Goal: Task Accomplishment & Management: Manage account settings

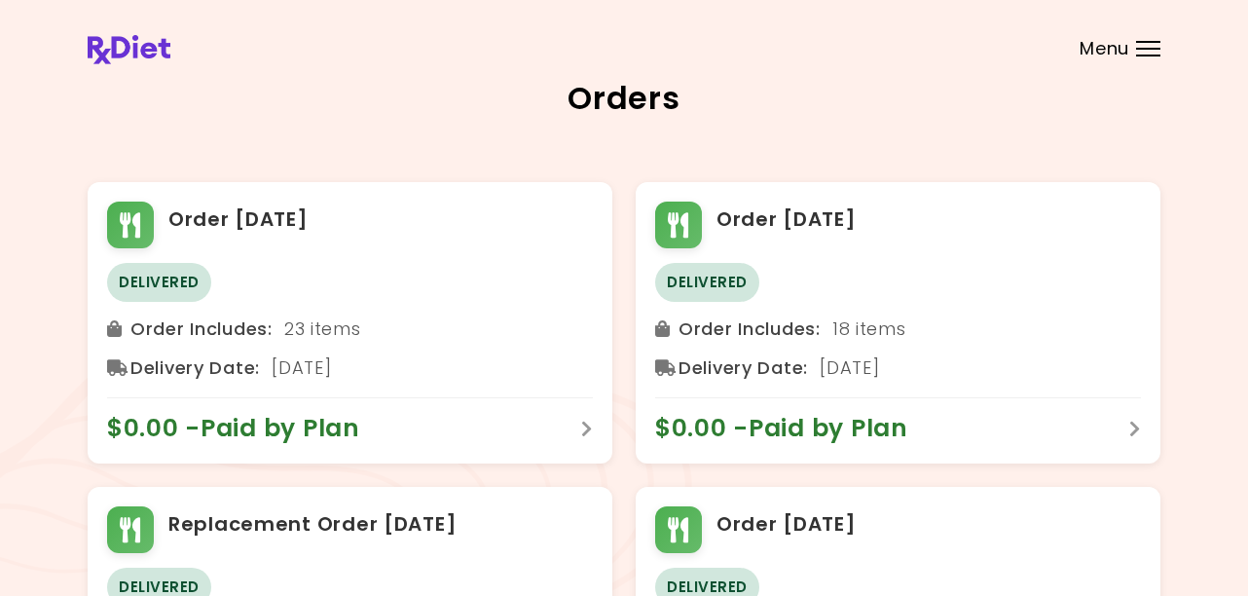
click at [1108, 49] on span "Menu" at bounding box center [1104, 49] width 50 height 18
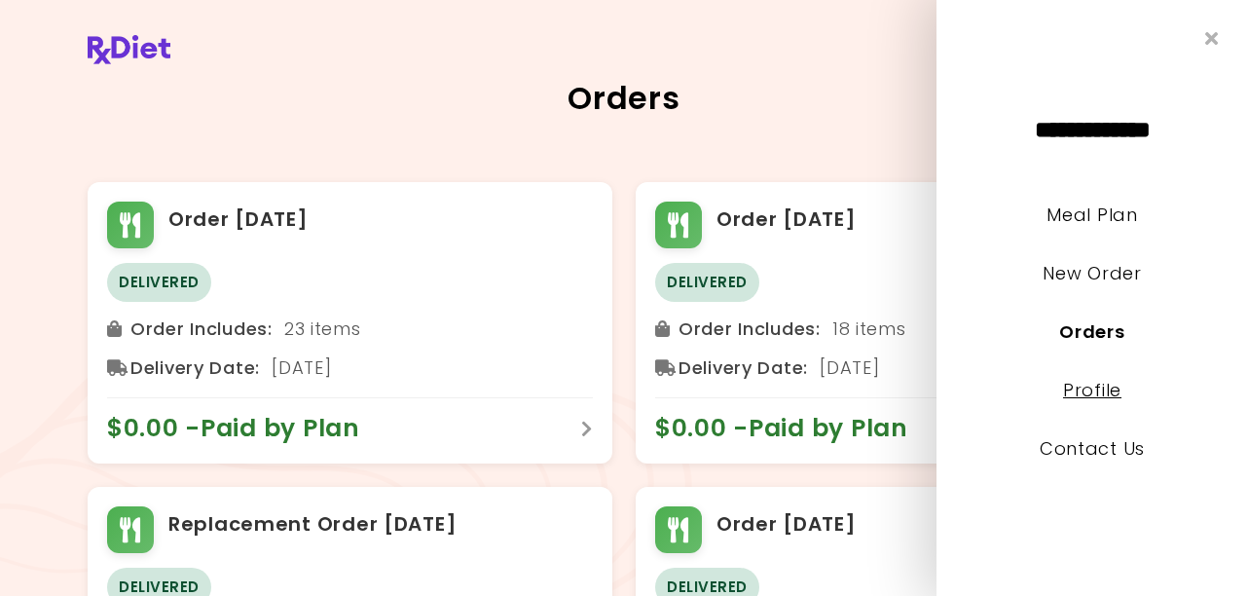
click at [1082, 391] on link "Profile" at bounding box center [1092, 390] width 58 height 24
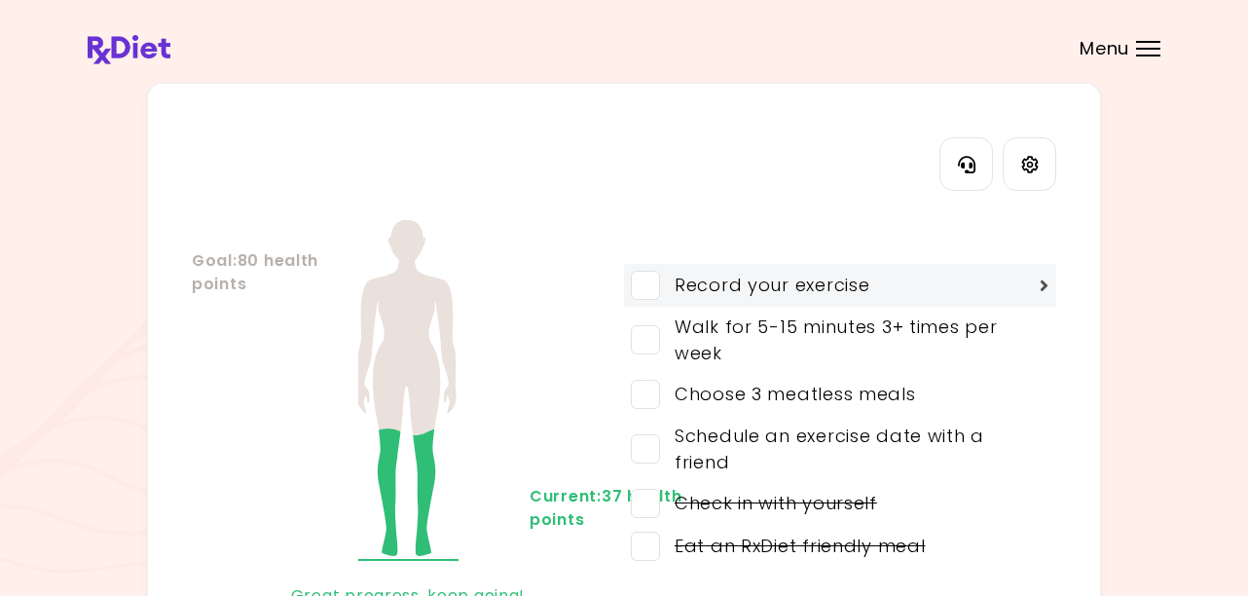
click at [646, 287] on span at bounding box center [645, 285] width 29 height 29
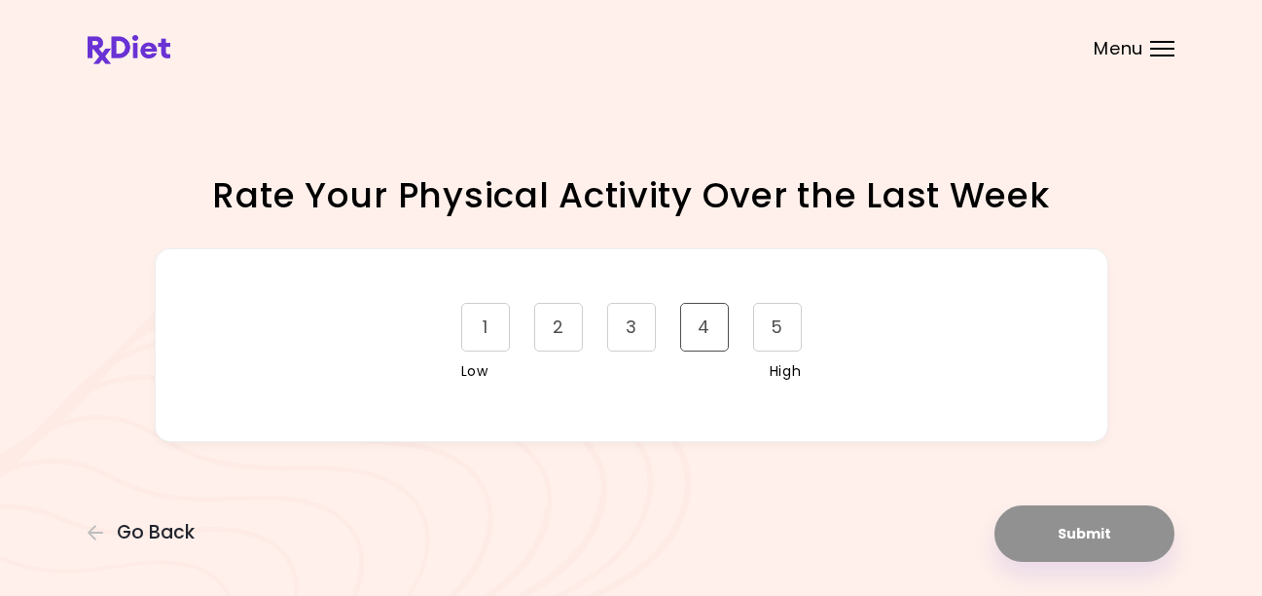
click at [712, 332] on div "4" at bounding box center [704, 327] width 49 height 49
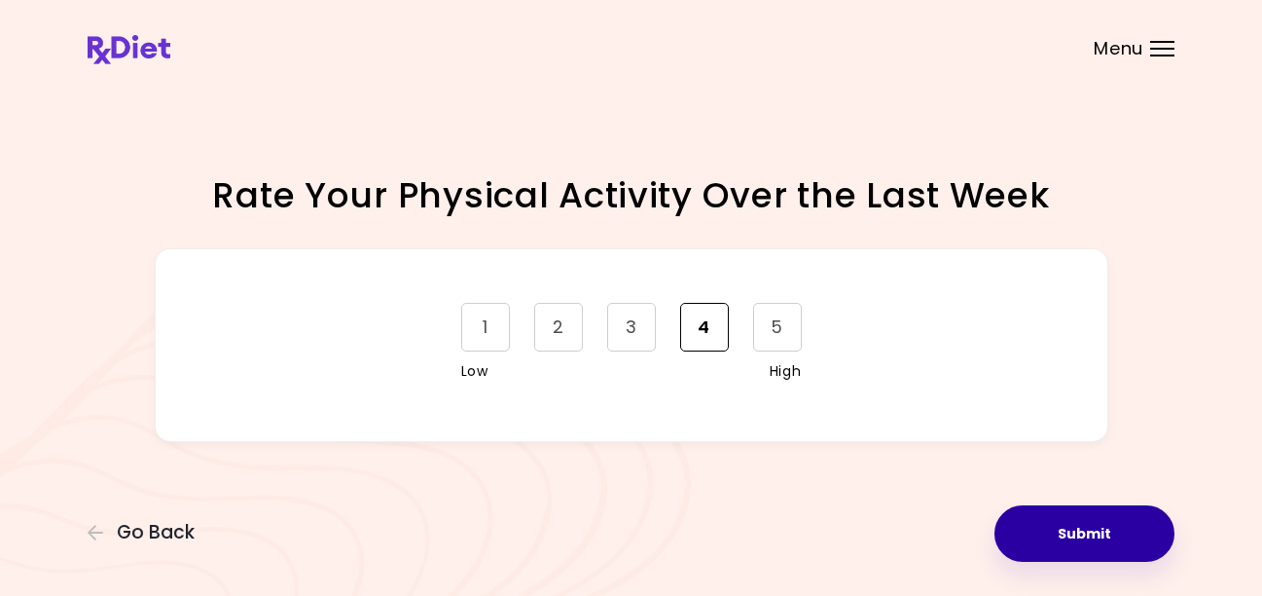
click at [1056, 532] on button "Submit" at bounding box center [1085, 533] width 180 height 56
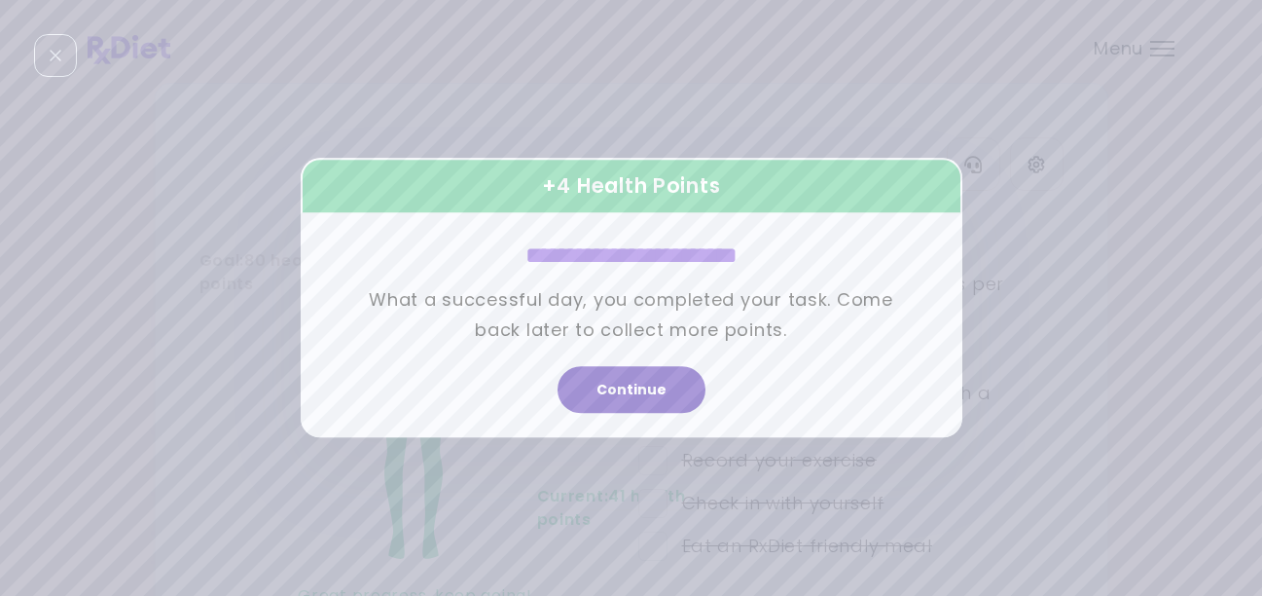
click at [662, 394] on button "Continue" at bounding box center [632, 390] width 148 height 47
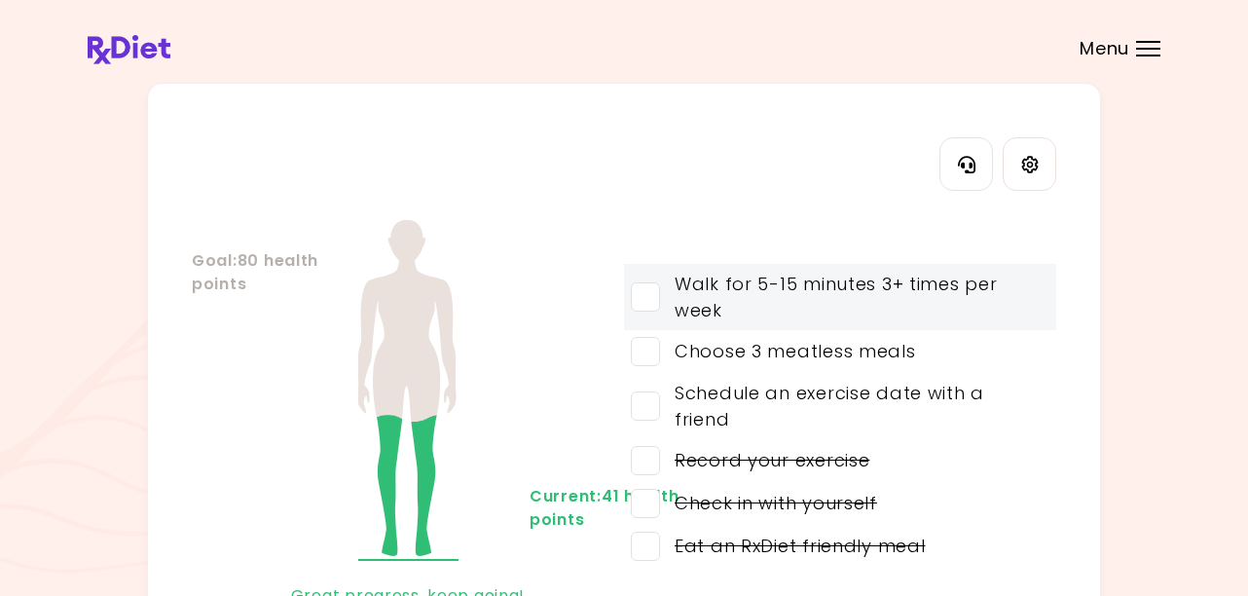
click at [655, 301] on span at bounding box center [645, 296] width 29 height 29
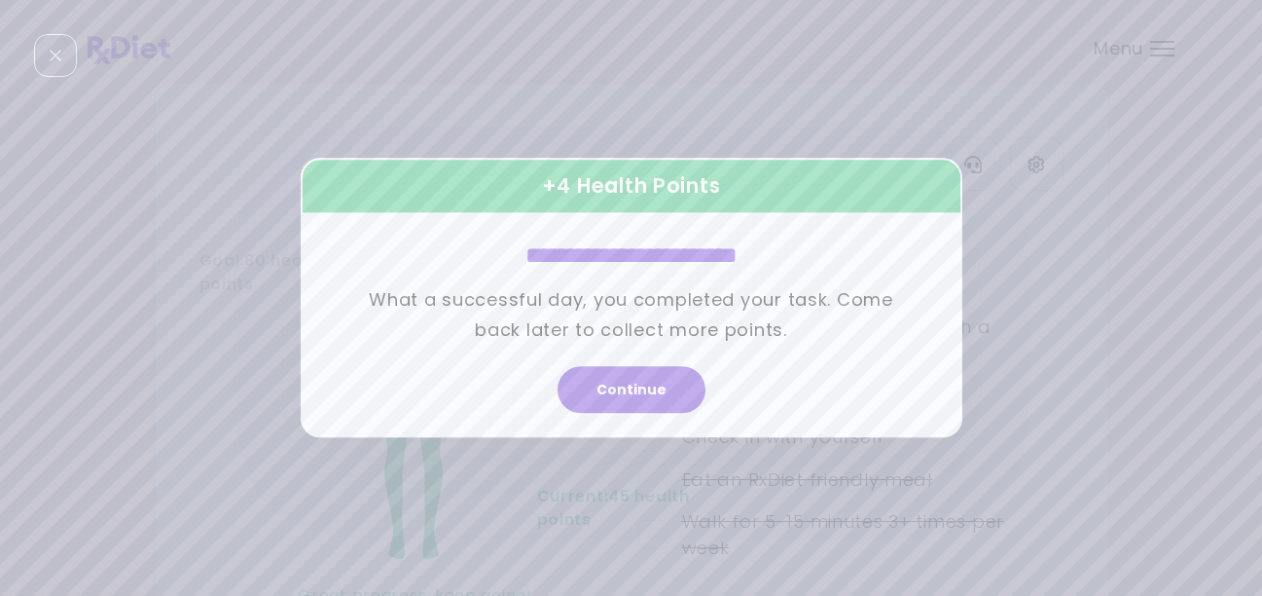
click at [674, 388] on button "Continue" at bounding box center [632, 390] width 148 height 47
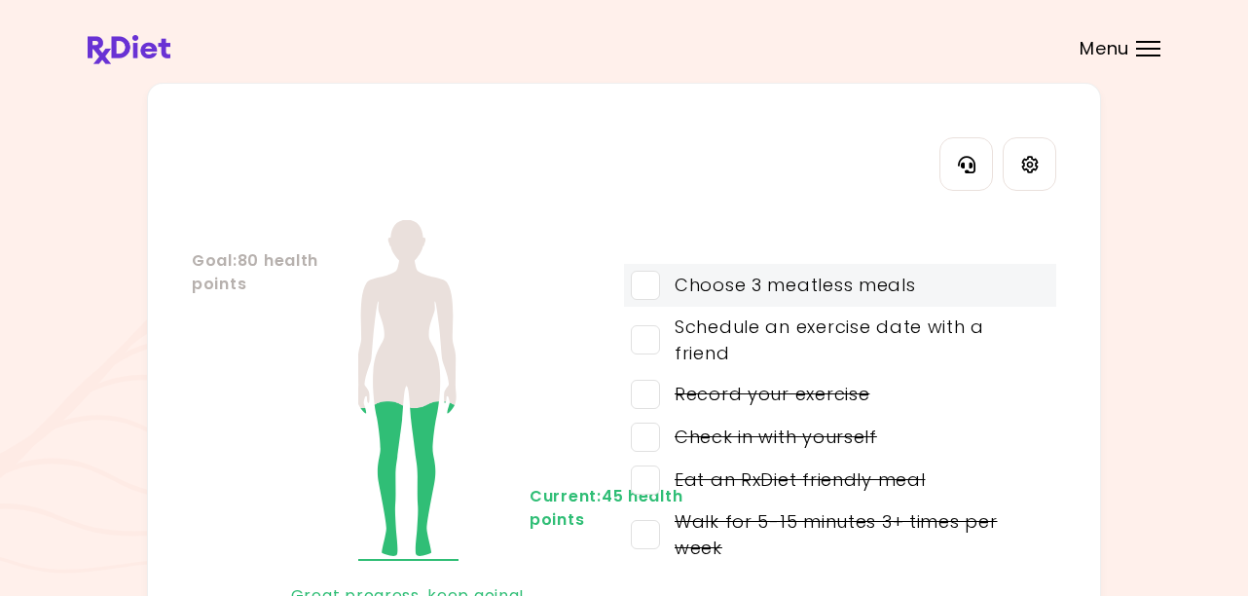
click at [641, 292] on span at bounding box center [645, 285] width 29 height 29
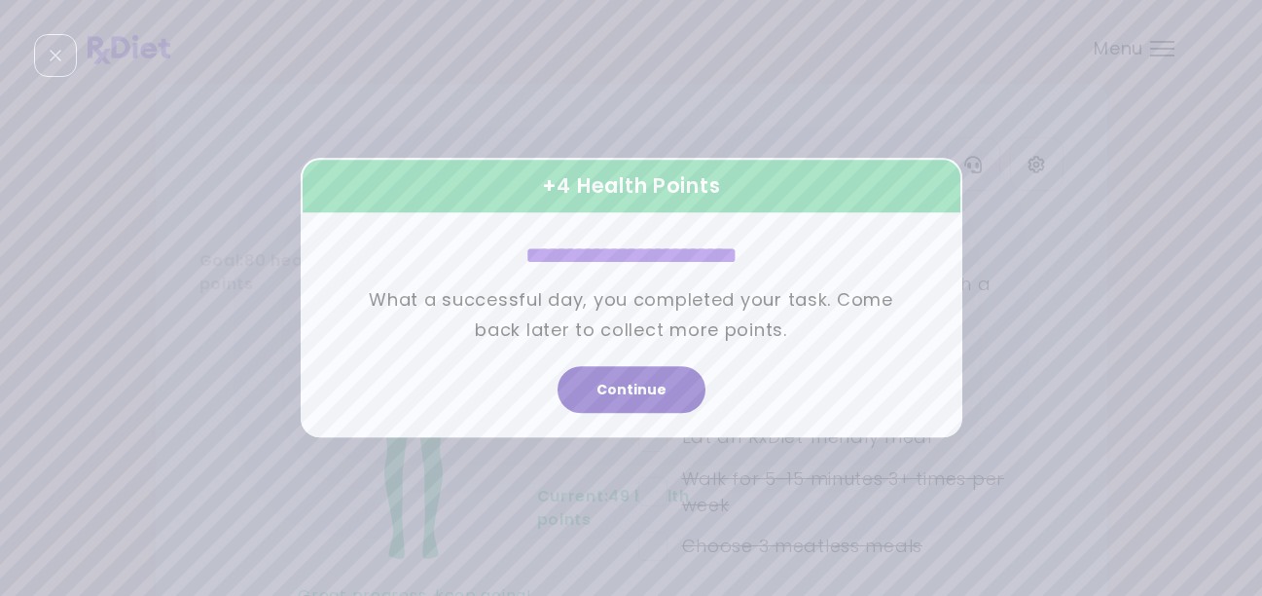
click at [673, 391] on button "Continue" at bounding box center [632, 390] width 148 height 47
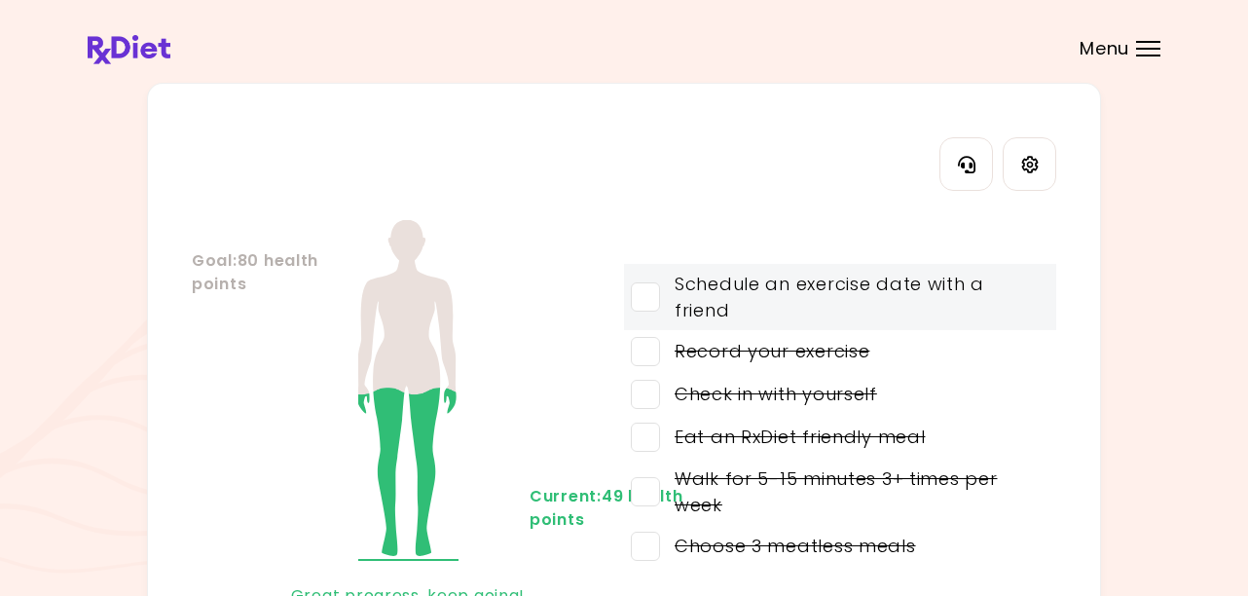
click at [649, 290] on span at bounding box center [645, 296] width 29 height 29
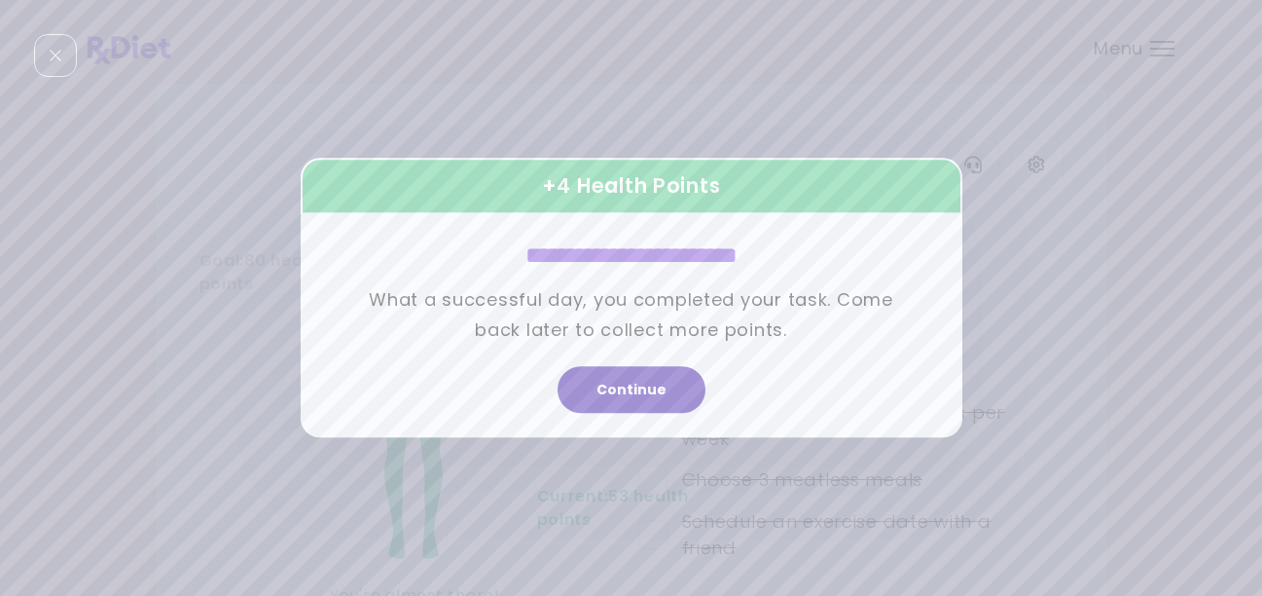
click at [656, 385] on button "Continue" at bounding box center [632, 390] width 148 height 47
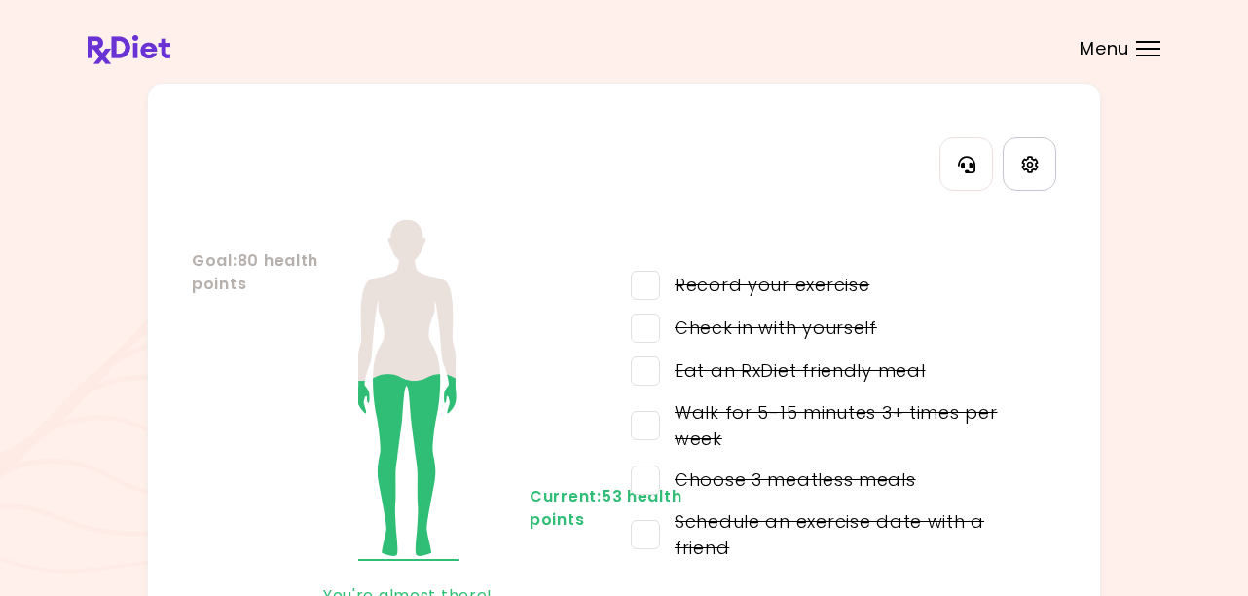
click at [1028, 161] on icon "Settings" at bounding box center [1030, 165] width 18 height 18
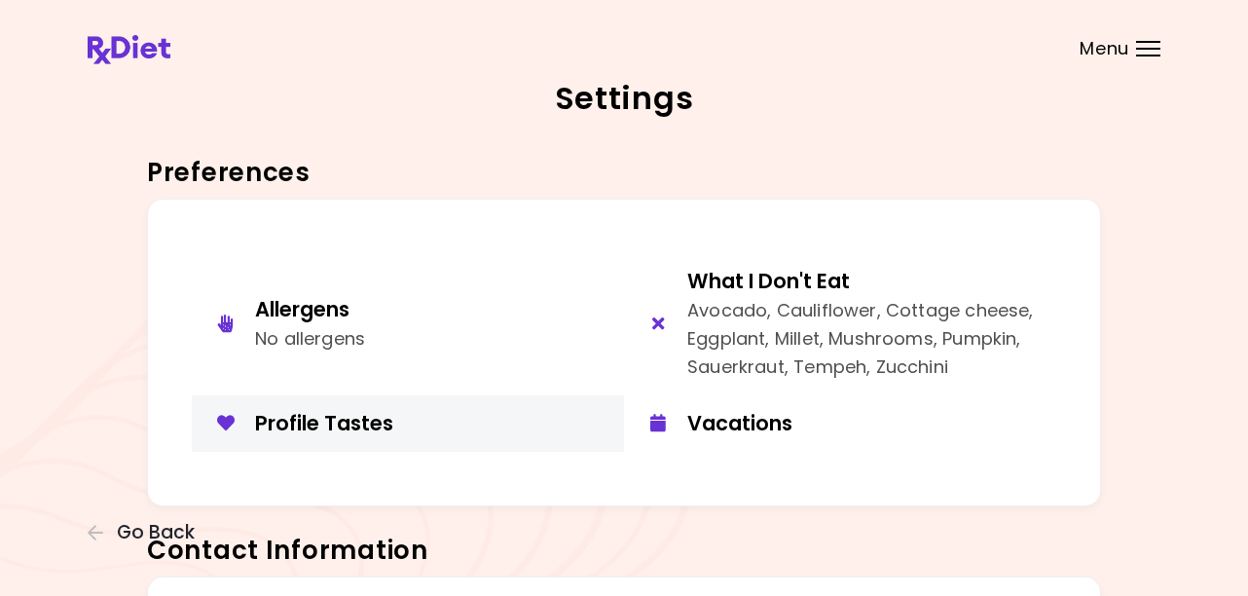
click at [350, 426] on div "Profile Tastes" at bounding box center [432, 423] width 354 height 26
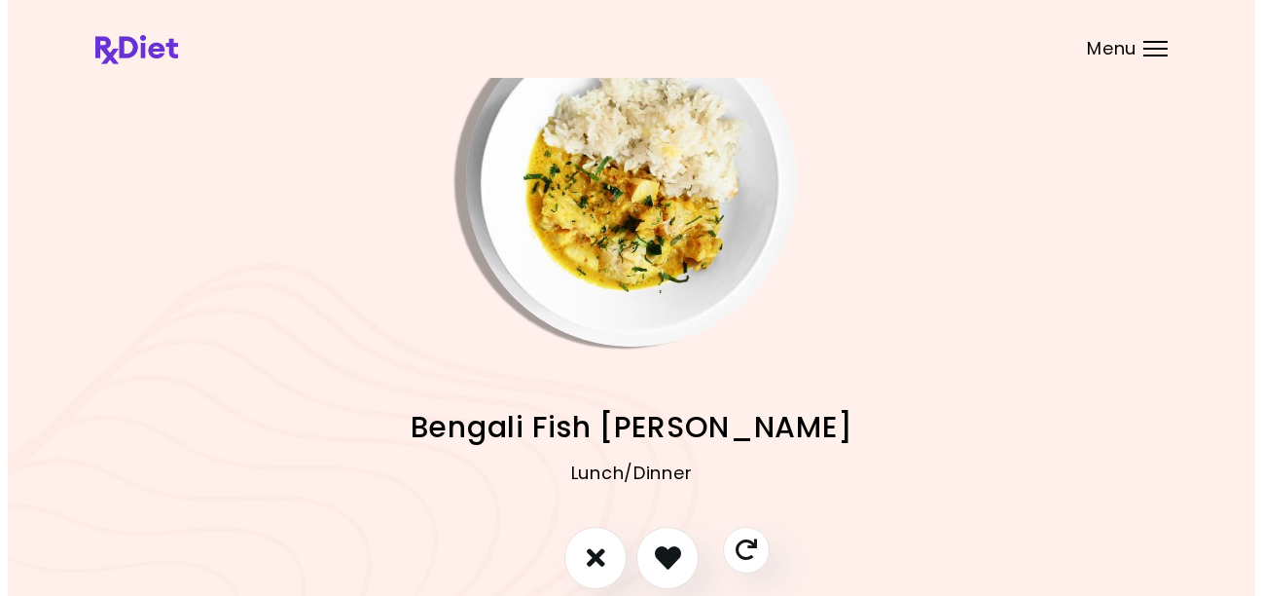
scroll to position [97, 0]
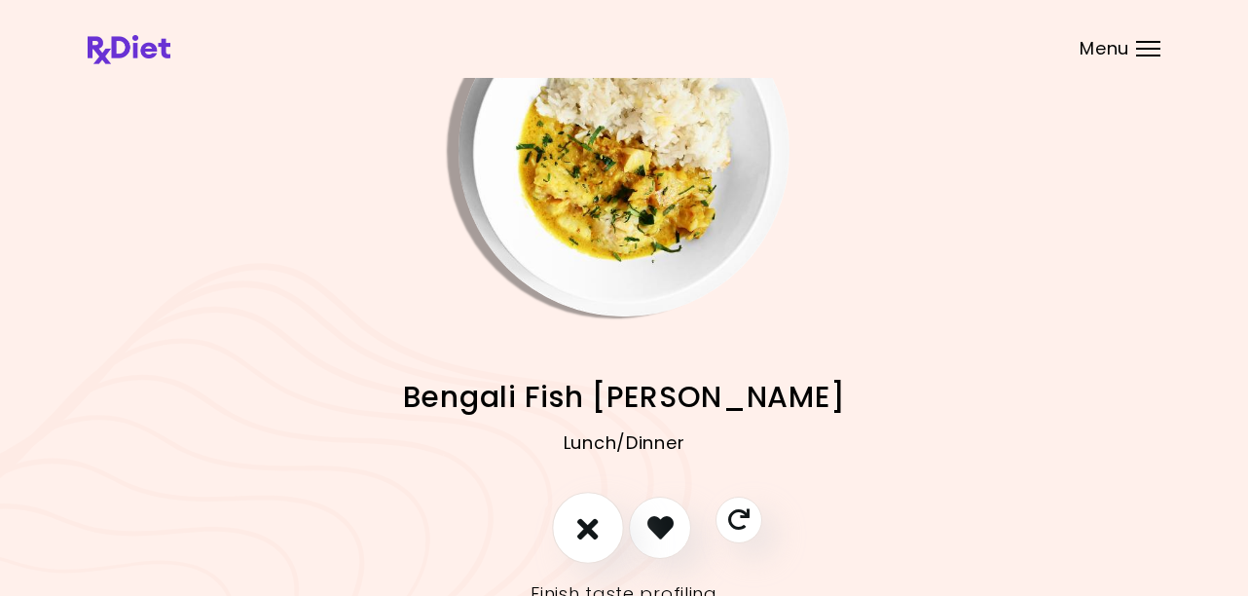
click at [579, 533] on icon "I don't like this recipe" at bounding box center [587, 527] width 21 height 30
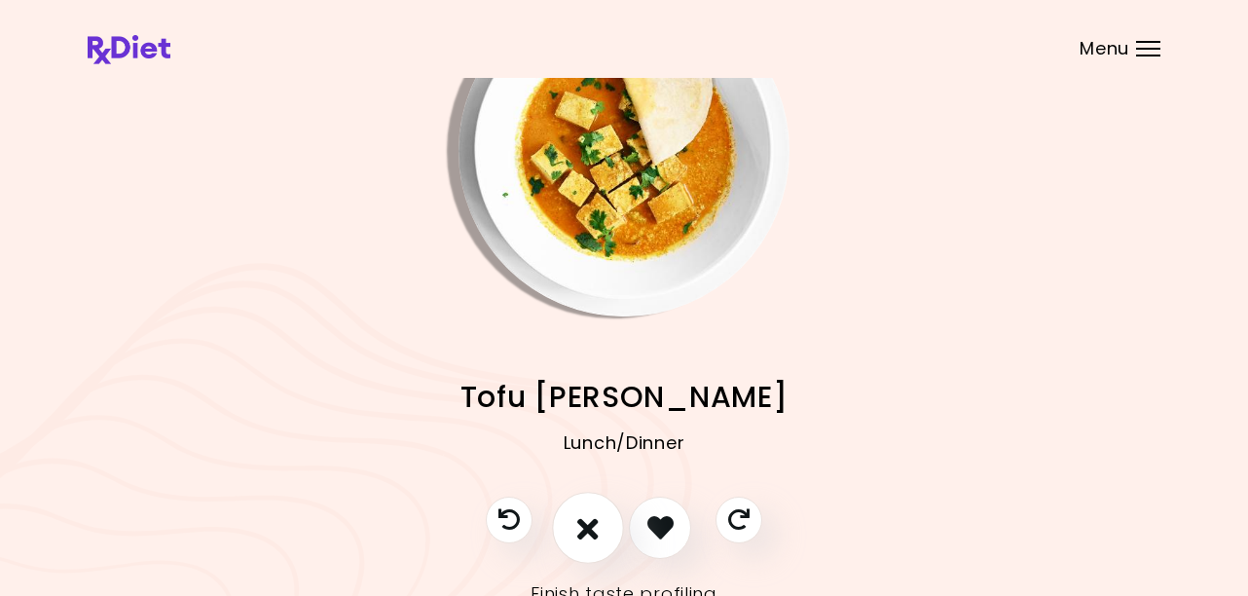
click at [585, 533] on icon "I don't like this recipe" at bounding box center [587, 527] width 21 height 30
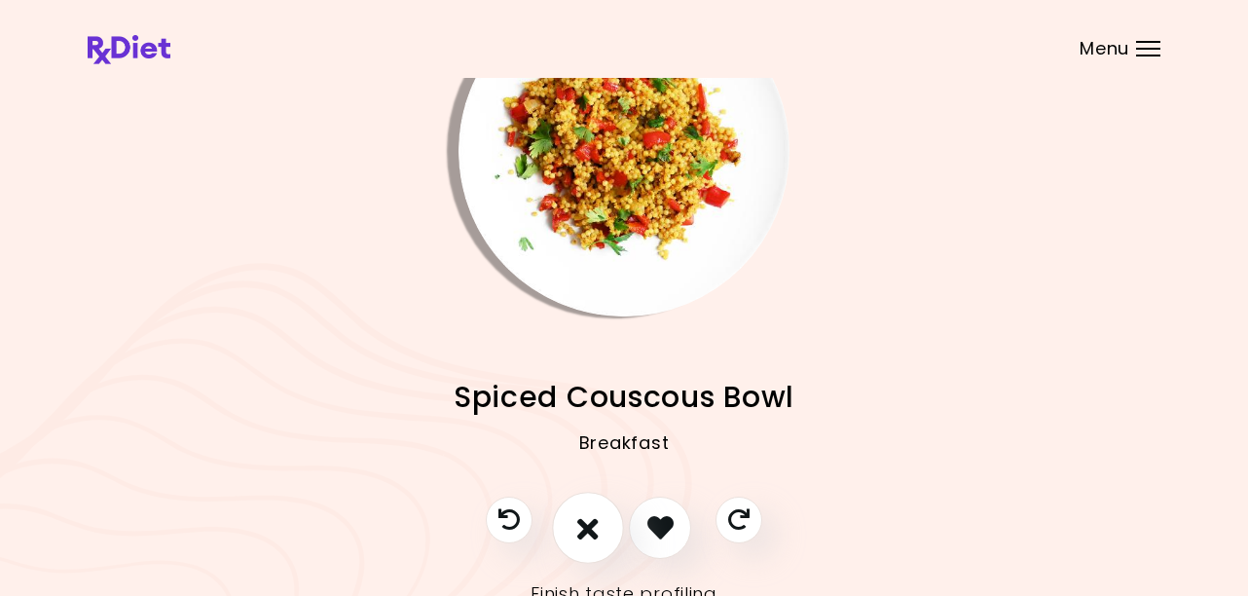
click at [585, 533] on icon "I don't like this recipe" at bounding box center [587, 527] width 21 height 30
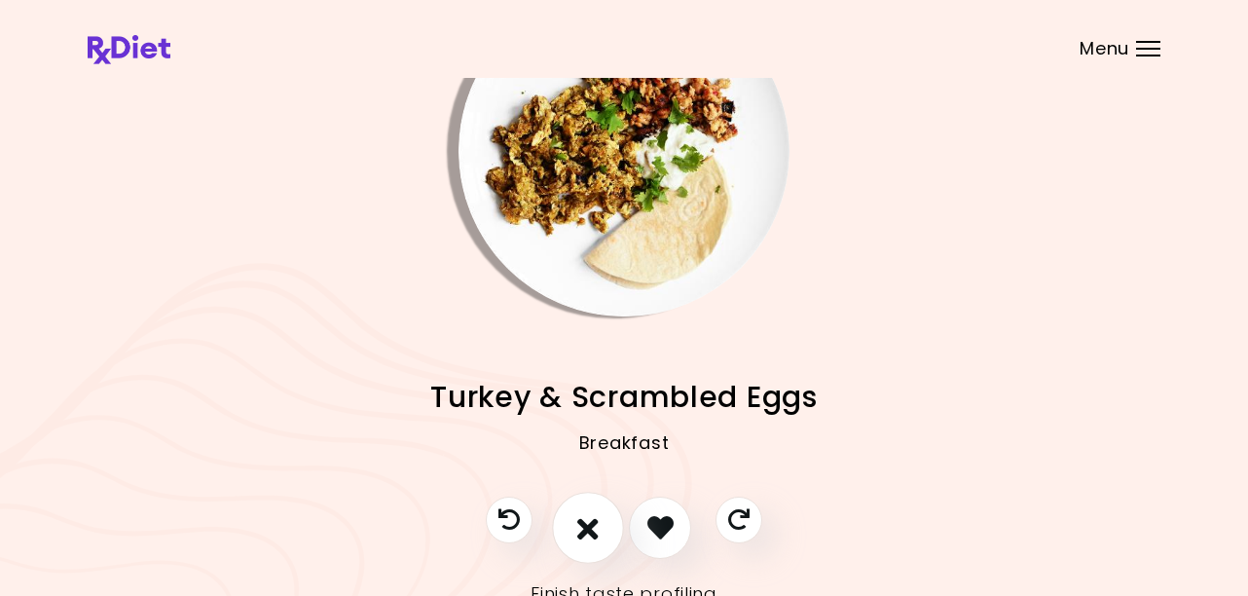
click at [585, 533] on icon "I don't like this recipe" at bounding box center [587, 527] width 21 height 30
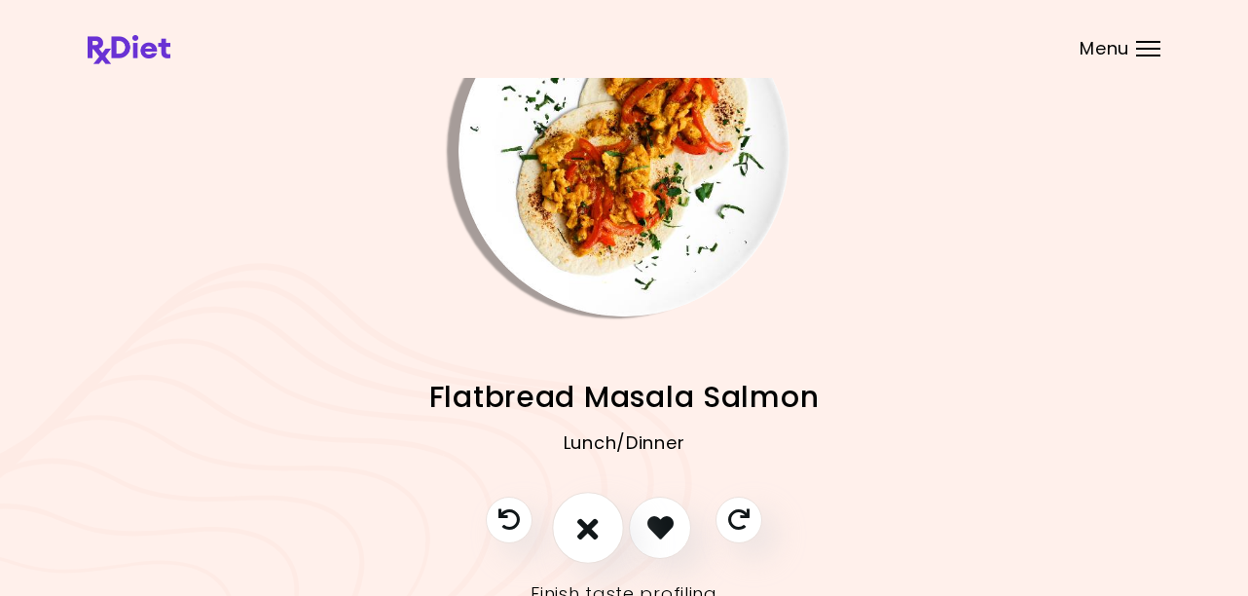
click at [585, 534] on icon "I don't like this recipe" at bounding box center [587, 527] width 21 height 30
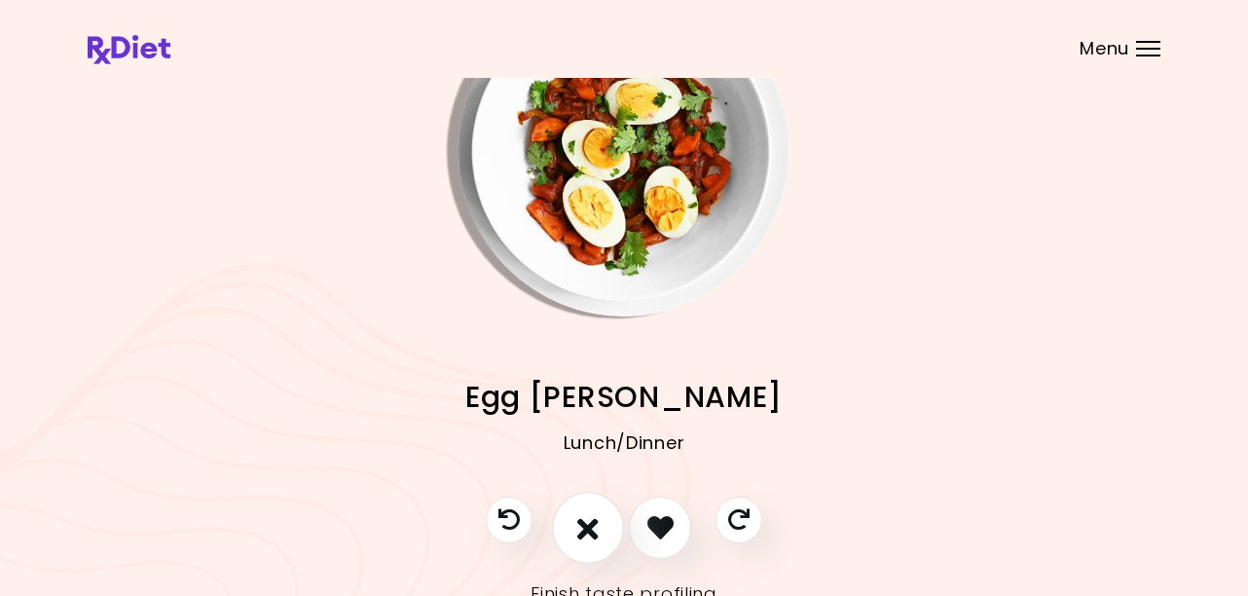
click at [586, 534] on icon "I don't like this recipe" at bounding box center [587, 527] width 21 height 30
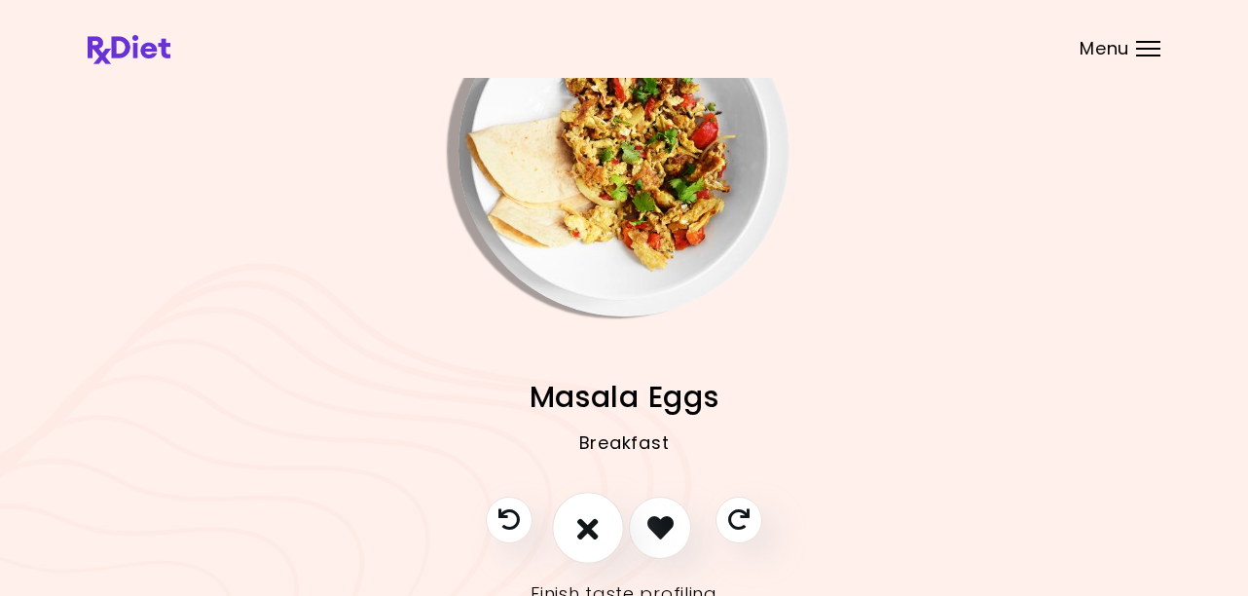
click at [587, 534] on icon "I don't like this recipe" at bounding box center [587, 527] width 21 height 30
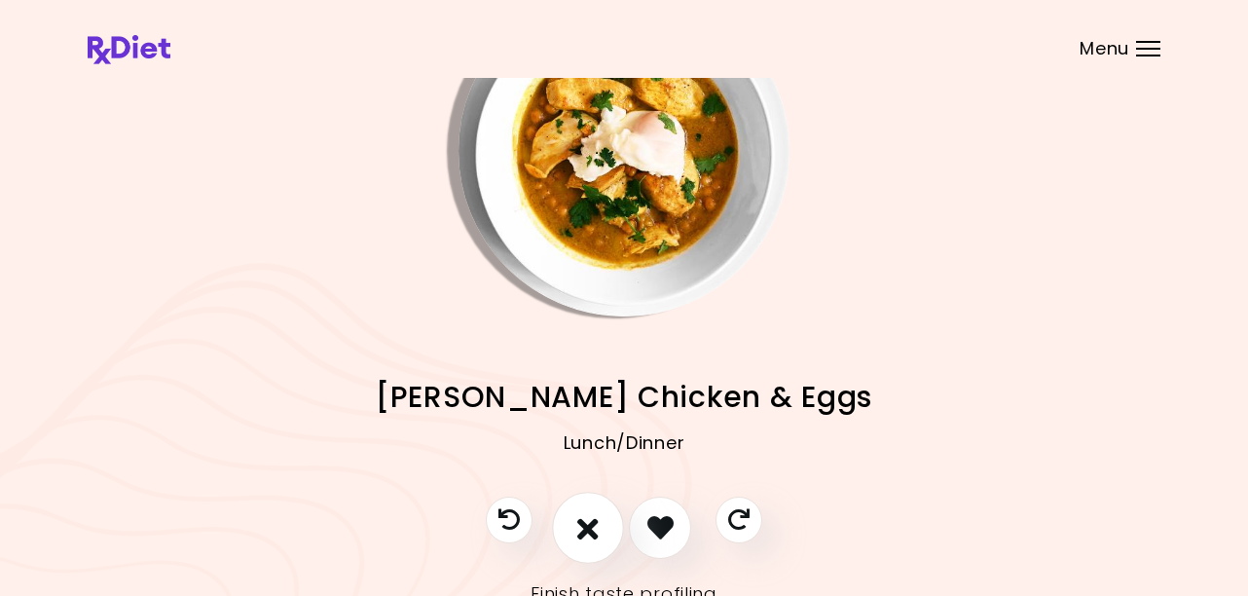
click at [587, 534] on icon "I don't like this recipe" at bounding box center [587, 527] width 21 height 30
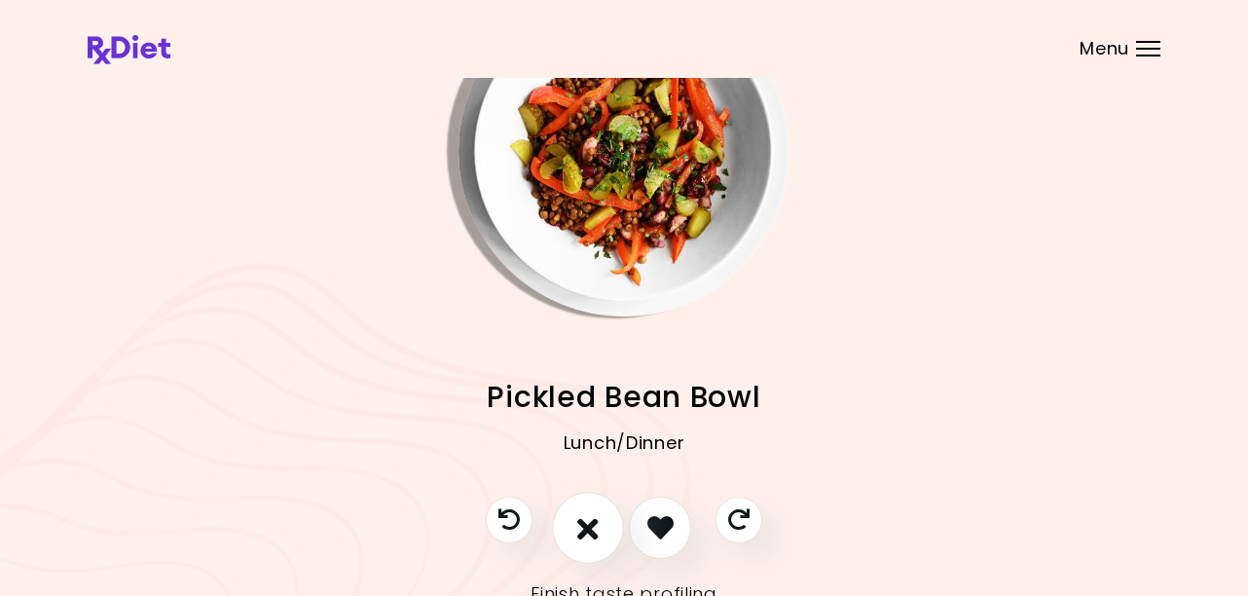
click at [587, 534] on icon "I don't like this recipe" at bounding box center [587, 527] width 21 height 30
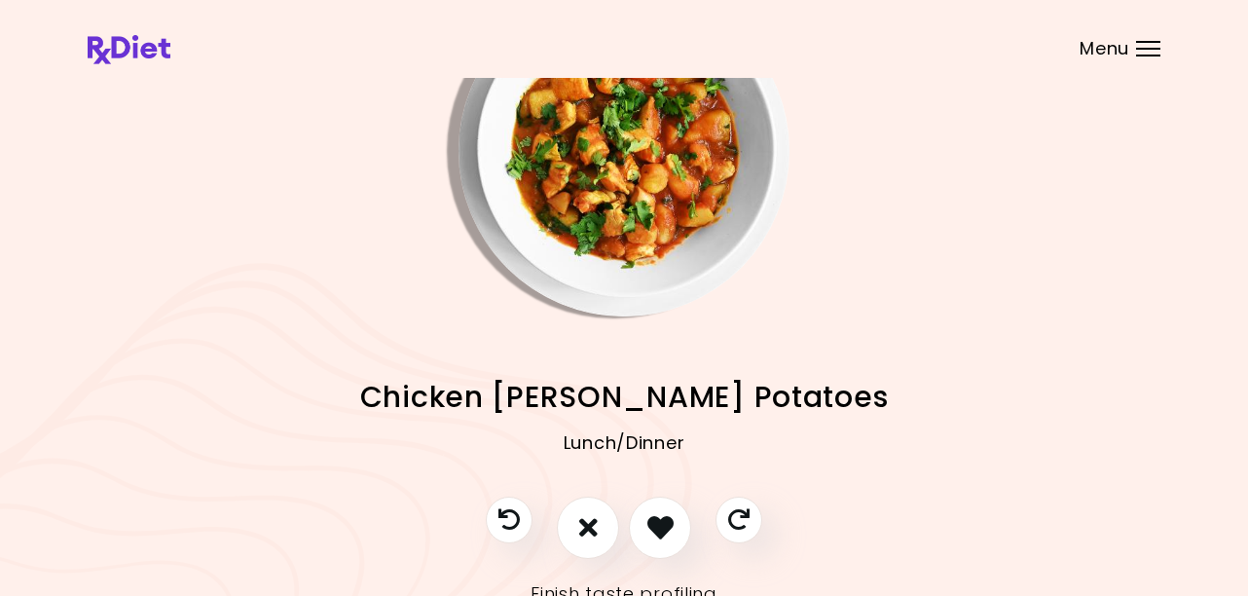
click at [647, 168] on img "Info - Chicken Curry Potatoes" at bounding box center [623, 150] width 331 height 331
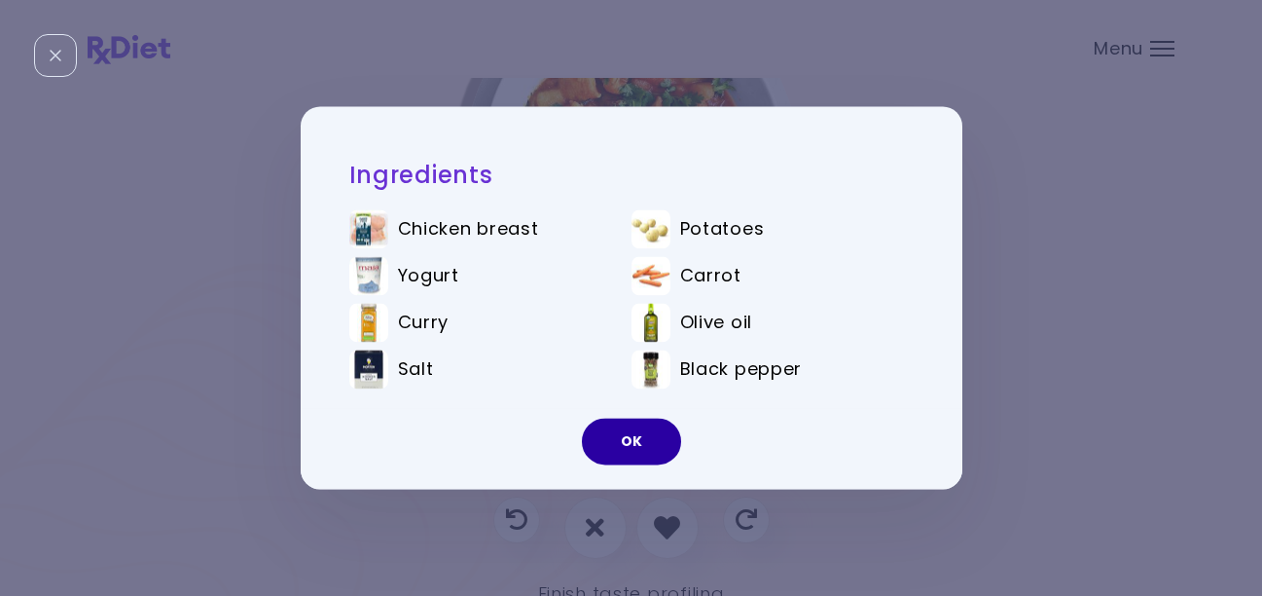
click at [625, 438] on button "OK" at bounding box center [631, 442] width 99 height 47
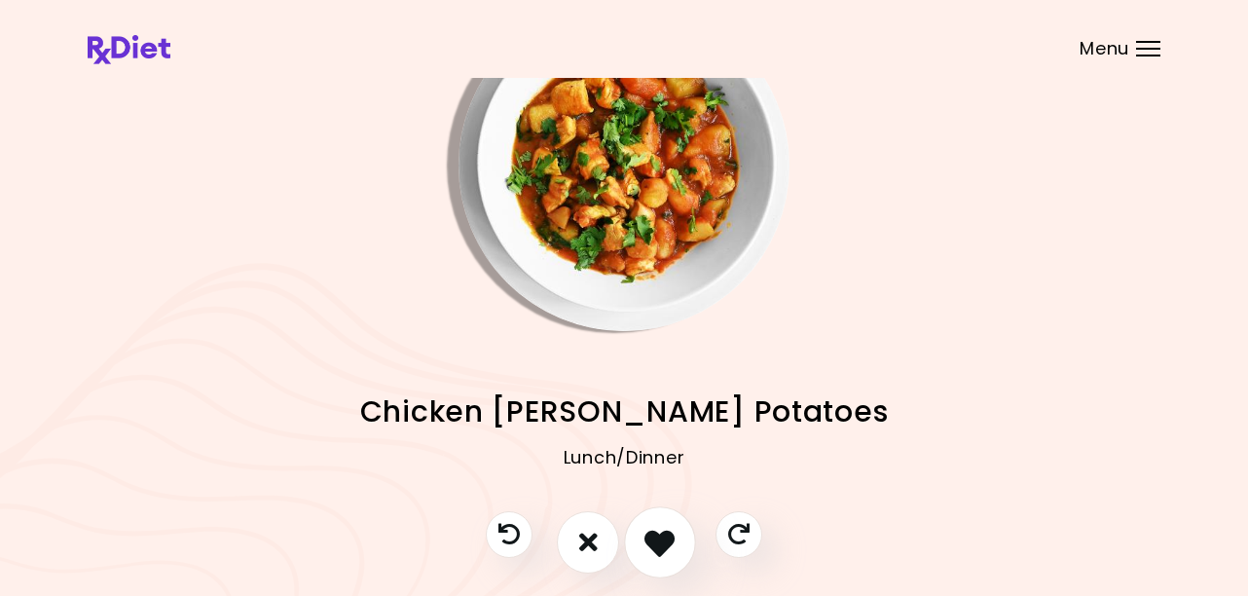
click at [663, 528] on icon "I like this recipe" at bounding box center [659, 542] width 30 height 30
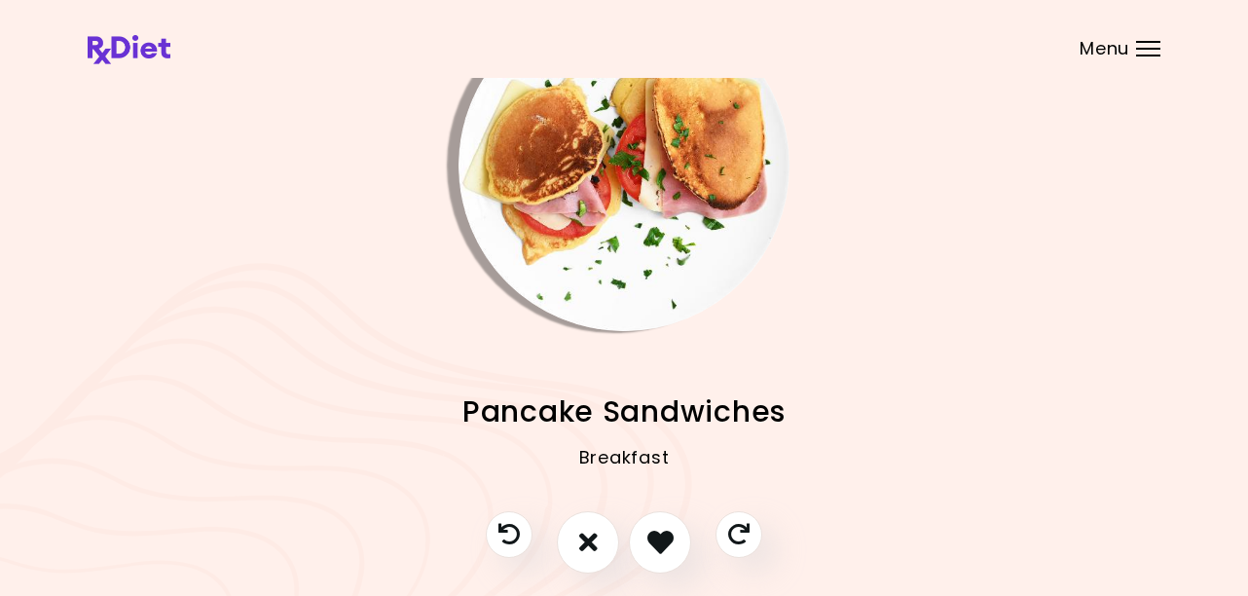
click at [602, 209] on img "Info - Pancake Sandwiches" at bounding box center [623, 165] width 331 height 331
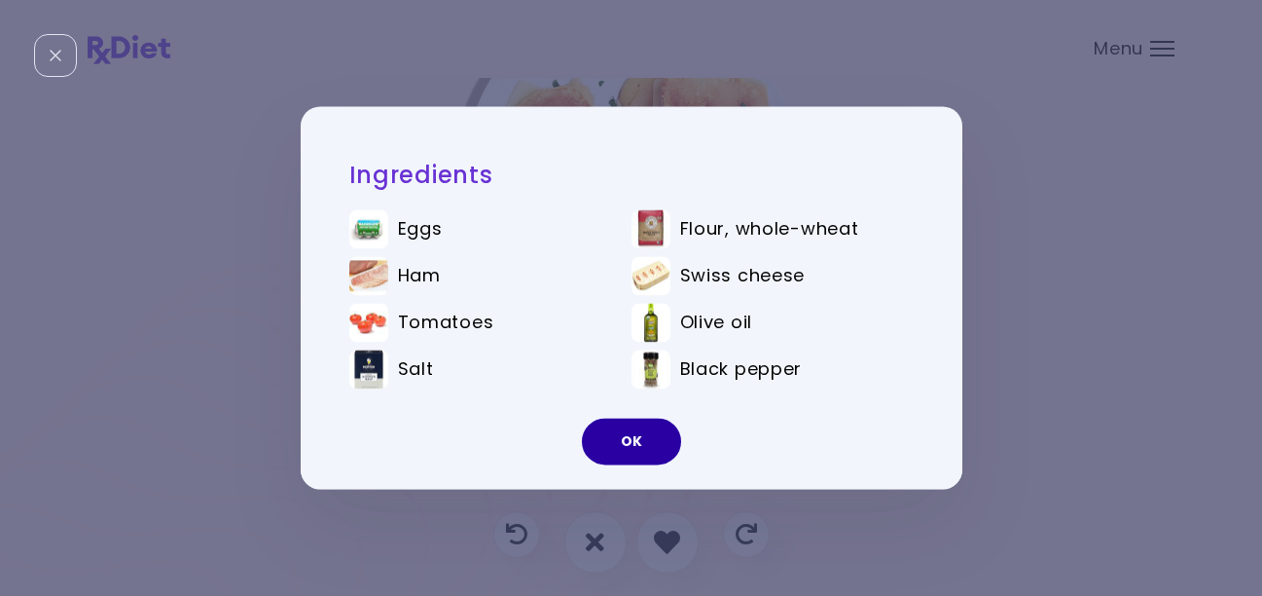
click at [638, 441] on button "OK" at bounding box center [631, 442] width 99 height 47
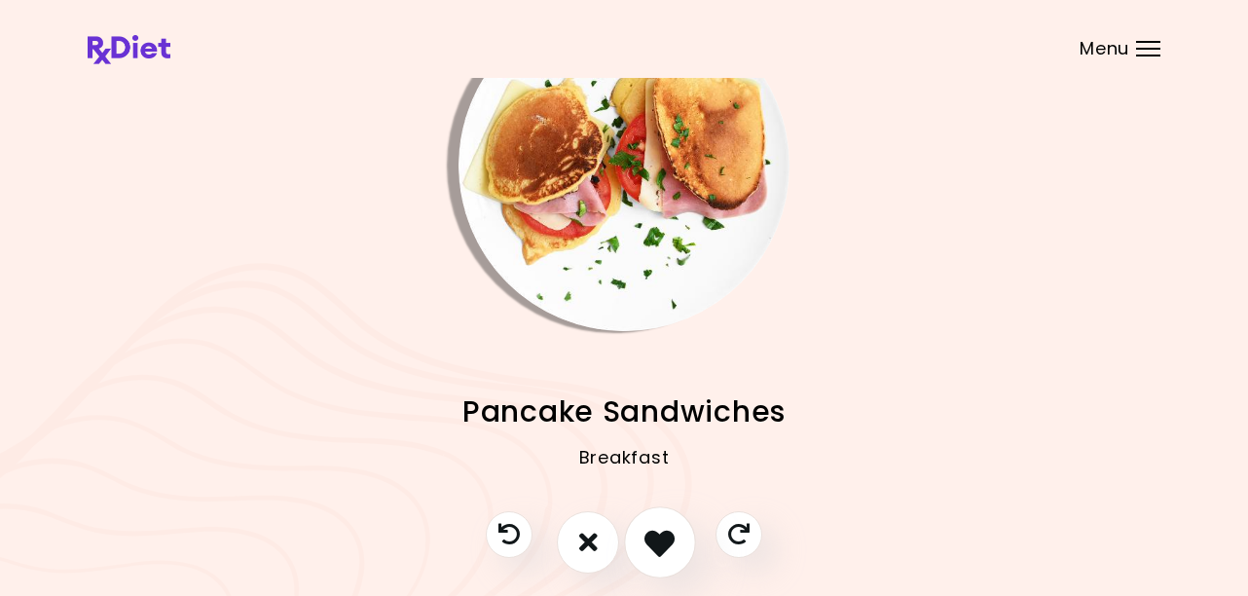
click at [660, 546] on icon "I like this recipe" at bounding box center [659, 542] width 30 height 30
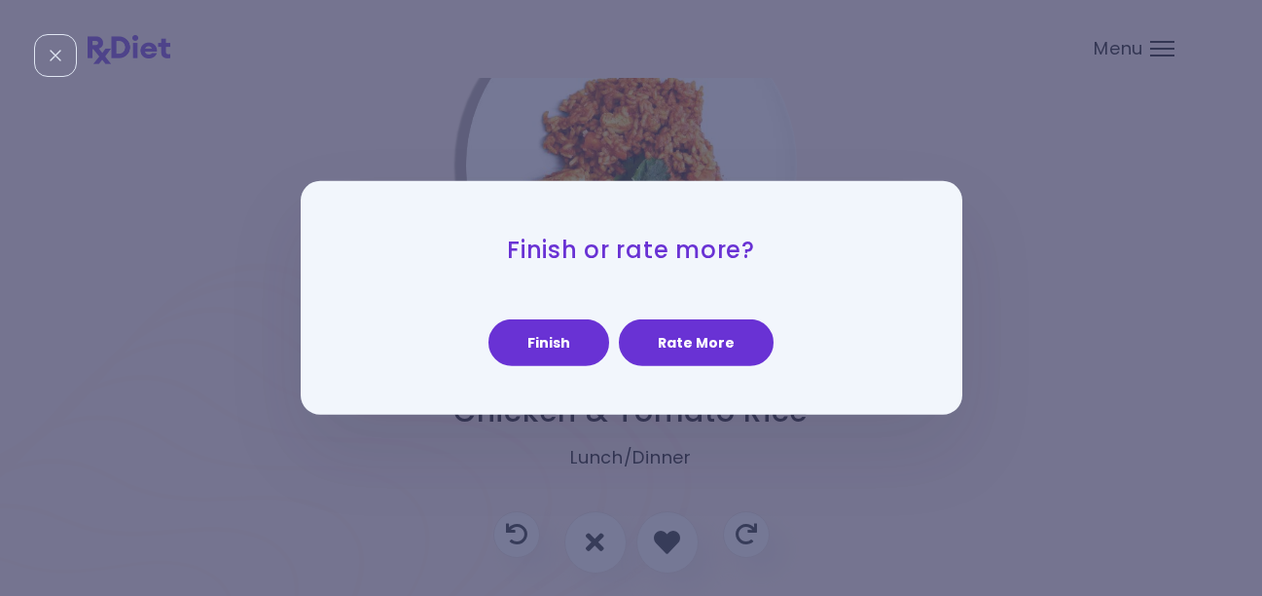
click at [717, 349] on button "Rate More" at bounding box center [696, 342] width 155 height 47
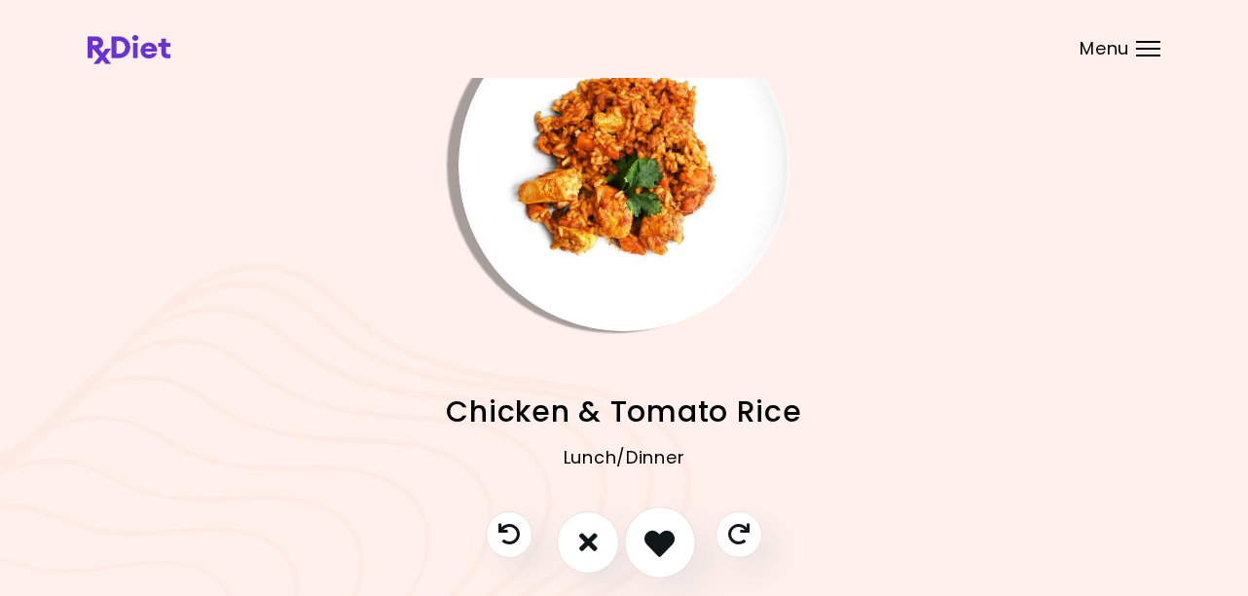
click at [658, 536] on icon "I like this recipe" at bounding box center [659, 542] width 30 height 30
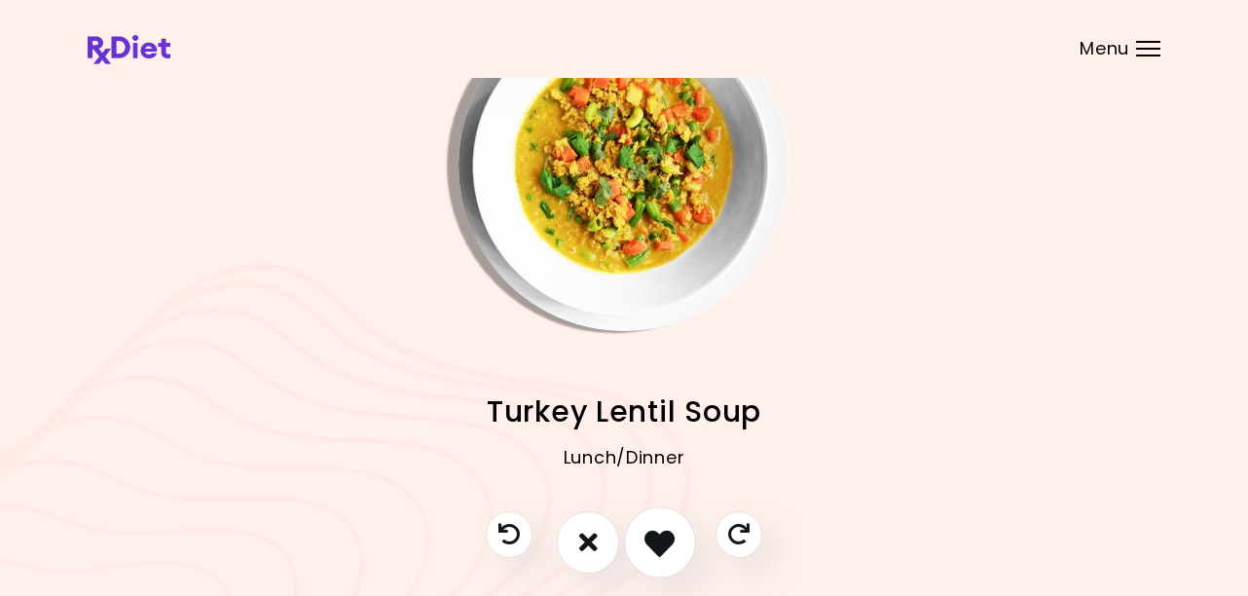
click at [658, 552] on icon "I like this recipe" at bounding box center [659, 542] width 30 height 30
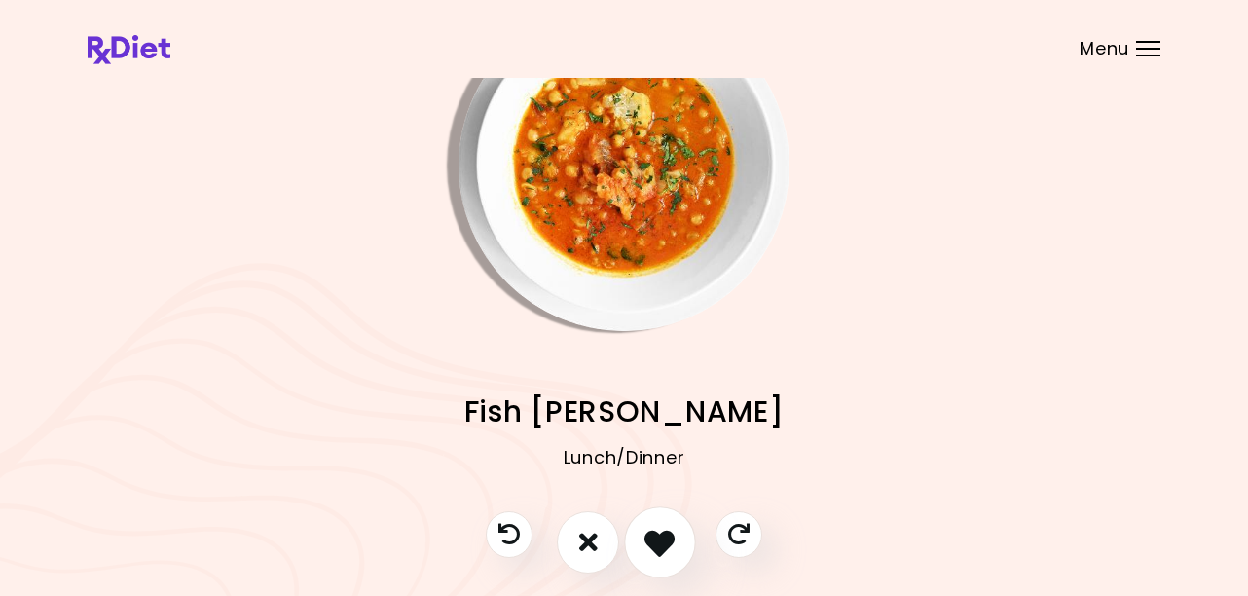
click at [655, 547] on icon "I like this recipe" at bounding box center [659, 542] width 30 height 30
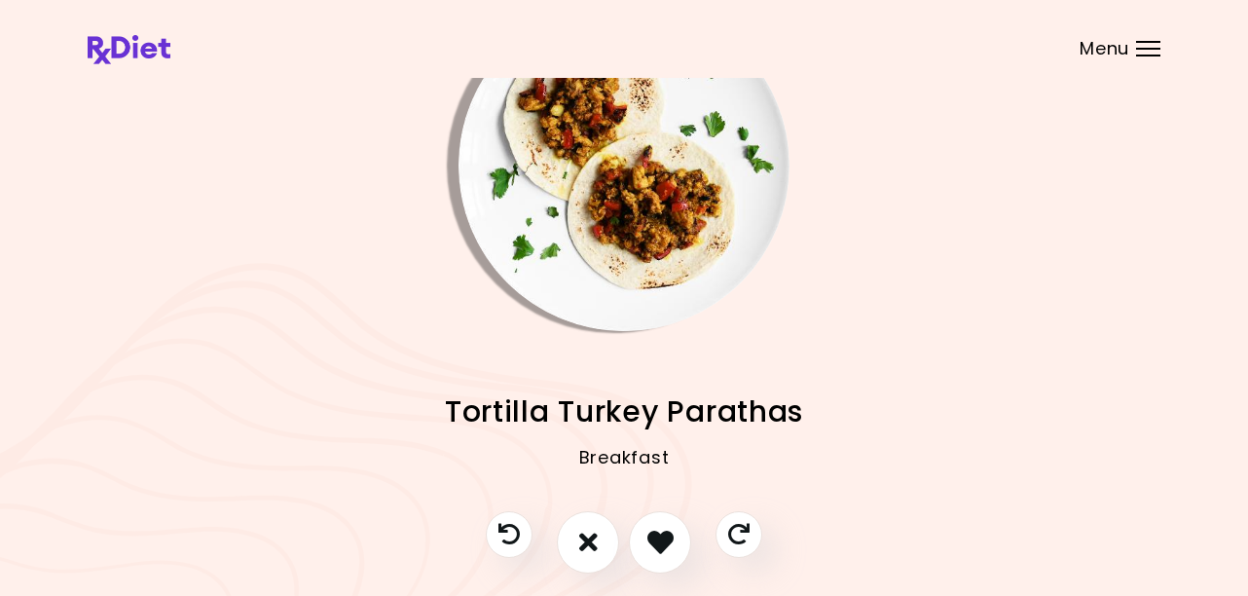
click at [618, 309] on img "Info - Tortilla Turkey Parathas" at bounding box center [623, 165] width 331 height 331
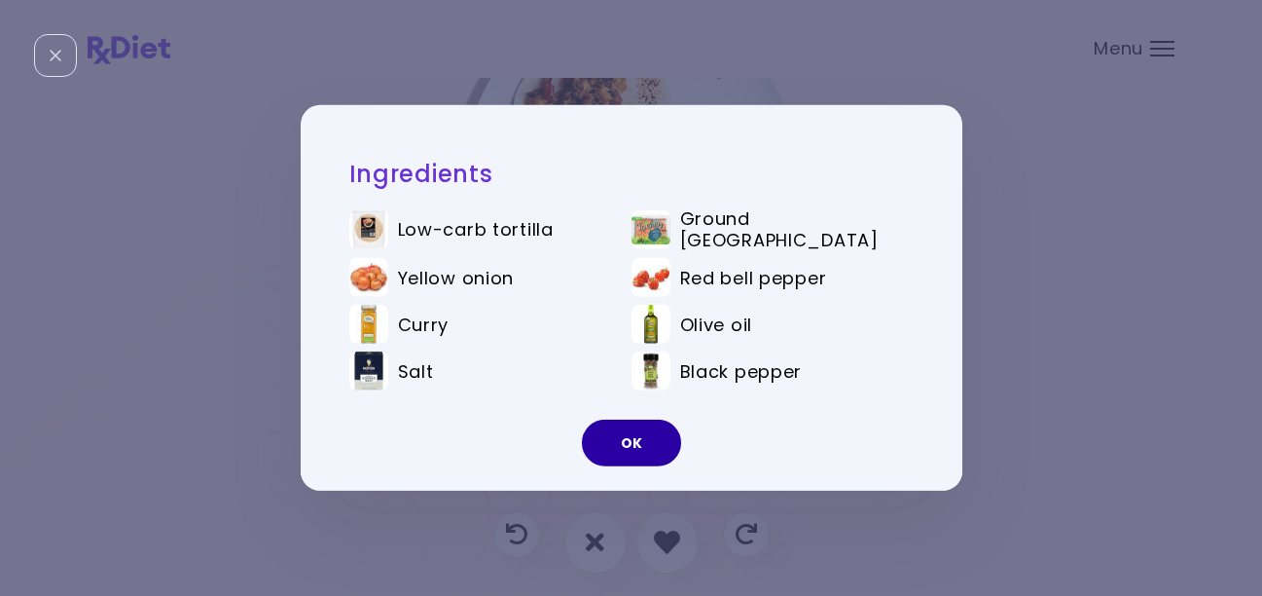
click at [639, 433] on button "OK" at bounding box center [631, 443] width 99 height 47
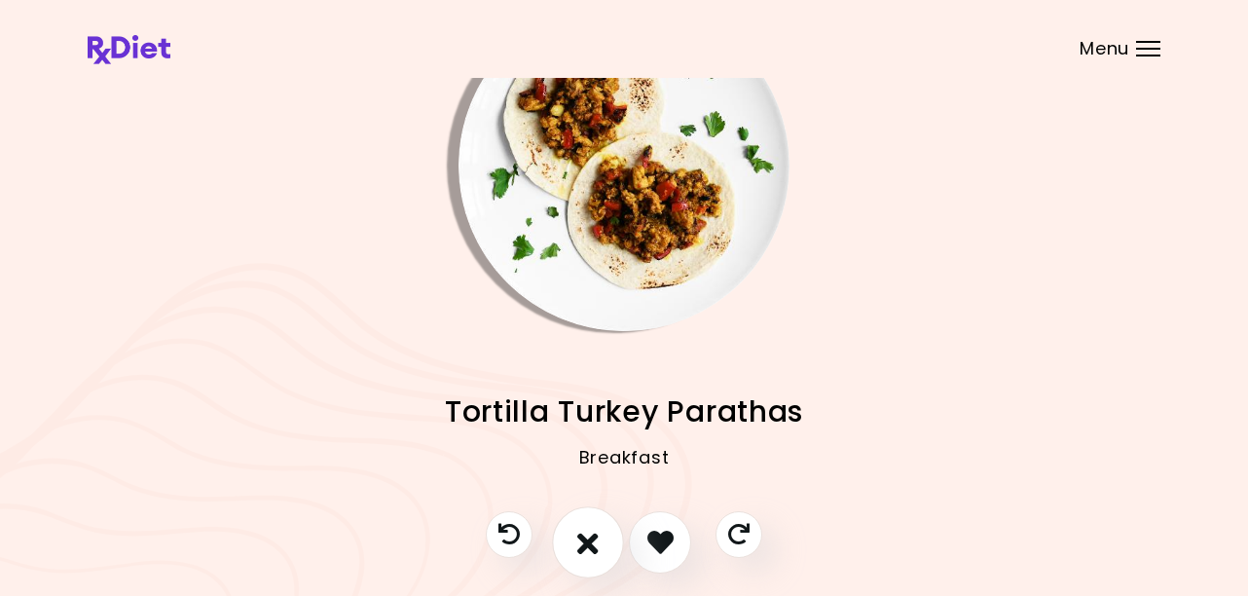
click at [584, 546] on icon "I don't like this recipe" at bounding box center [587, 542] width 21 height 30
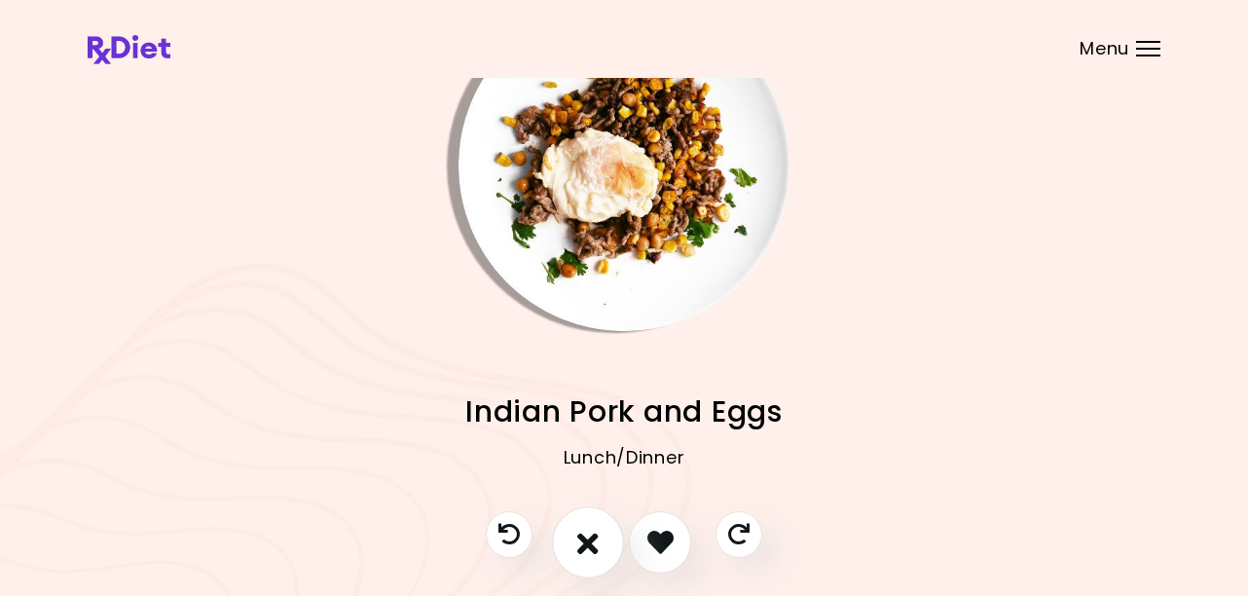
click at [590, 548] on icon "I don't like this recipe" at bounding box center [587, 542] width 21 height 30
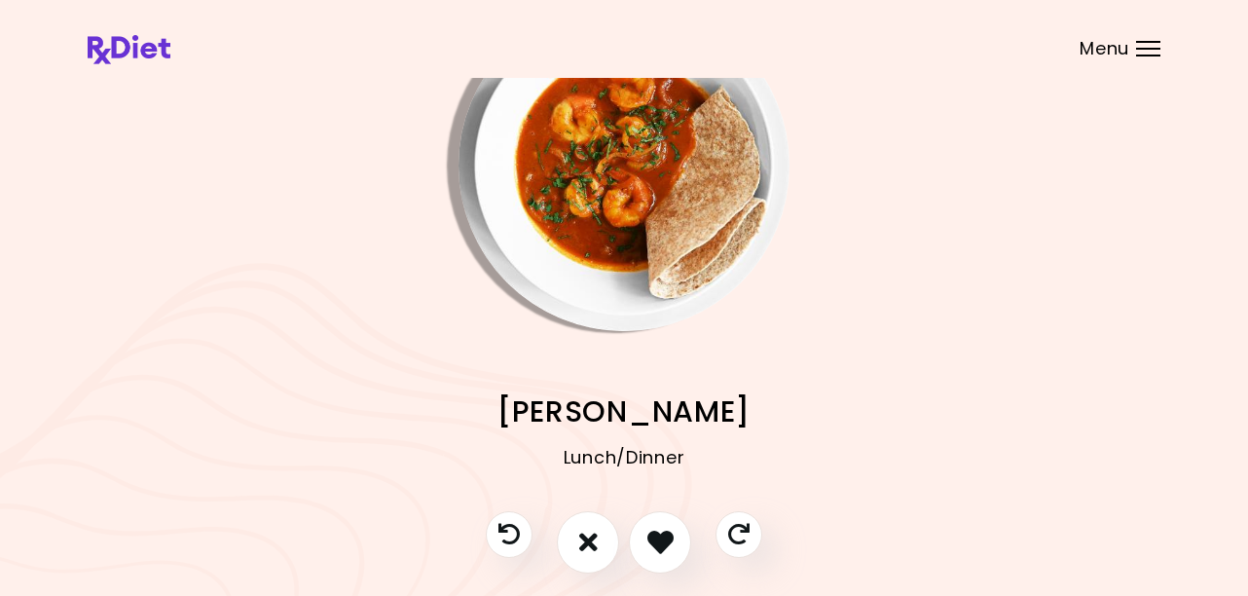
click at [655, 239] on img "Info - Prawn Masala" at bounding box center [623, 165] width 331 height 331
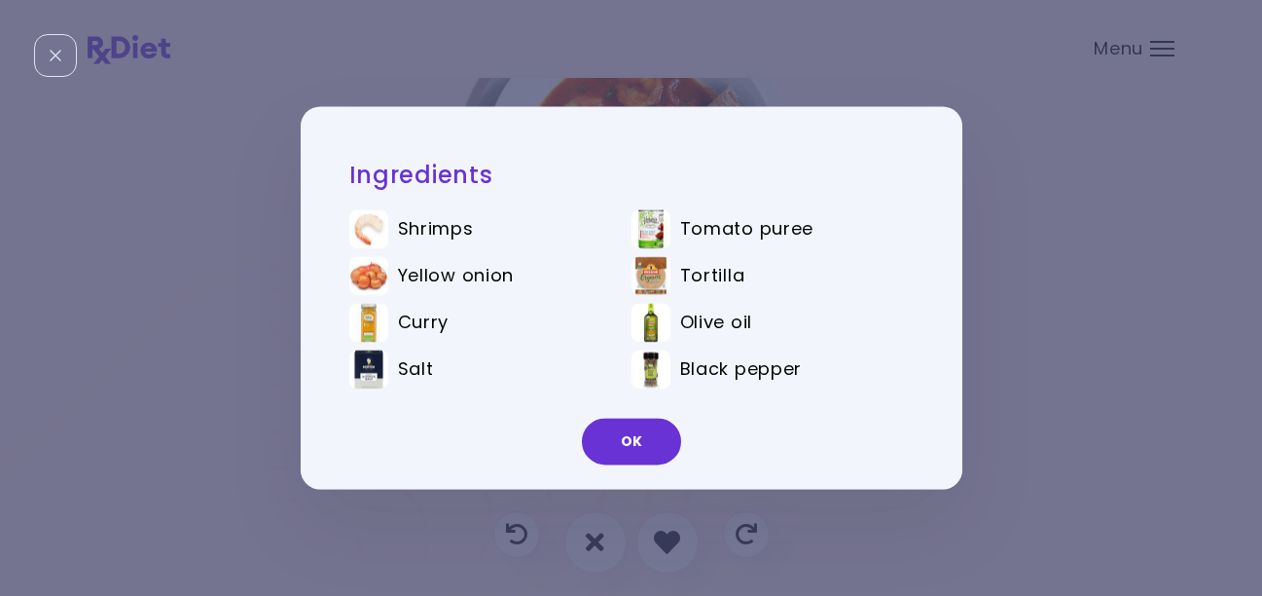
click at [635, 439] on button "OK" at bounding box center [631, 442] width 99 height 47
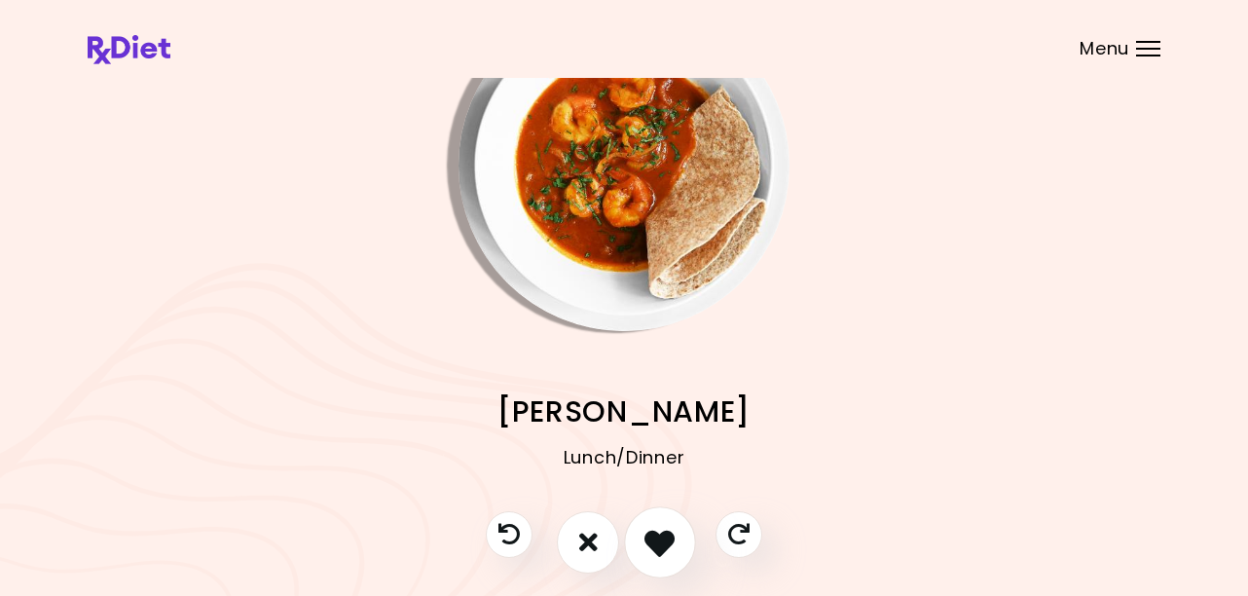
click at [667, 543] on icon "I like this recipe" at bounding box center [659, 542] width 30 height 30
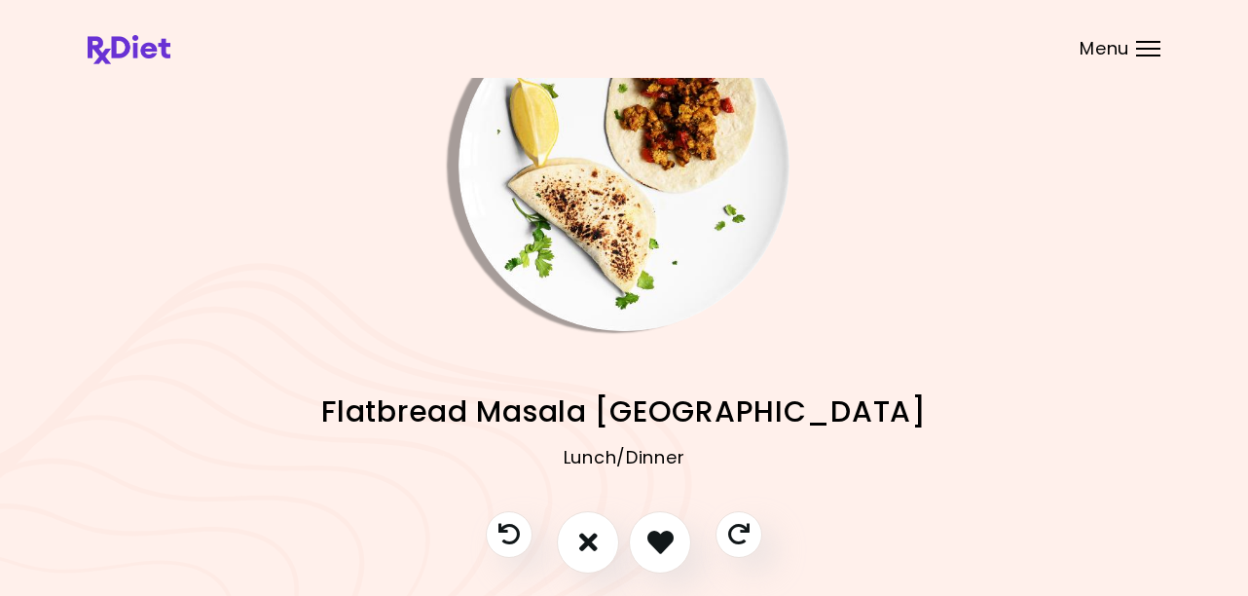
click at [645, 292] on img "Info - Flatbread Masala Turkey" at bounding box center [623, 165] width 331 height 331
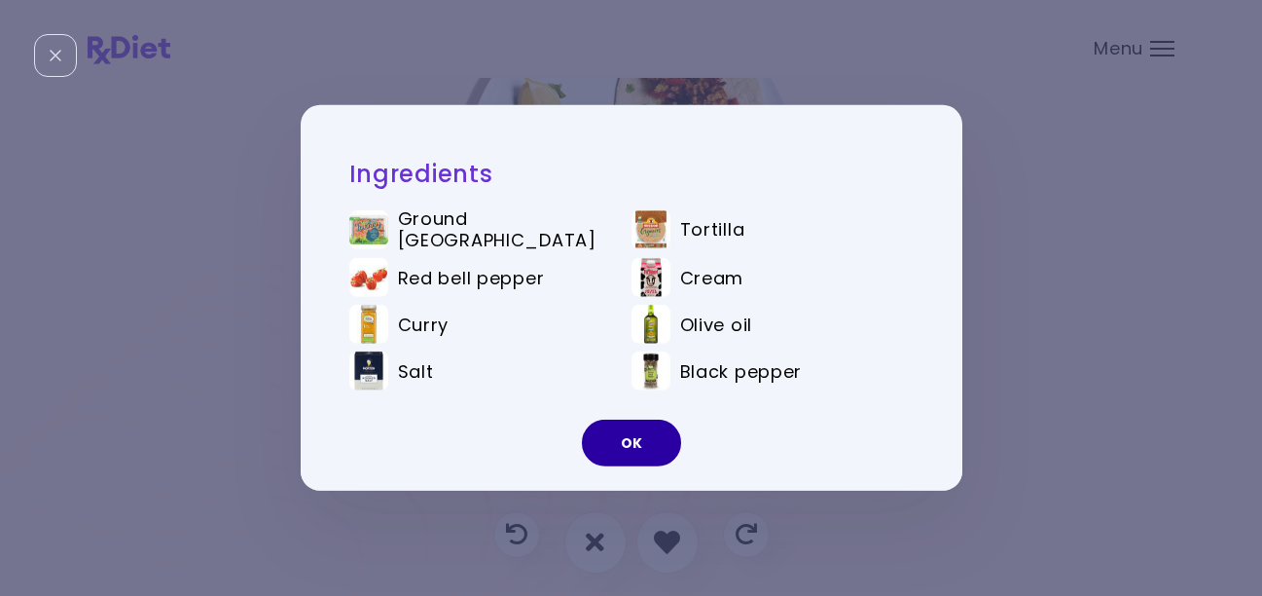
click at [628, 441] on button "OK" at bounding box center [631, 443] width 99 height 47
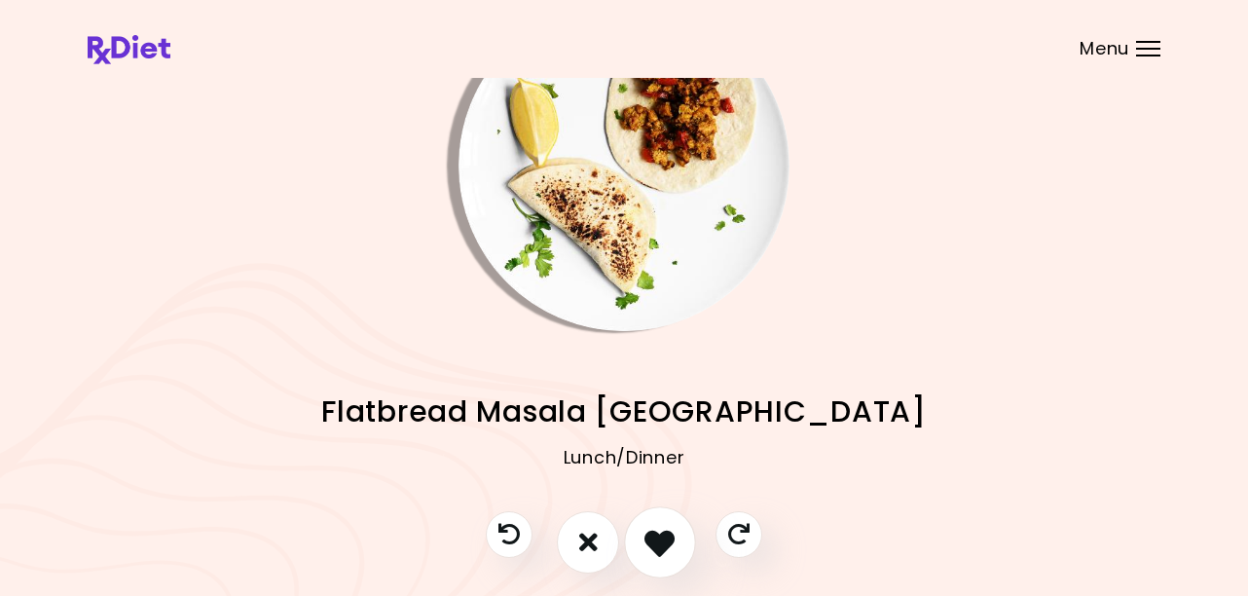
click at [677, 530] on button "I like this recipe" at bounding box center [660, 542] width 72 height 72
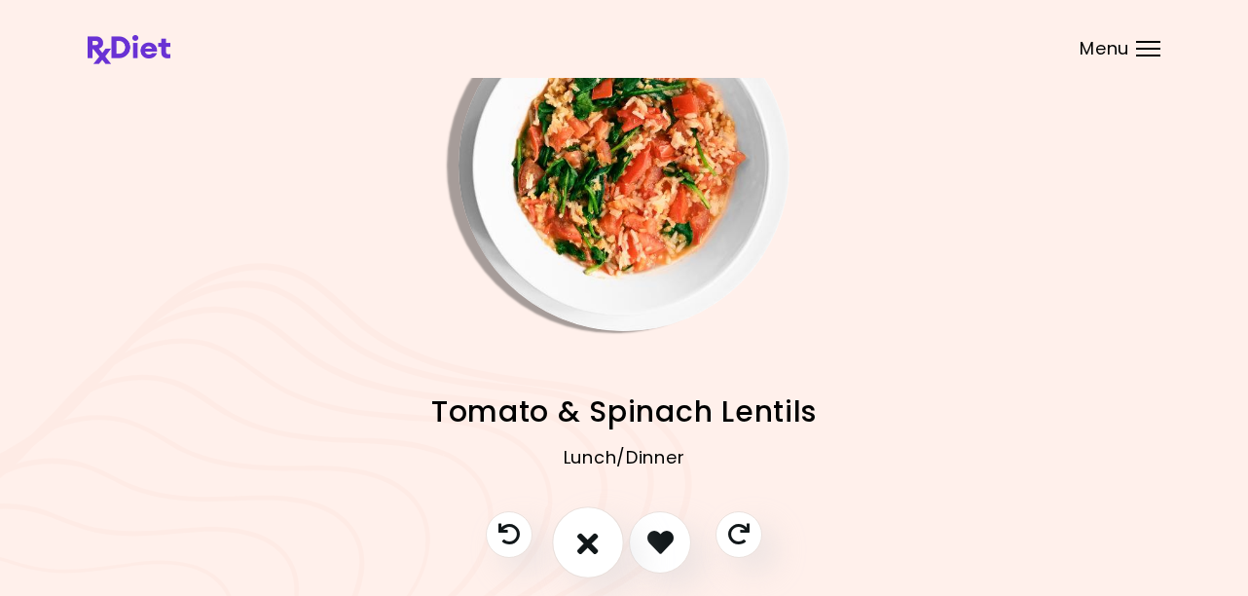
click at [591, 530] on icon "I don't like this recipe" at bounding box center [587, 542] width 21 height 30
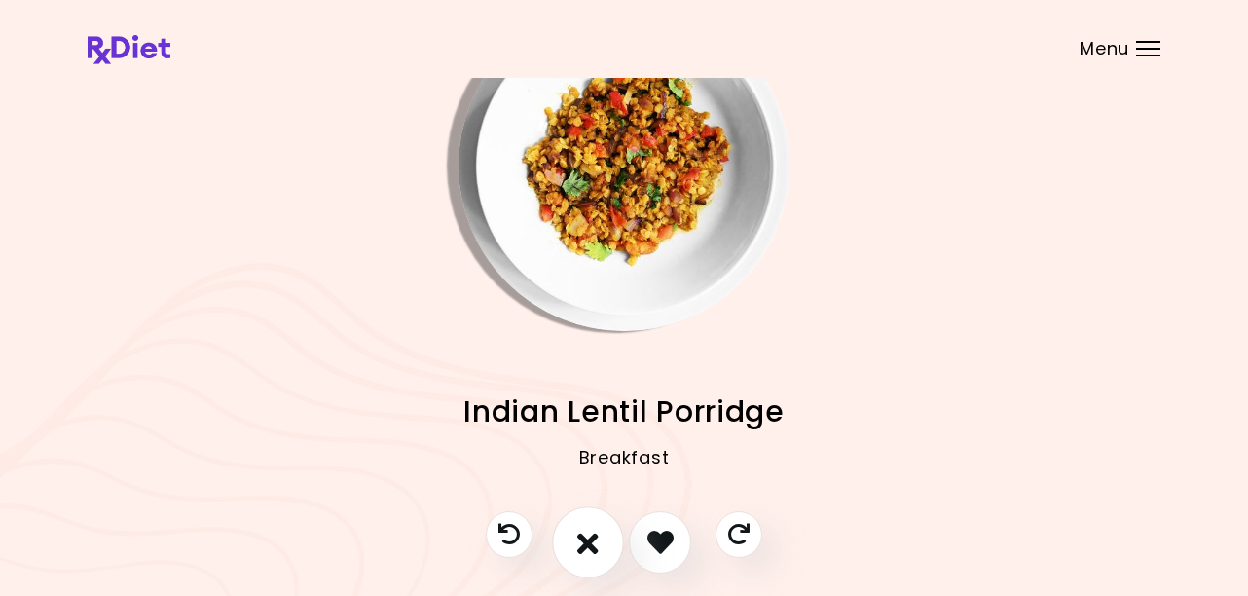
click at [591, 530] on icon "I don't like this recipe" at bounding box center [587, 542] width 21 height 30
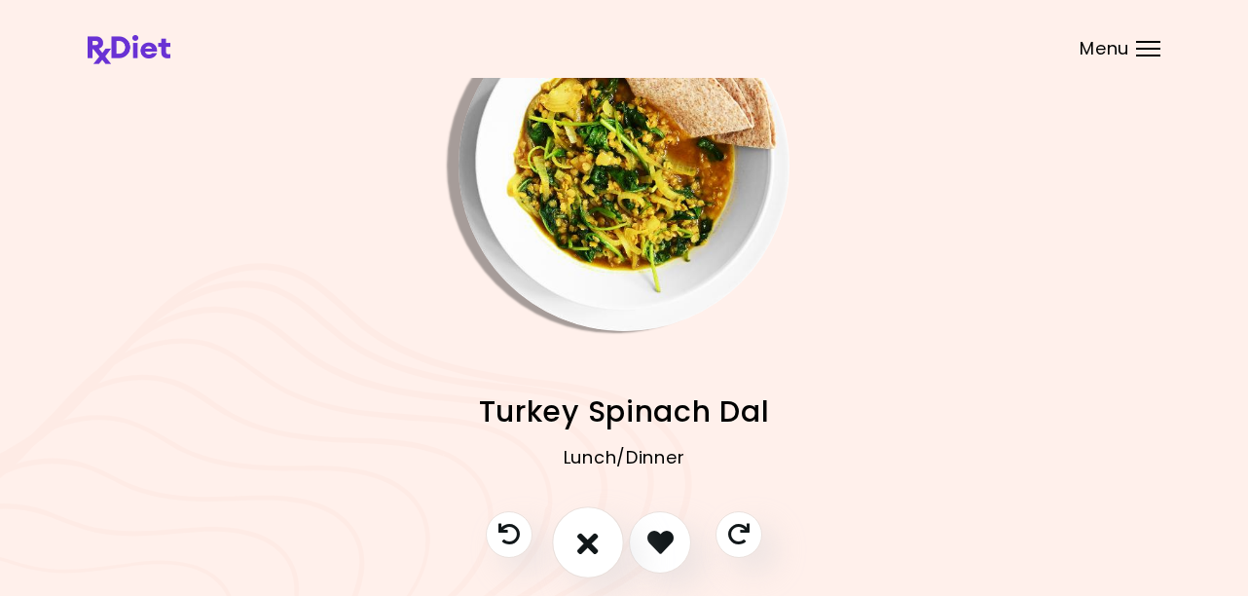
click at [591, 530] on icon "I don't like this recipe" at bounding box center [587, 542] width 21 height 30
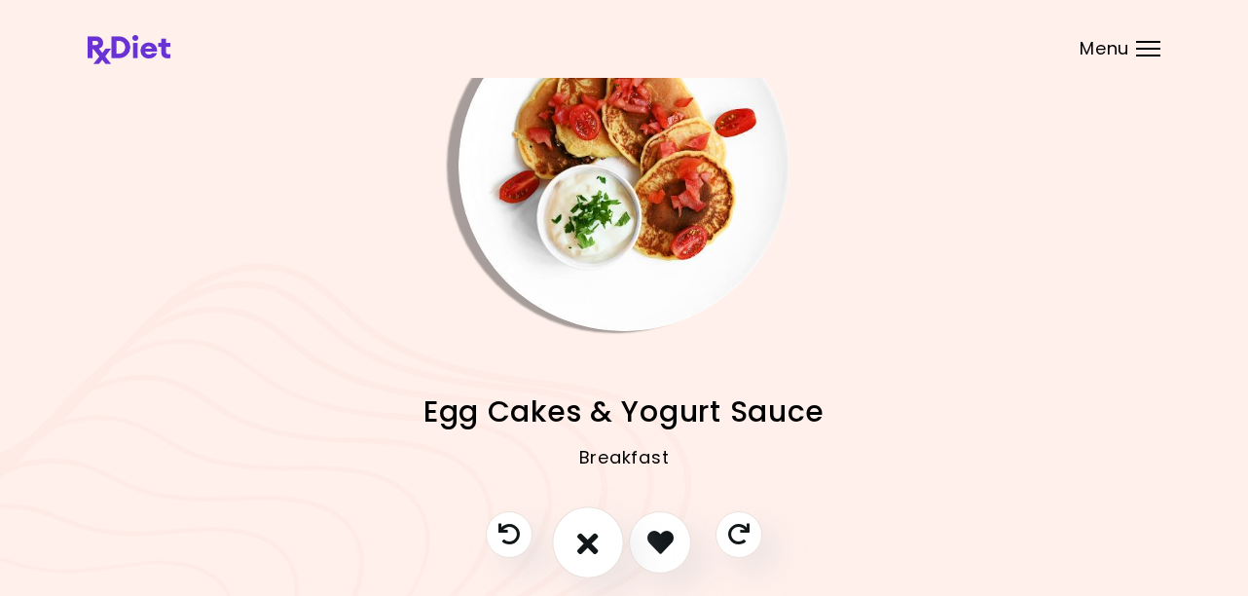
click at [592, 530] on icon "I don't like this recipe" at bounding box center [587, 542] width 21 height 30
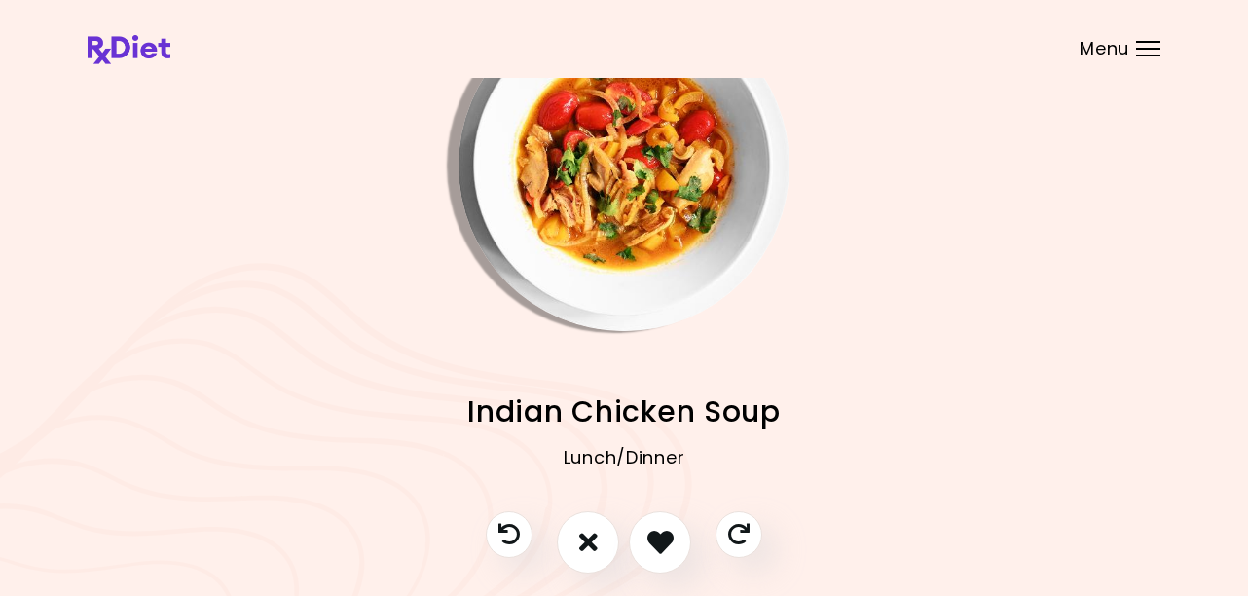
click at [623, 217] on img "Info - Indian Chicken Soup" at bounding box center [623, 165] width 331 height 331
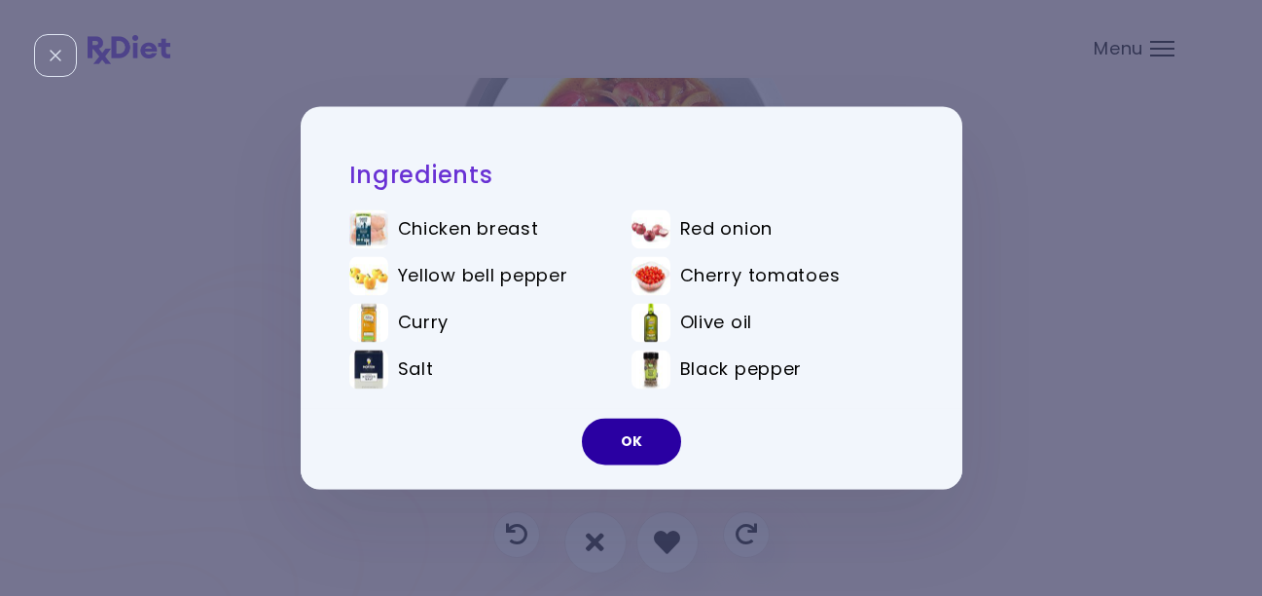
click at [625, 436] on button "OK" at bounding box center [631, 442] width 99 height 47
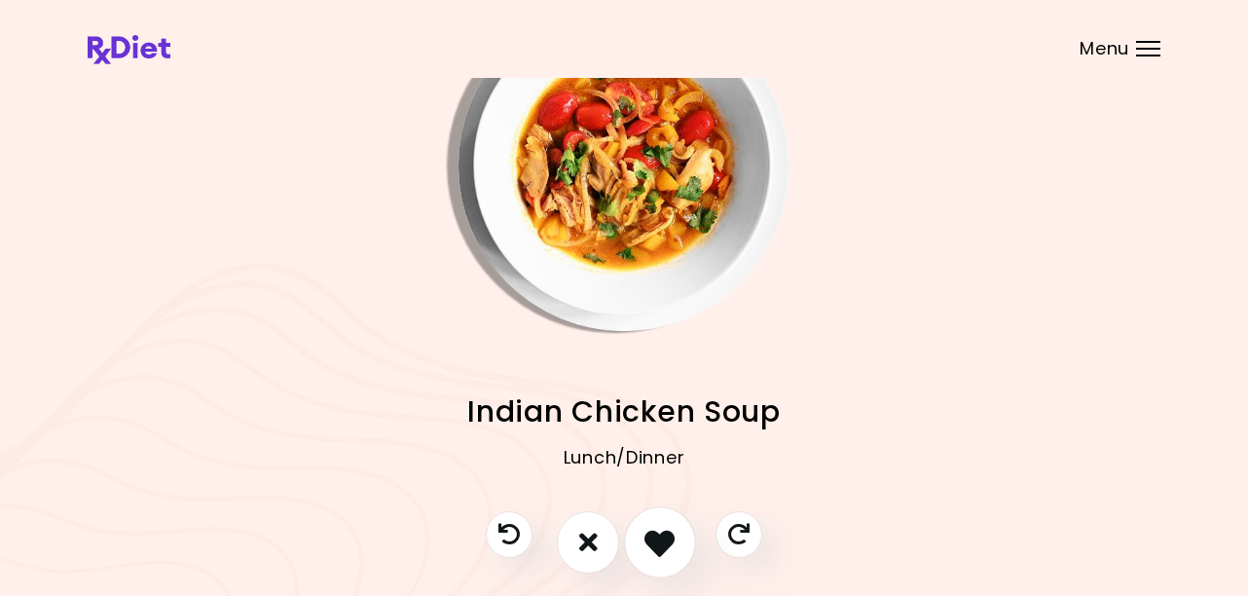
click at [655, 530] on icon "I like this recipe" at bounding box center [659, 542] width 30 height 30
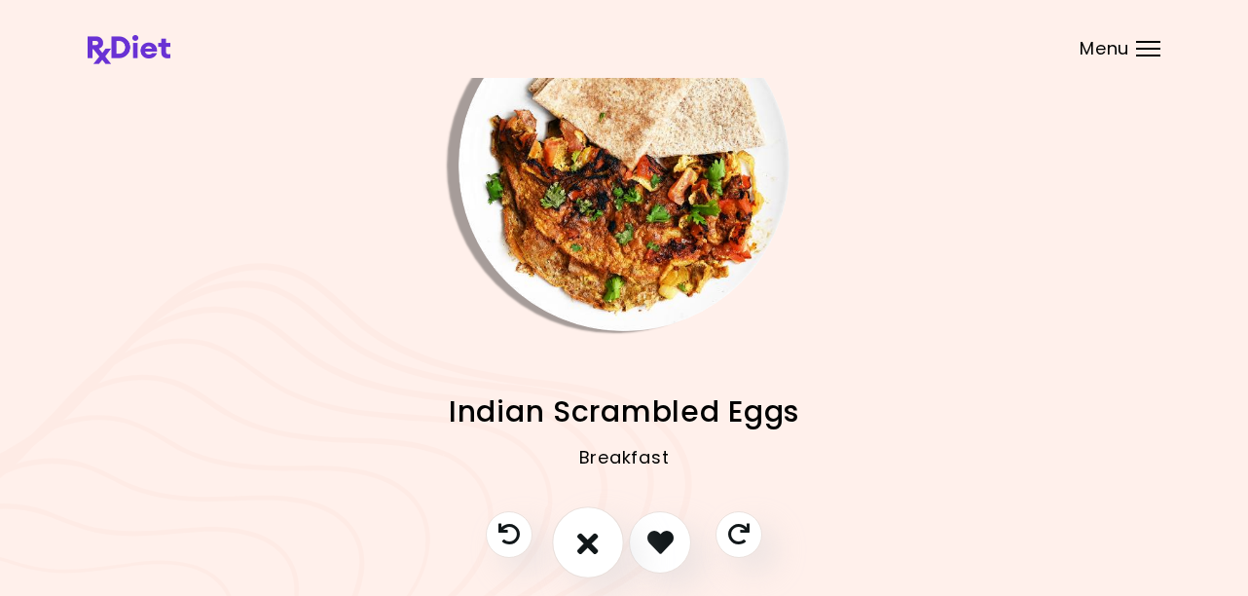
click at [565, 537] on button "I don't like this recipe" at bounding box center [588, 542] width 72 height 72
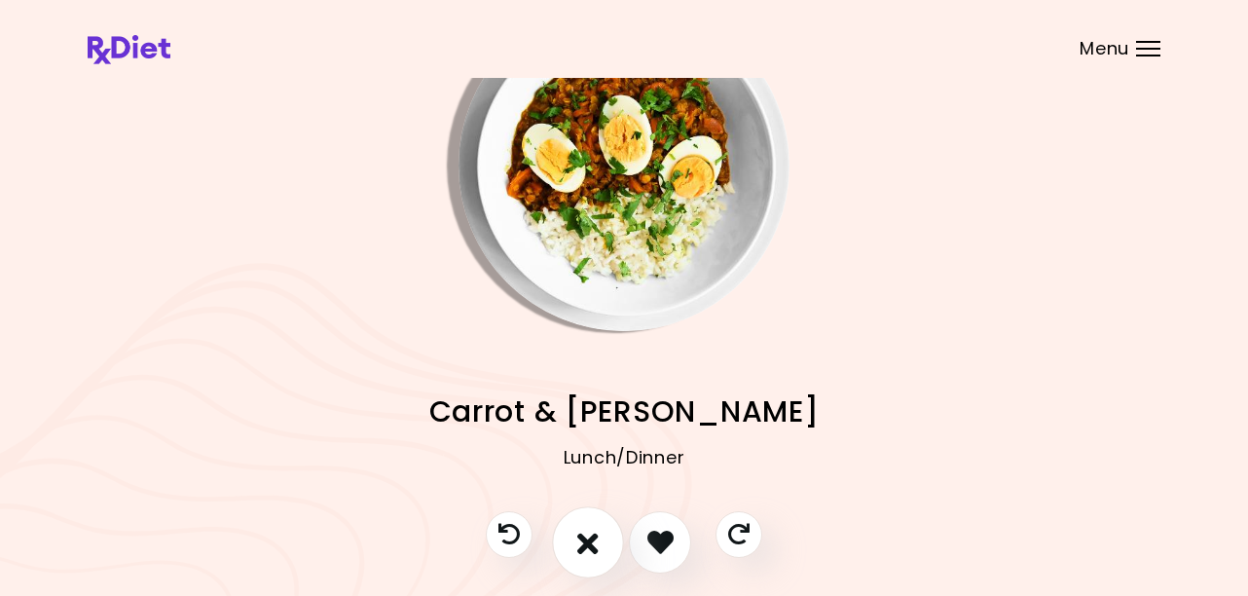
click at [580, 537] on icon "I don't like this recipe" at bounding box center [587, 542] width 21 height 30
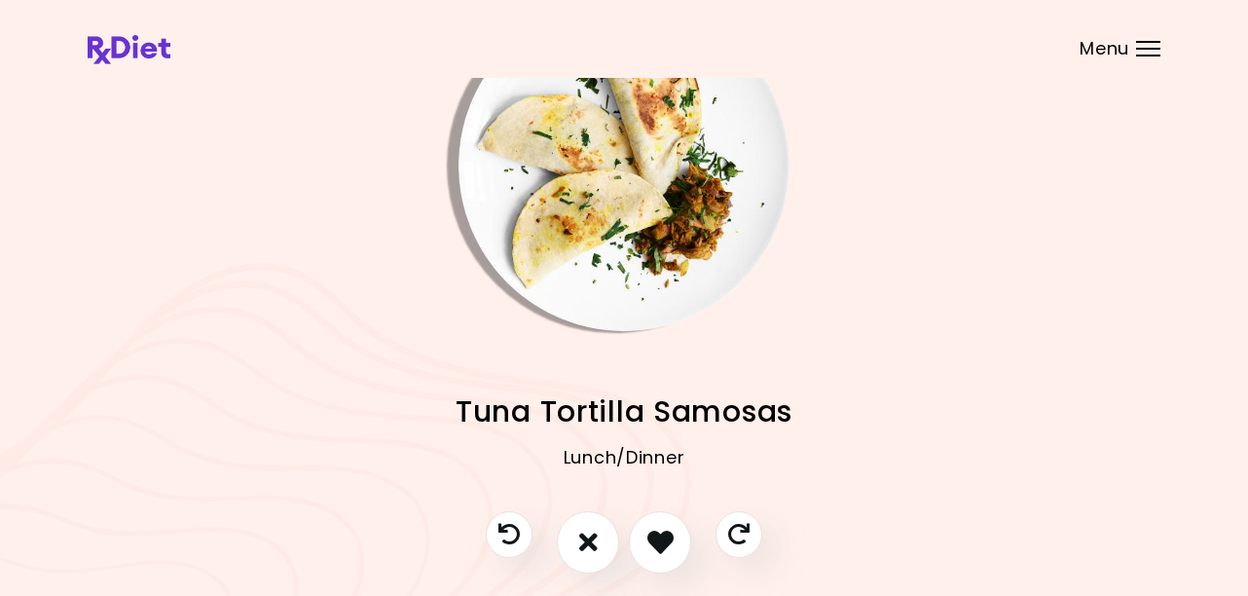
click at [637, 222] on img "Info - Tuna Tortilla Samosas" at bounding box center [623, 165] width 331 height 331
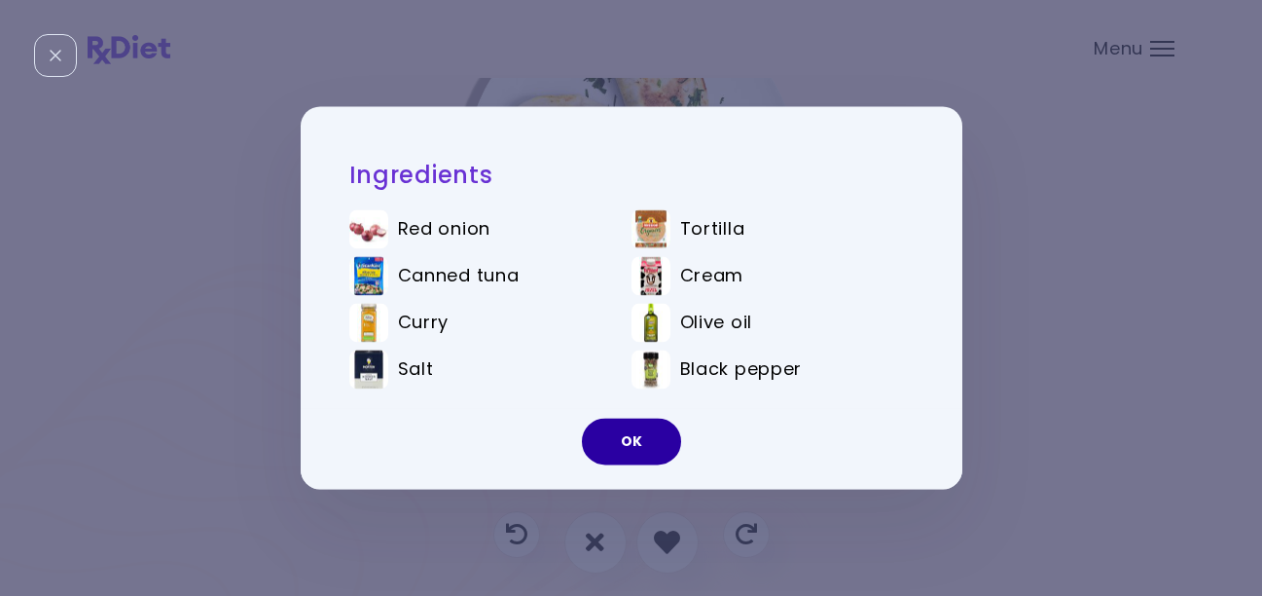
click at [641, 431] on button "OK" at bounding box center [631, 442] width 99 height 47
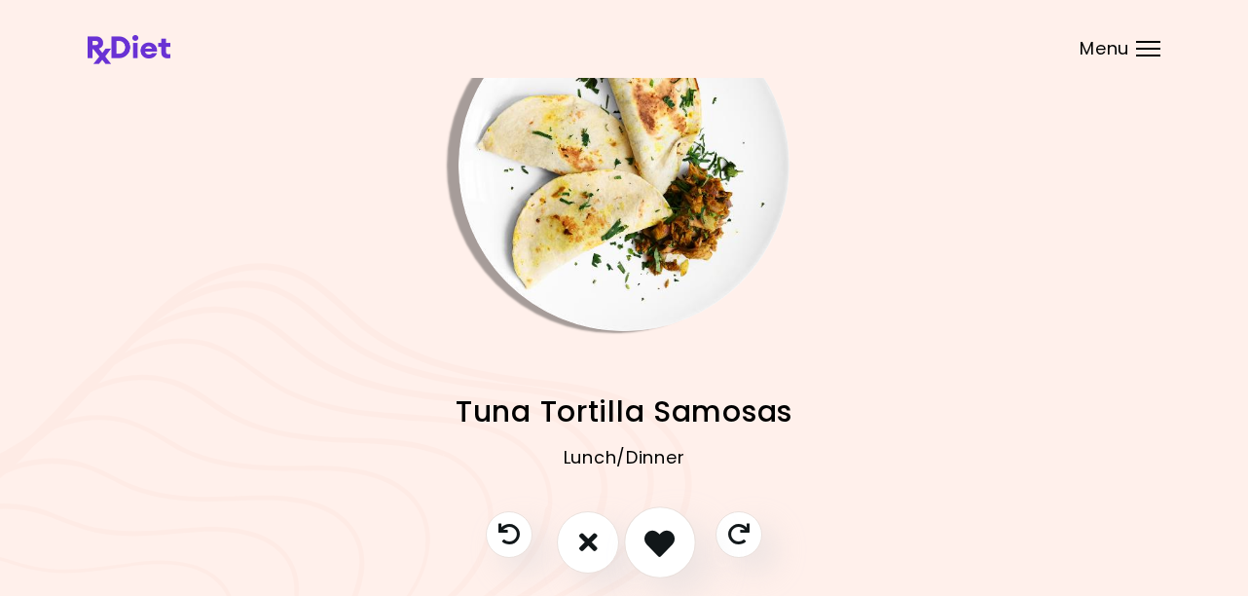
click at [660, 530] on icon "I like this recipe" at bounding box center [659, 542] width 30 height 30
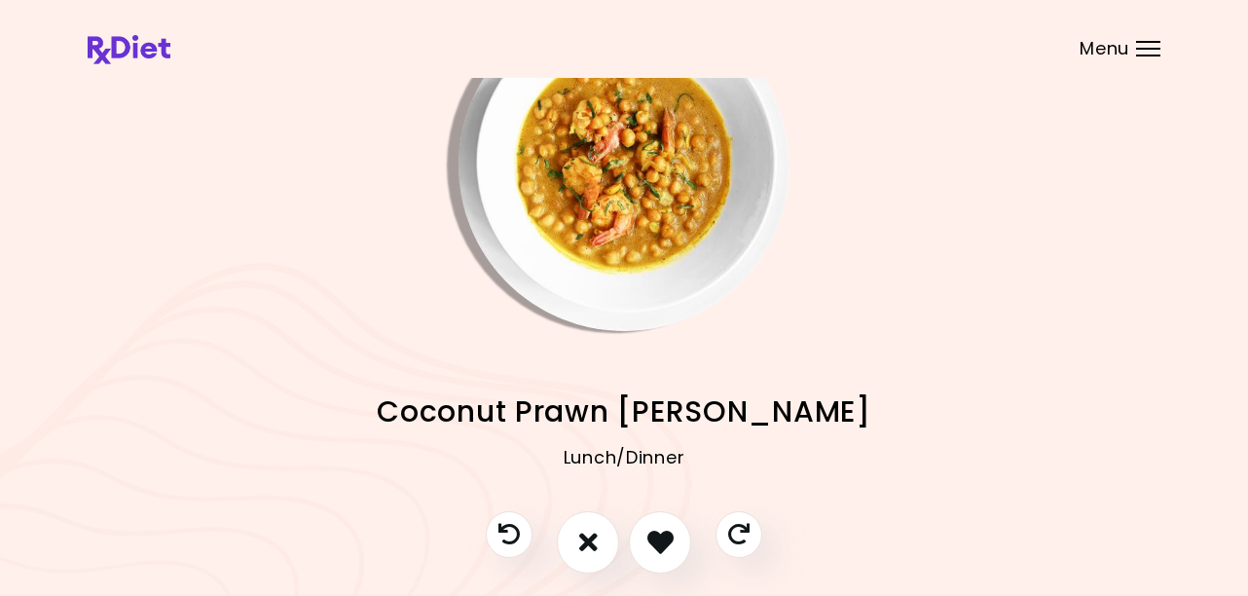
click at [607, 224] on img "Info - Coconut Prawn Curry" at bounding box center [623, 165] width 331 height 331
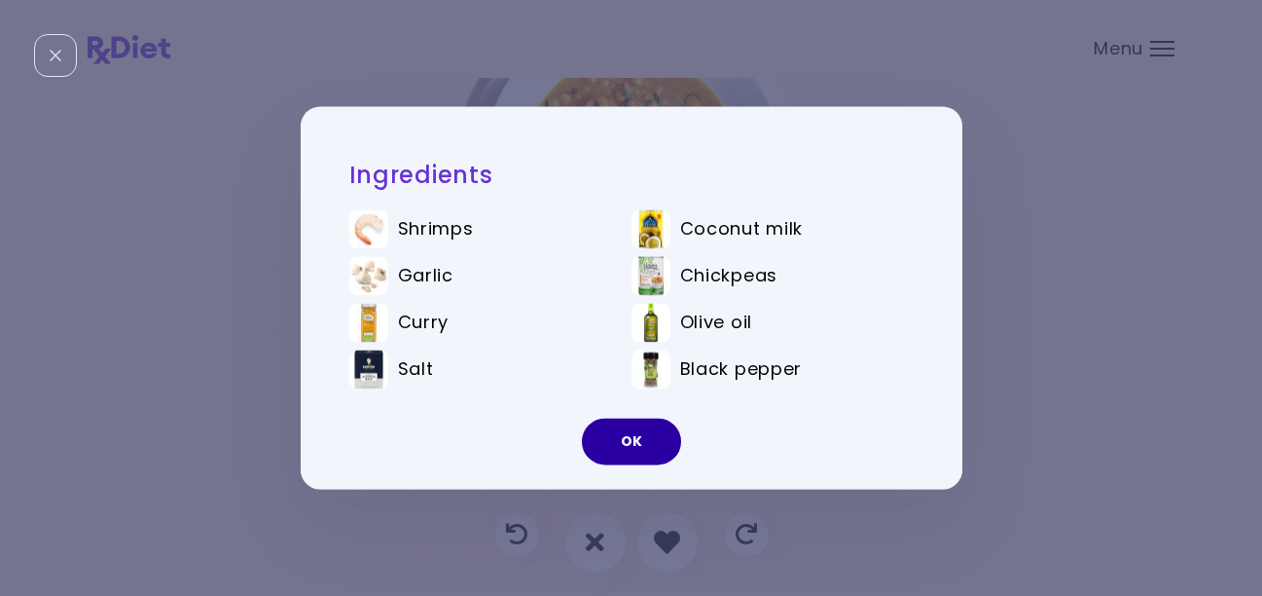
click at [643, 435] on button "OK" at bounding box center [631, 442] width 99 height 47
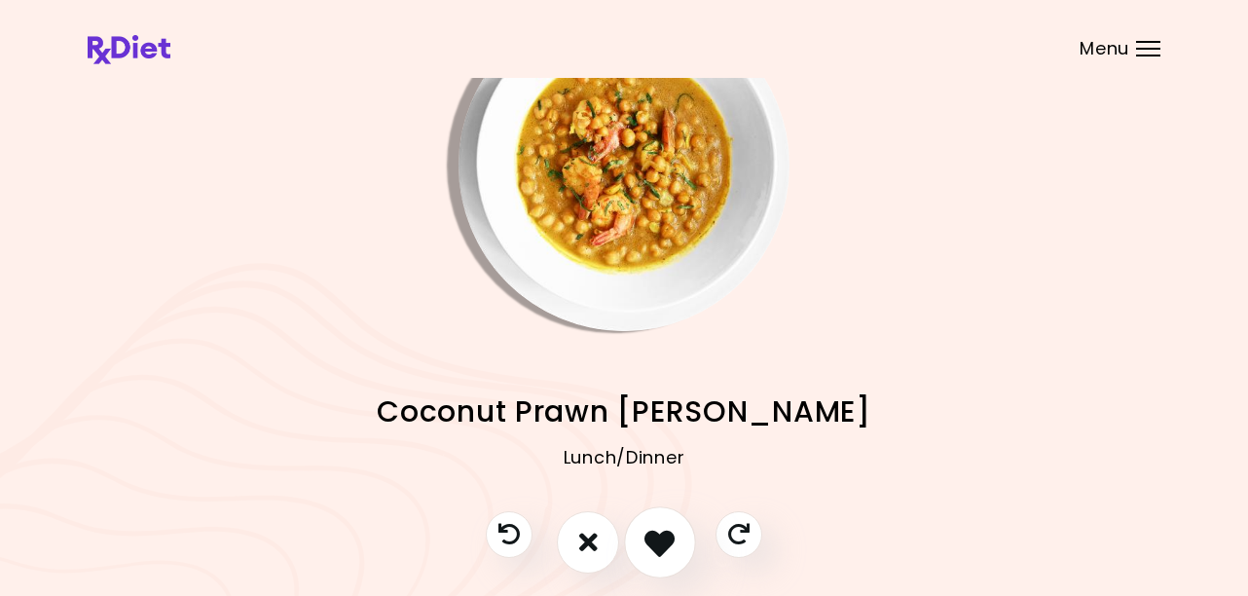
click at [672, 542] on icon "I like this recipe" at bounding box center [659, 542] width 30 height 30
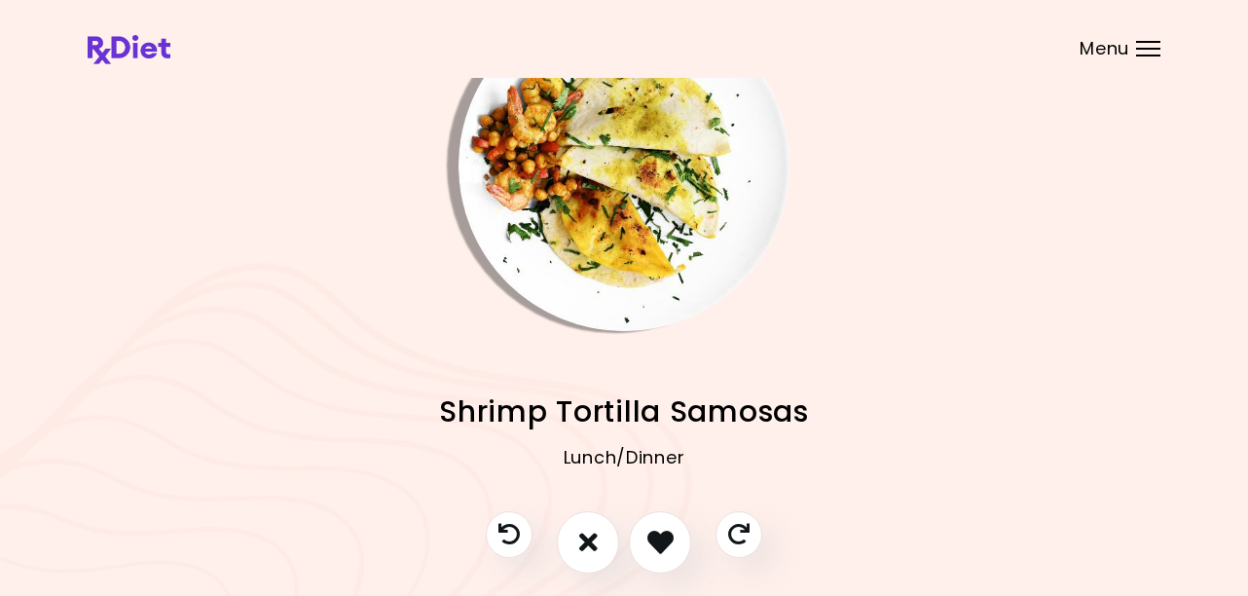
click at [638, 247] on img "Info - Shrimp Tortilla Samosas" at bounding box center [623, 165] width 331 height 331
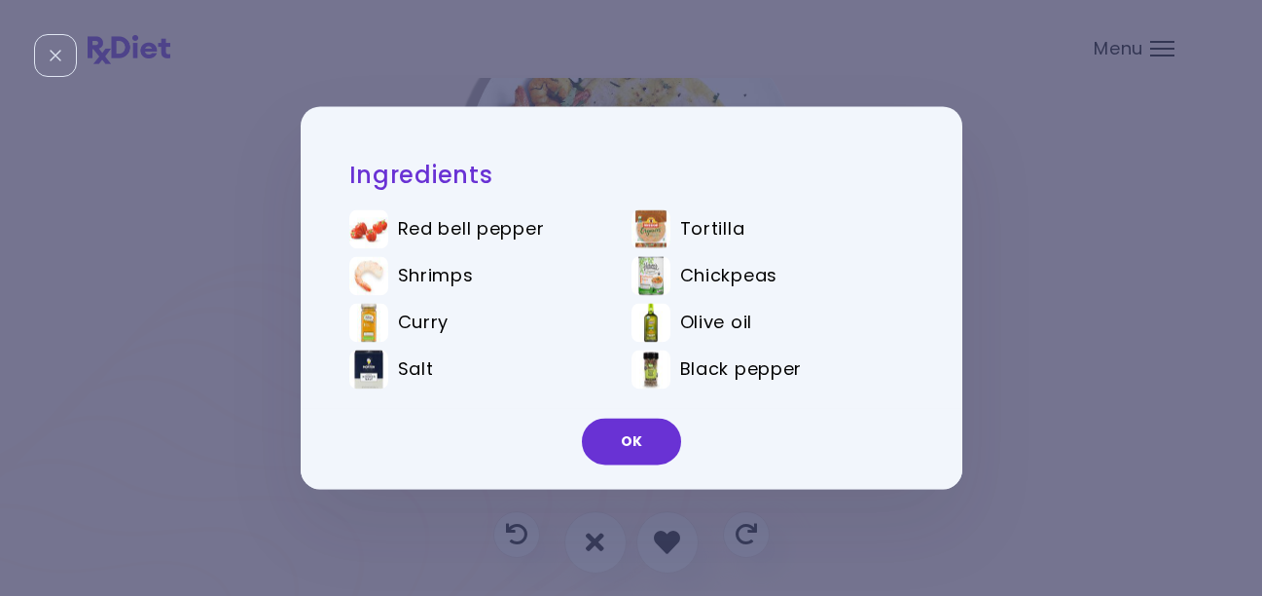
click at [631, 424] on button "OK" at bounding box center [631, 442] width 99 height 47
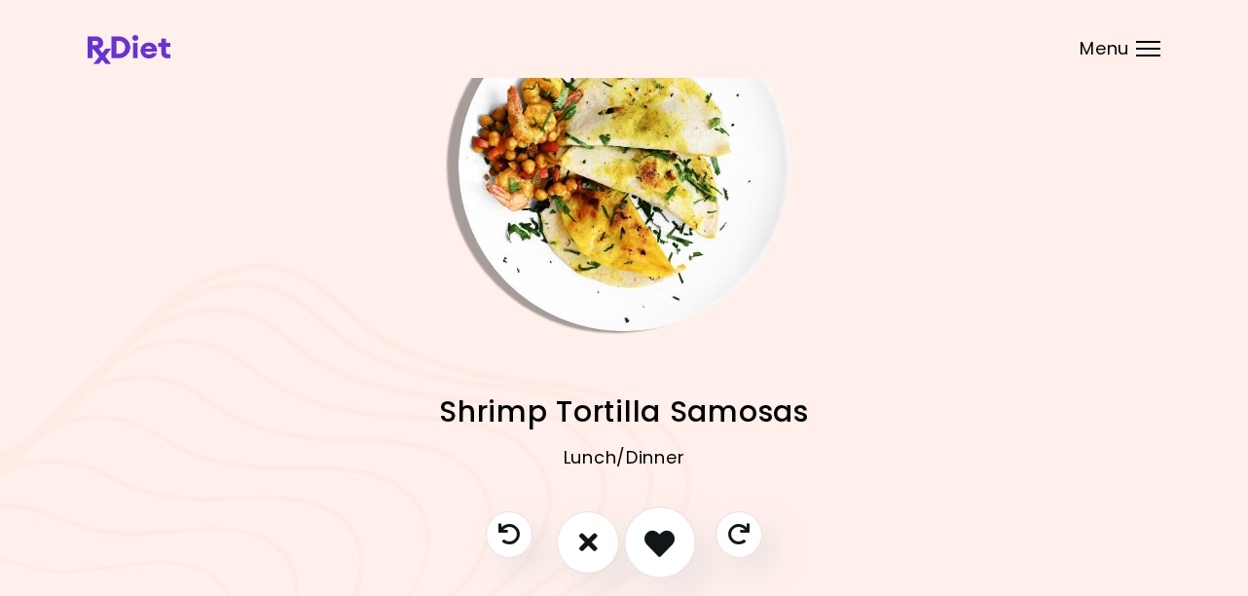
click at [660, 551] on icon "I like this recipe" at bounding box center [659, 542] width 30 height 30
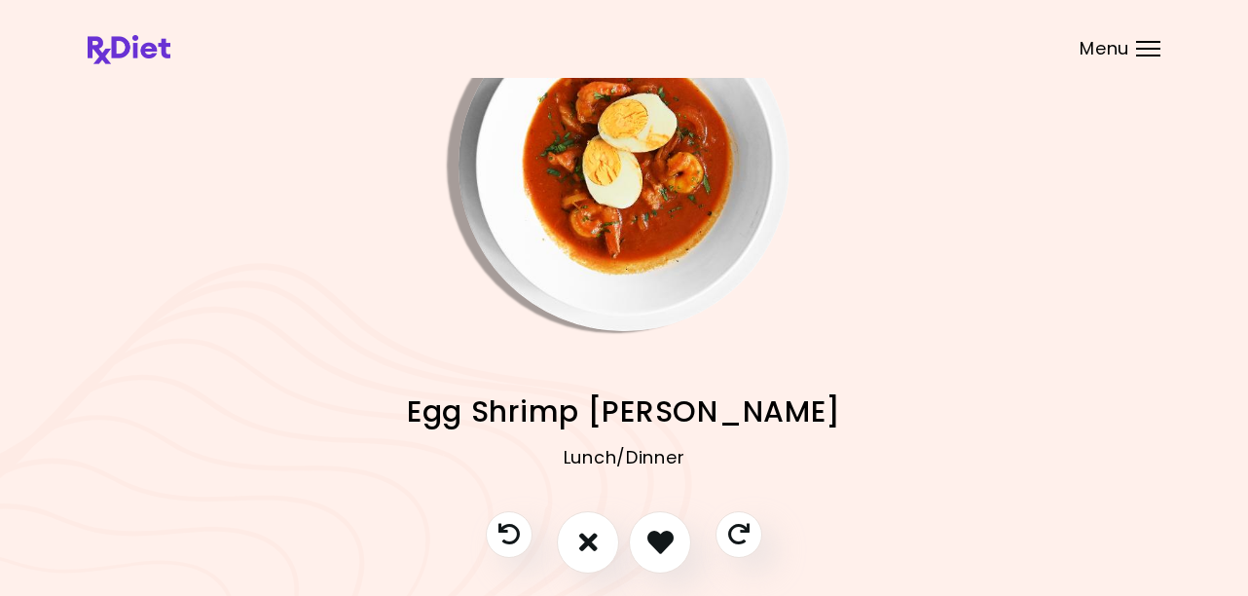
click at [634, 280] on img "Info - Egg Shrimp Curry" at bounding box center [623, 165] width 331 height 331
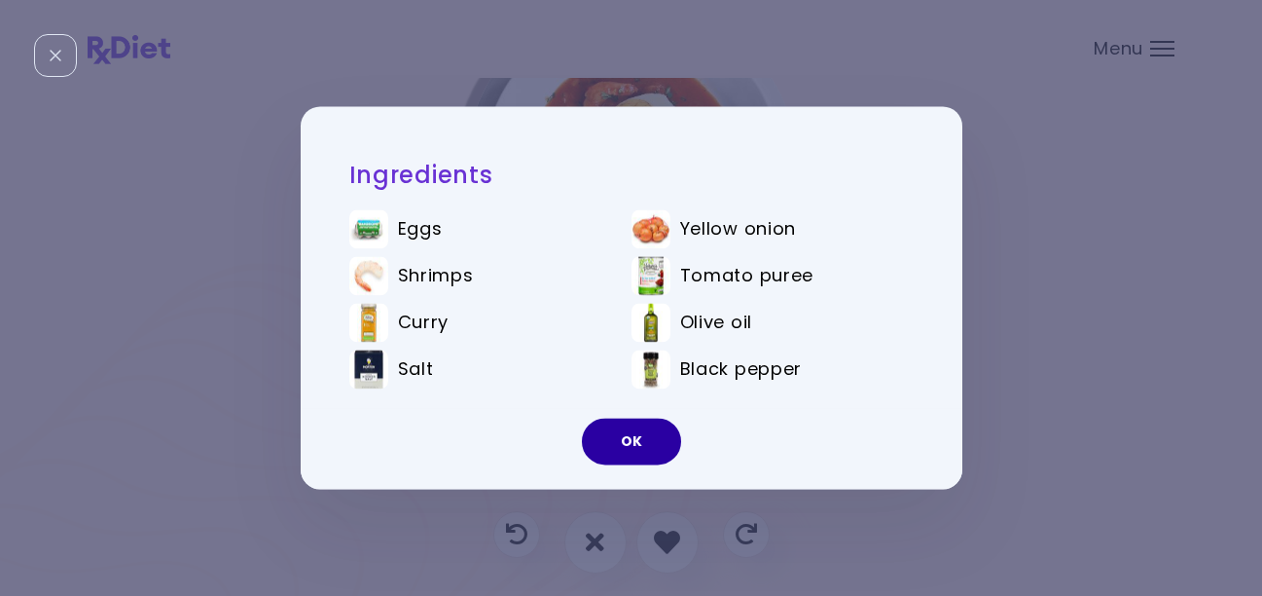
click at [629, 436] on button "OK" at bounding box center [631, 442] width 99 height 47
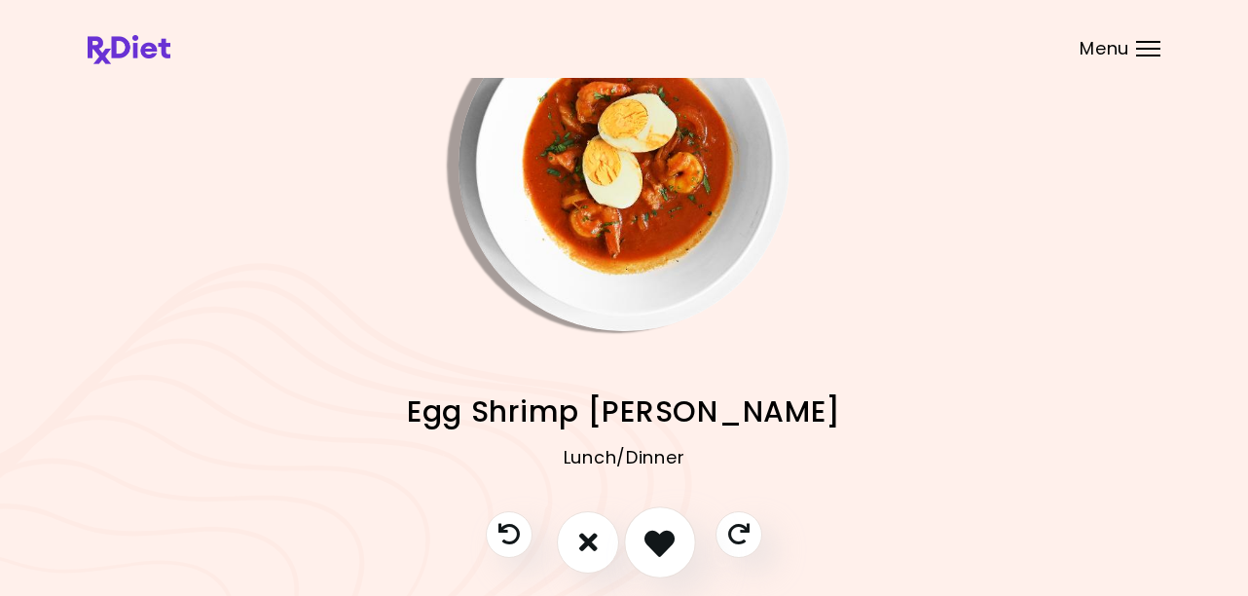
click at [653, 544] on icon "I like this recipe" at bounding box center [659, 542] width 30 height 30
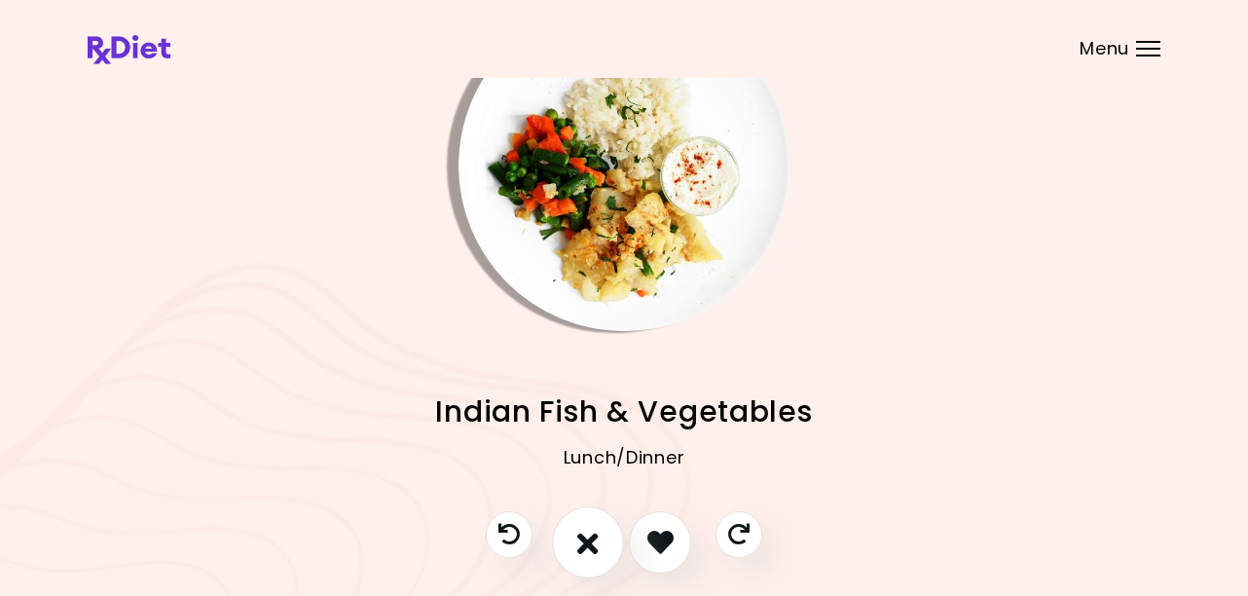
click at [593, 541] on icon "I don't like this recipe" at bounding box center [587, 542] width 21 height 30
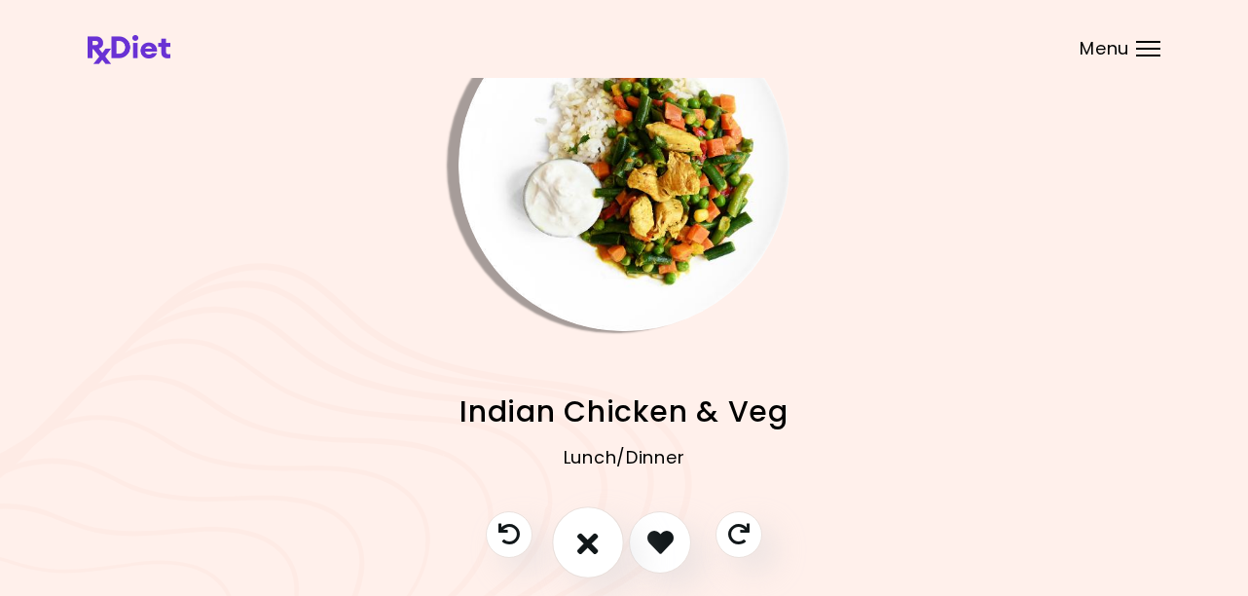
click at [588, 547] on icon "I don't like this recipe" at bounding box center [587, 542] width 21 height 30
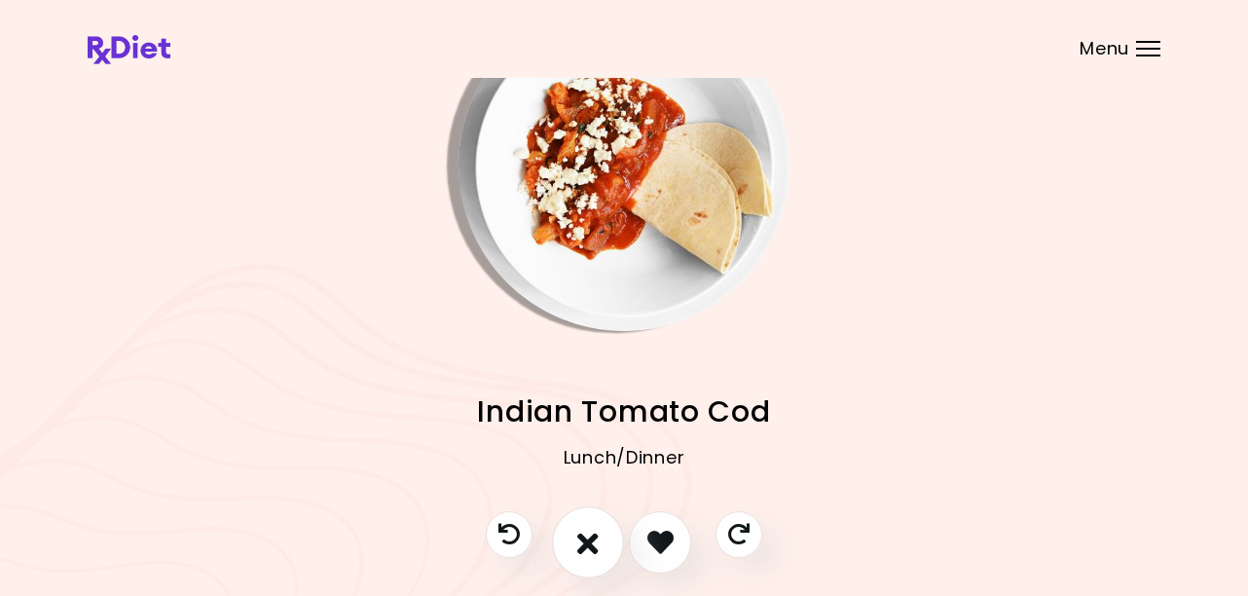
click at [588, 547] on icon "I don't like this recipe" at bounding box center [587, 542] width 21 height 30
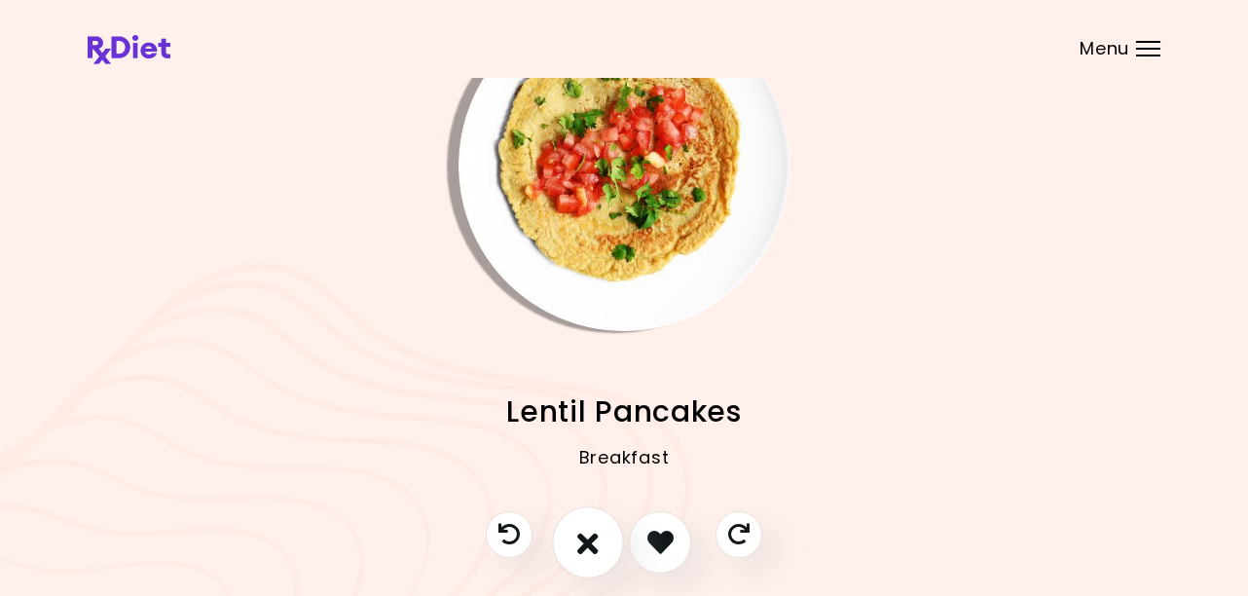
click at [588, 547] on icon "I don't like this recipe" at bounding box center [587, 542] width 21 height 30
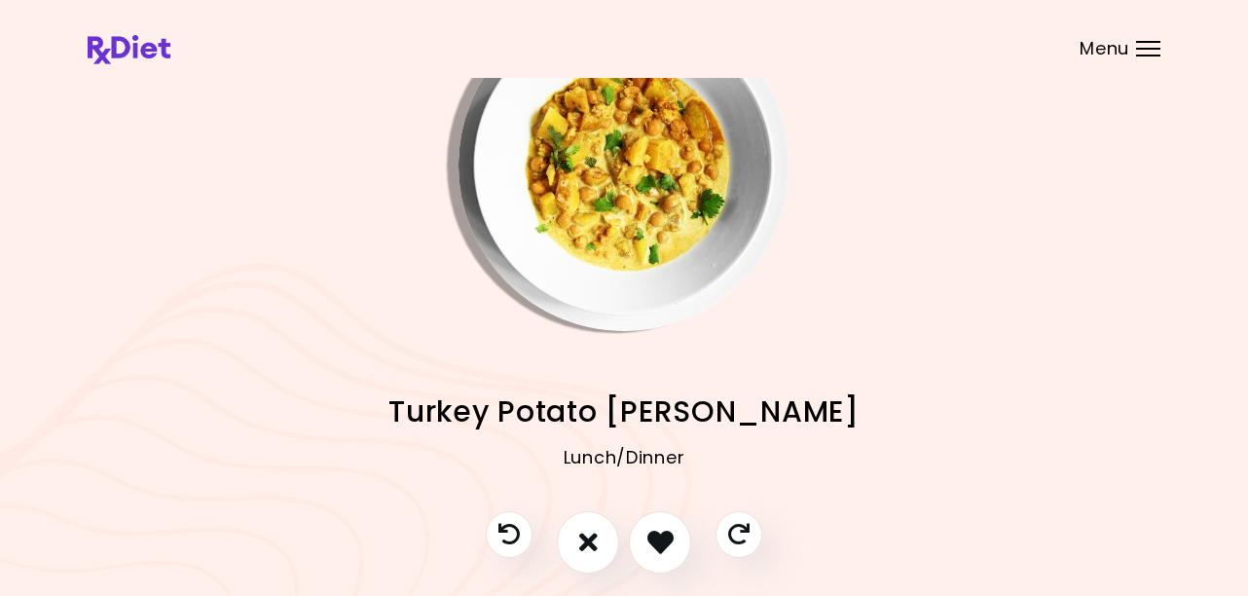
click at [677, 194] on img "Info - Turkey Potato Curry" at bounding box center [623, 165] width 331 height 331
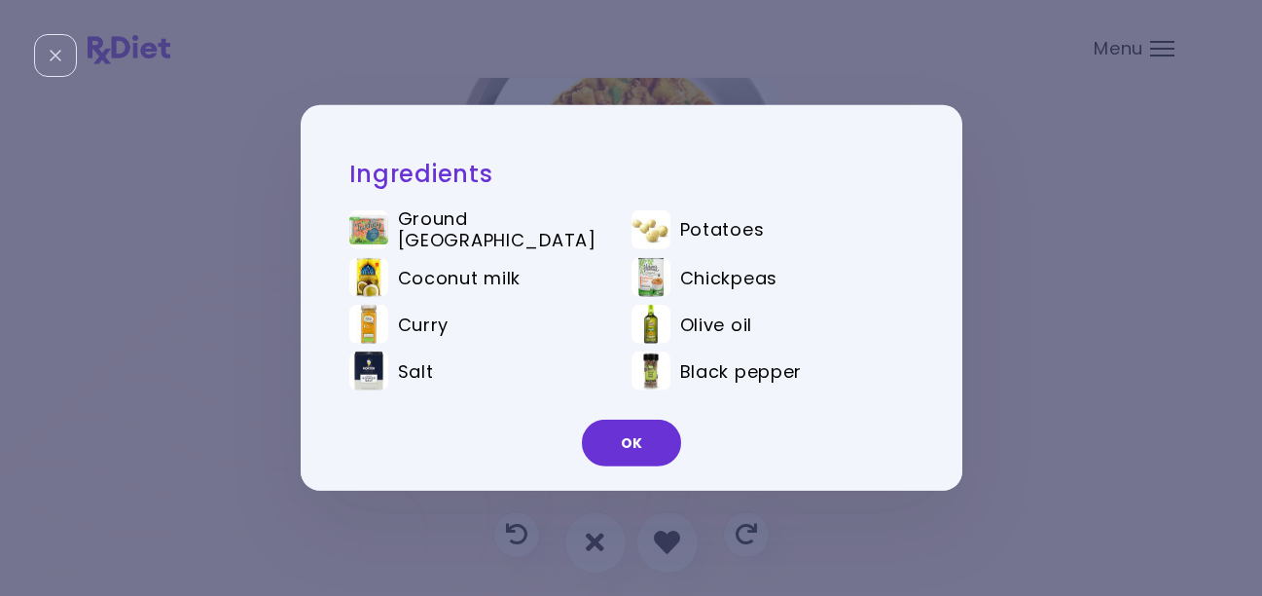
click at [631, 442] on button "OK" at bounding box center [631, 443] width 99 height 47
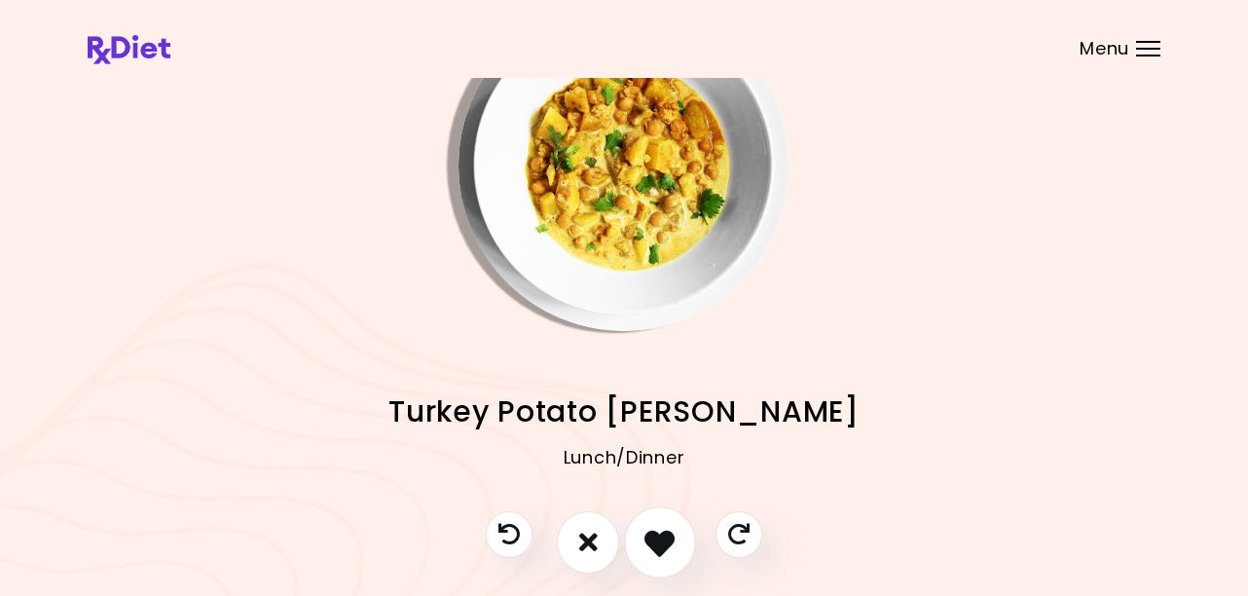
click at [660, 527] on icon "I like this recipe" at bounding box center [659, 542] width 30 height 30
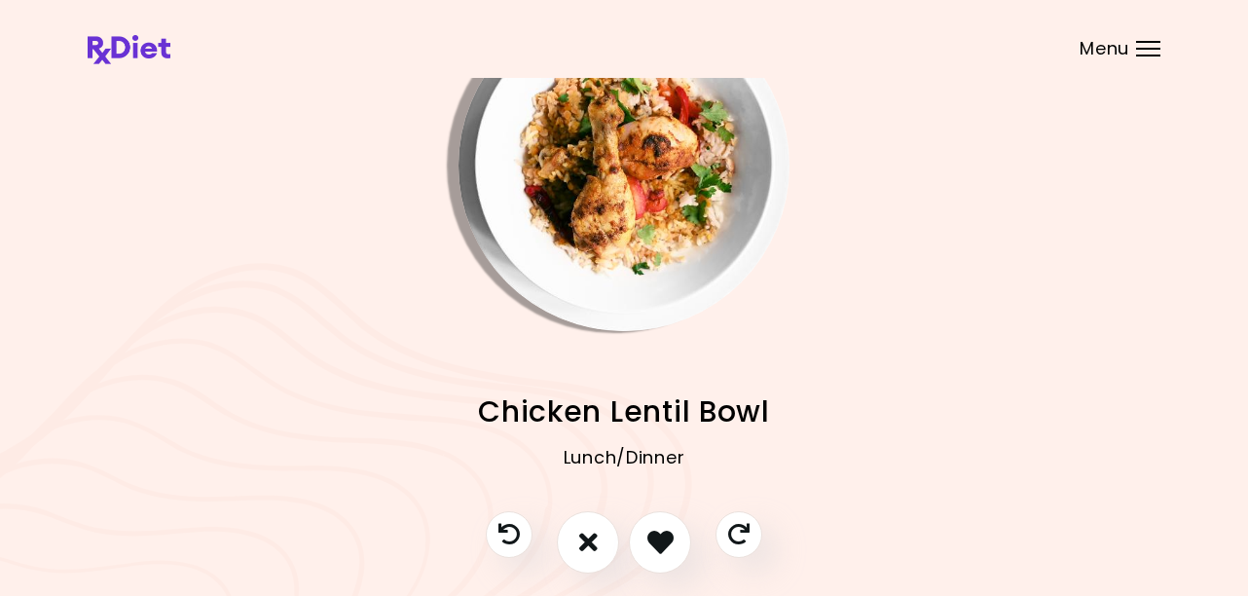
click at [622, 245] on img "Info - Chicken Lentil Bowl" at bounding box center [623, 165] width 331 height 331
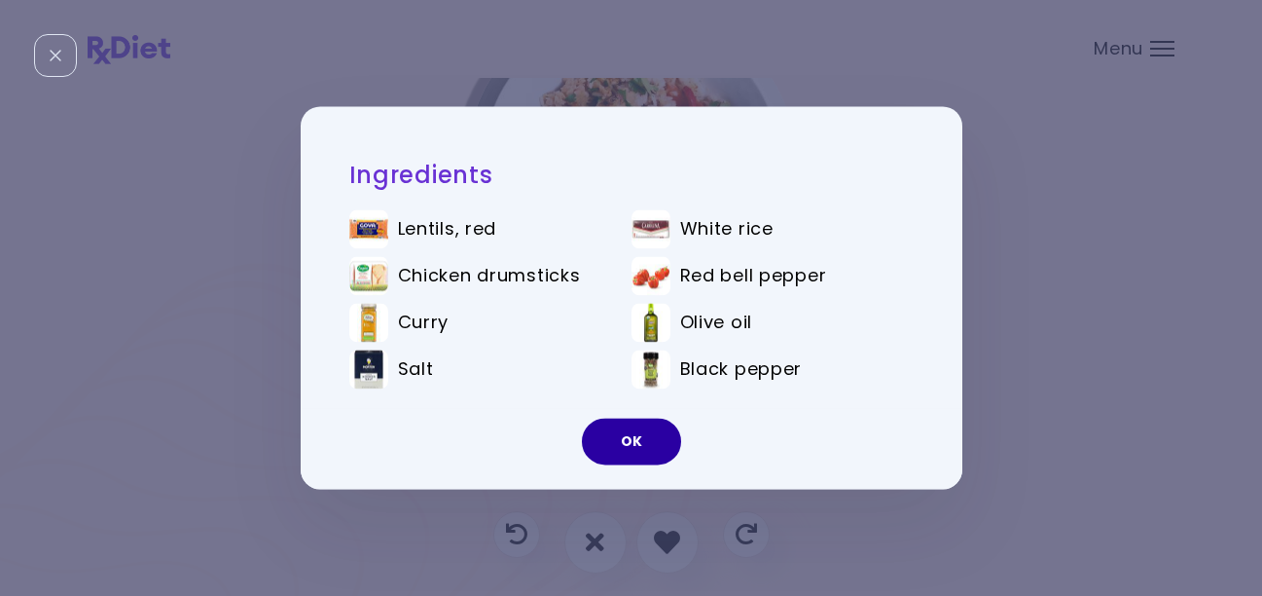
click at [623, 438] on button "OK" at bounding box center [631, 442] width 99 height 47
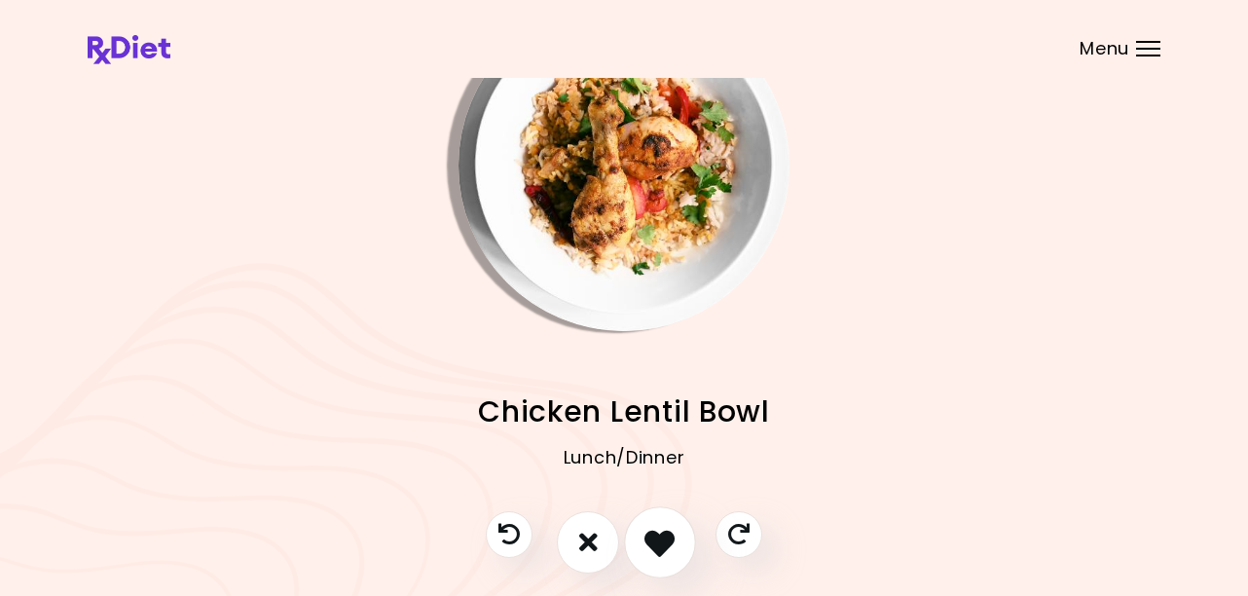
click at [660, 539] on icon "I like this recipe" at bounding box center [659, 542] width 30 height 30
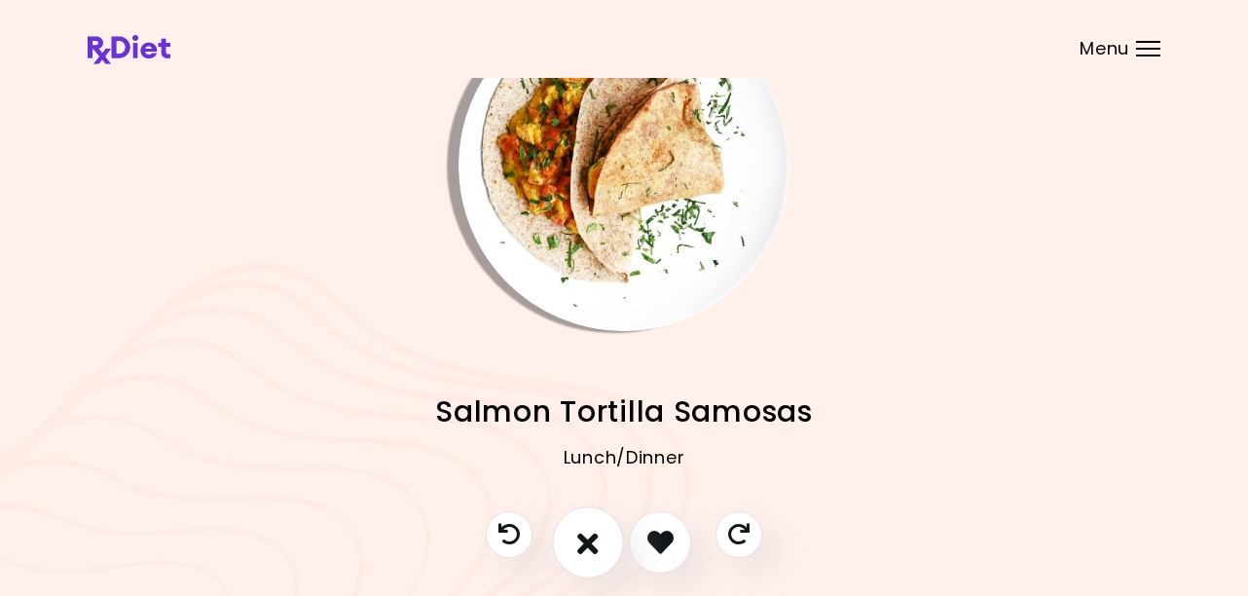
click at [592, 551] on icon "I don't like this recipe" at bounding box center [587, 542] width 21 height 30
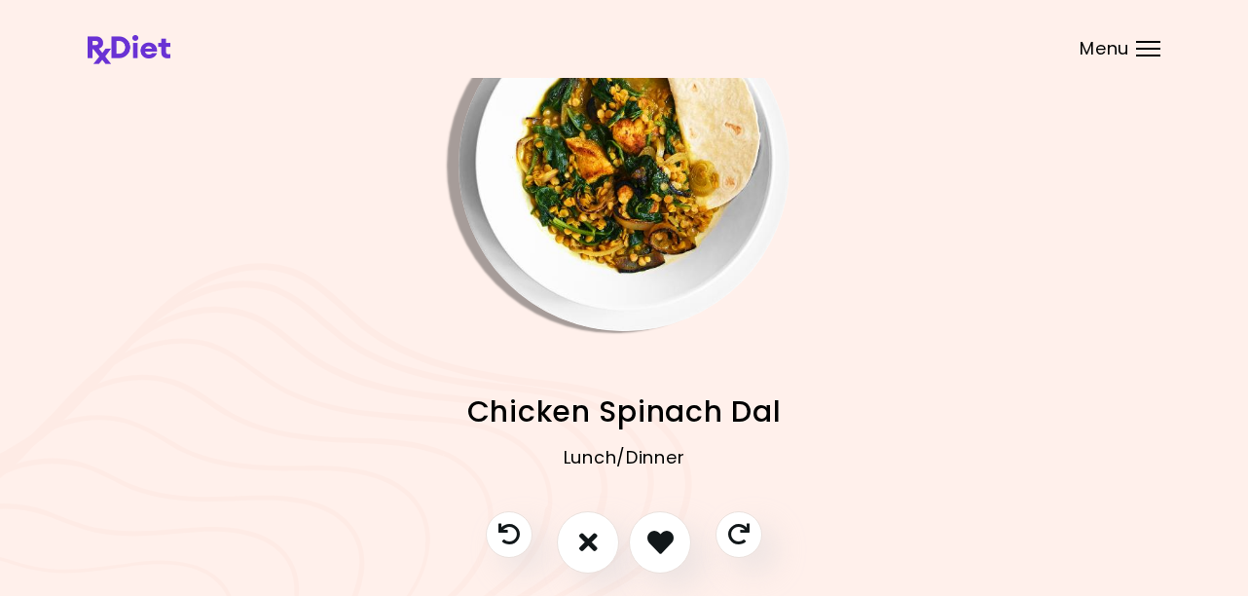
click at [638, 261] on img "Info - Chicken Spinach Dal" at bounding box center [623, 165] width 331 height 331
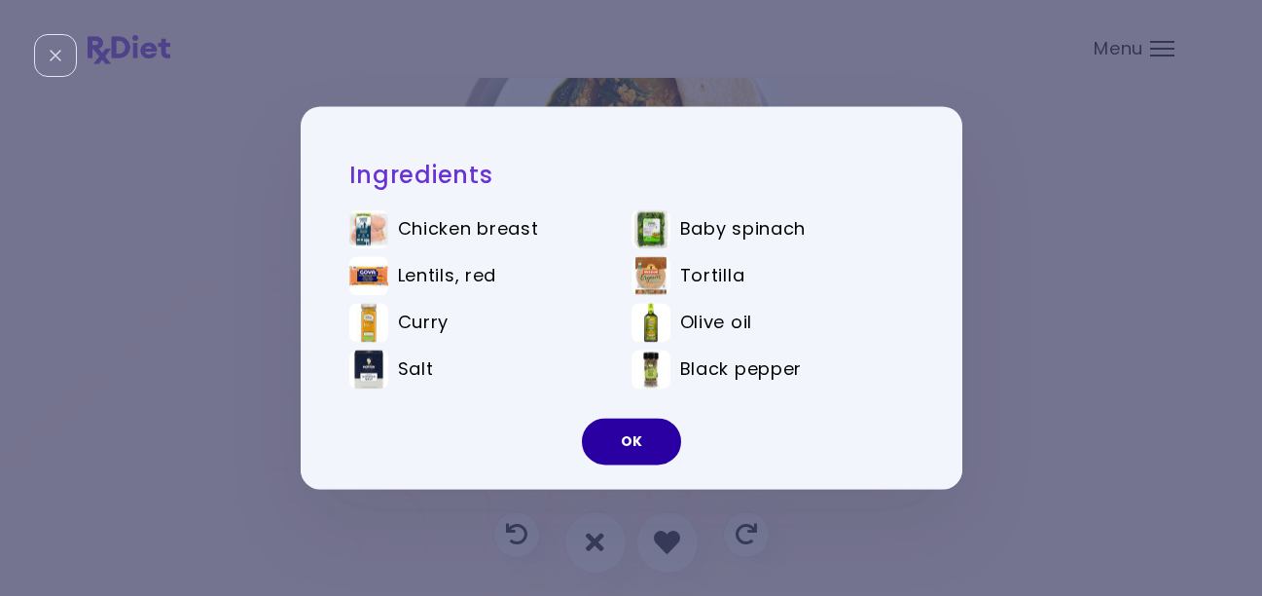
click at [622, 454] on button "OK" at bounding box center [631, 442] width 99 height 47
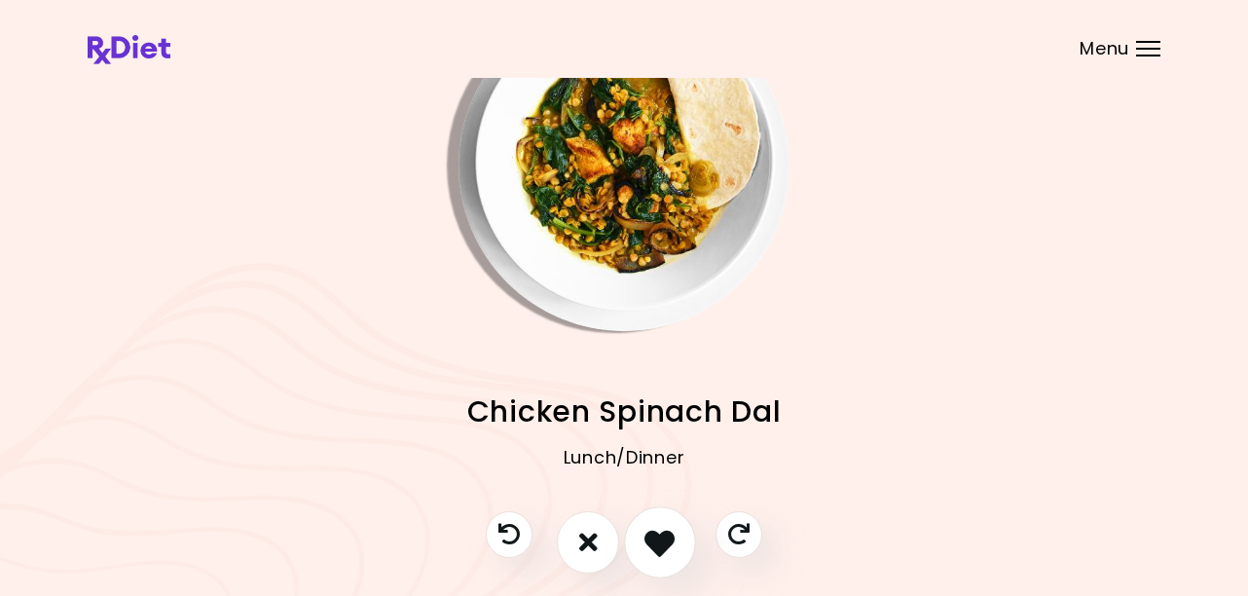
click at [658, 542] on icon "I like this recipe" at bounding box center [659, 542] width 30 height 30
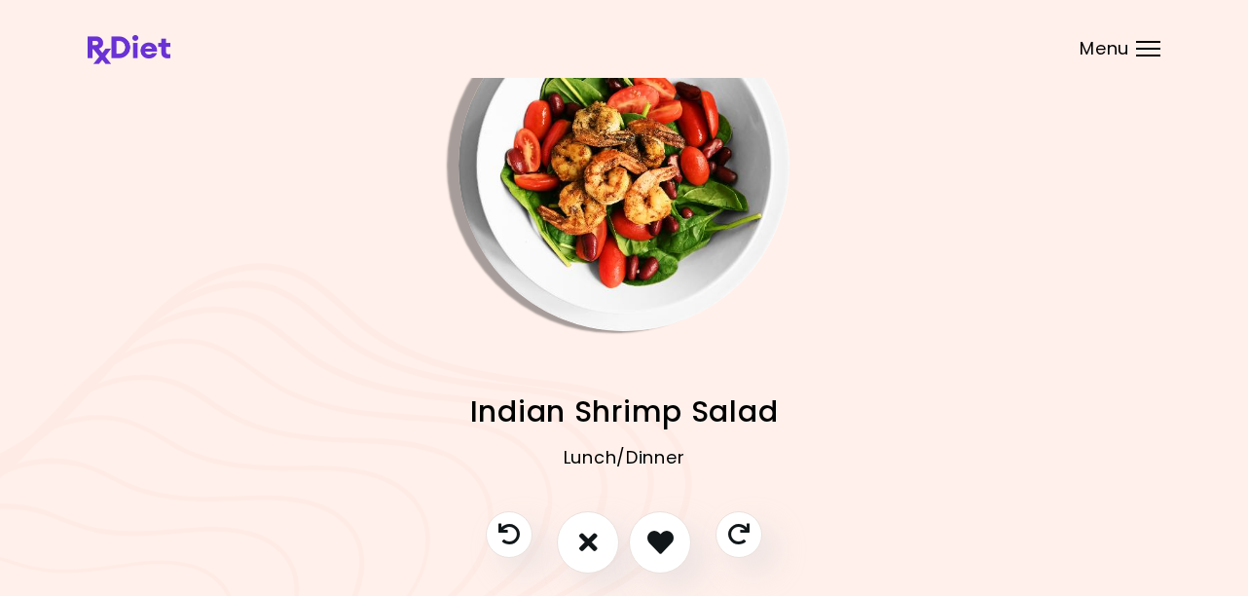
click at [597, 192] on img "Info - Indian Shrimp Salad" at bounding box center [623, 165] width 331 height 331
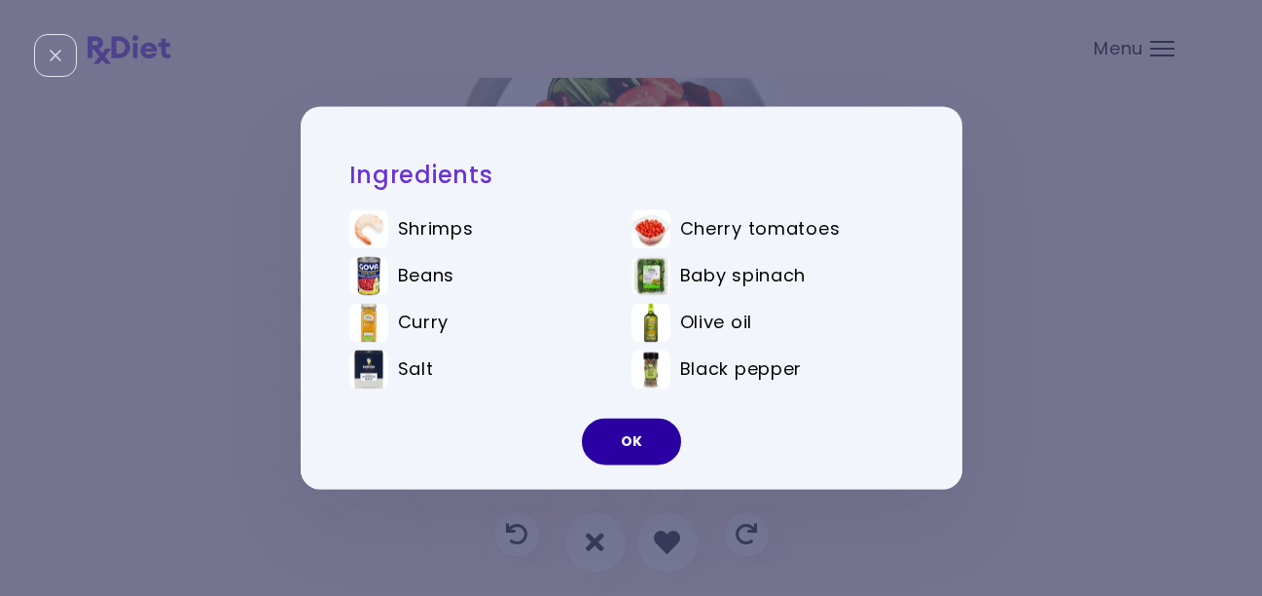
click at [639, 443] on button "OK" at bounding box center [631, 442] width 99 height 47
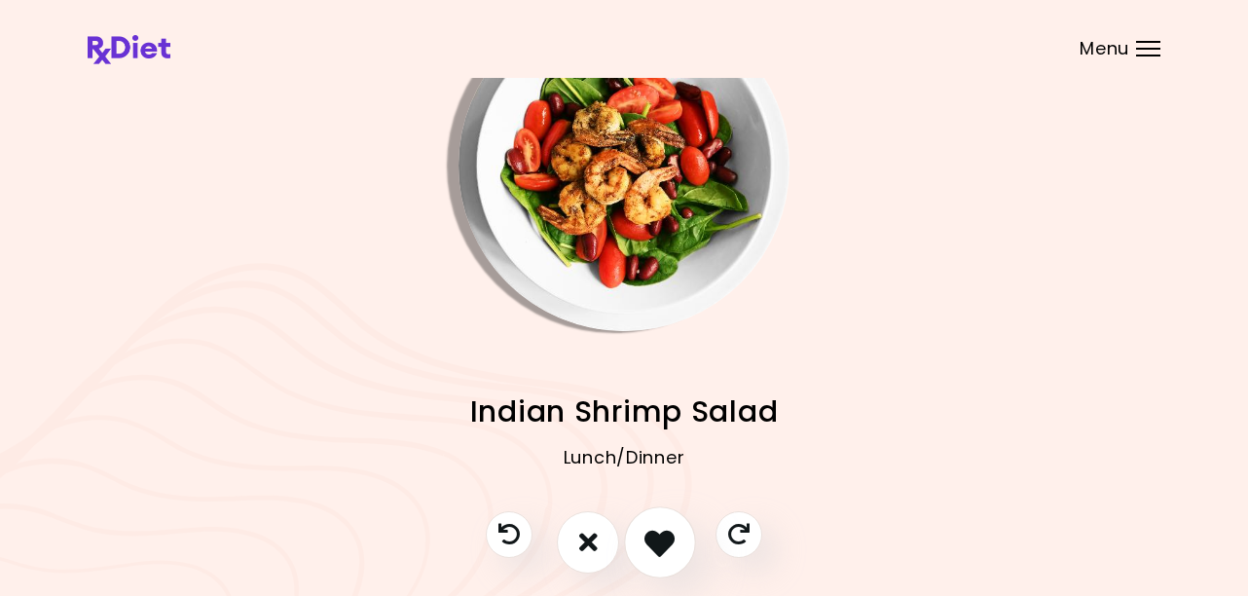
click at [662, 551] on icon "I like this recipe" at bounding box center [659, 542] width 30 height 30
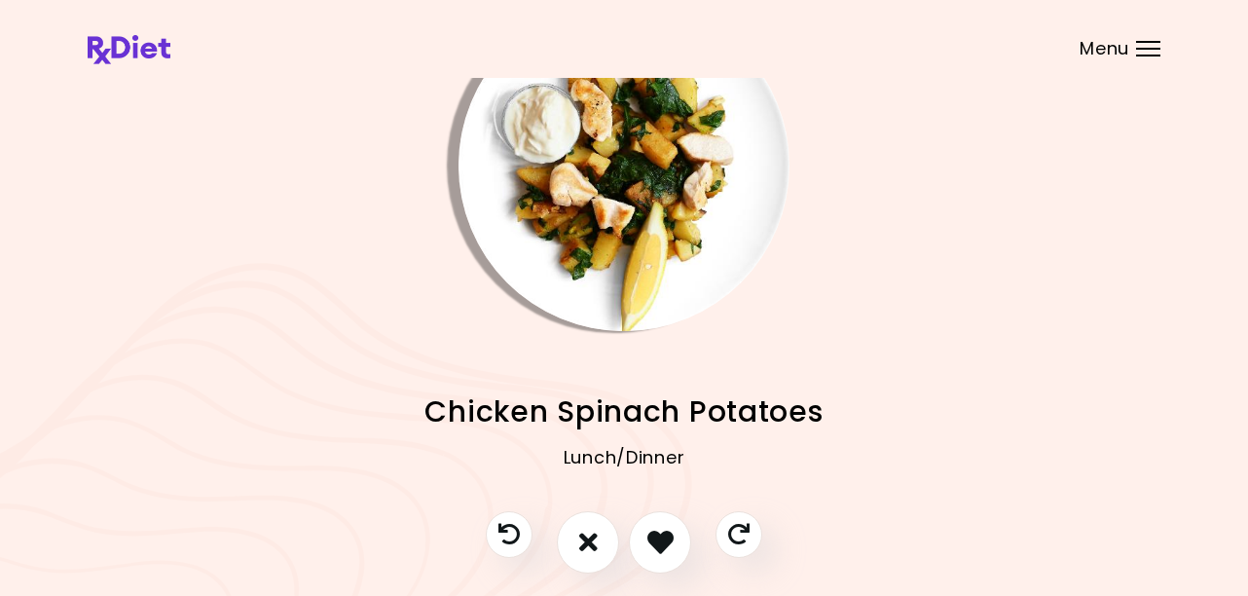
click at [625, 225] on img "Info - Chicken Spinach Potatoes" at bounding box center [623, 165] width 331 height 331
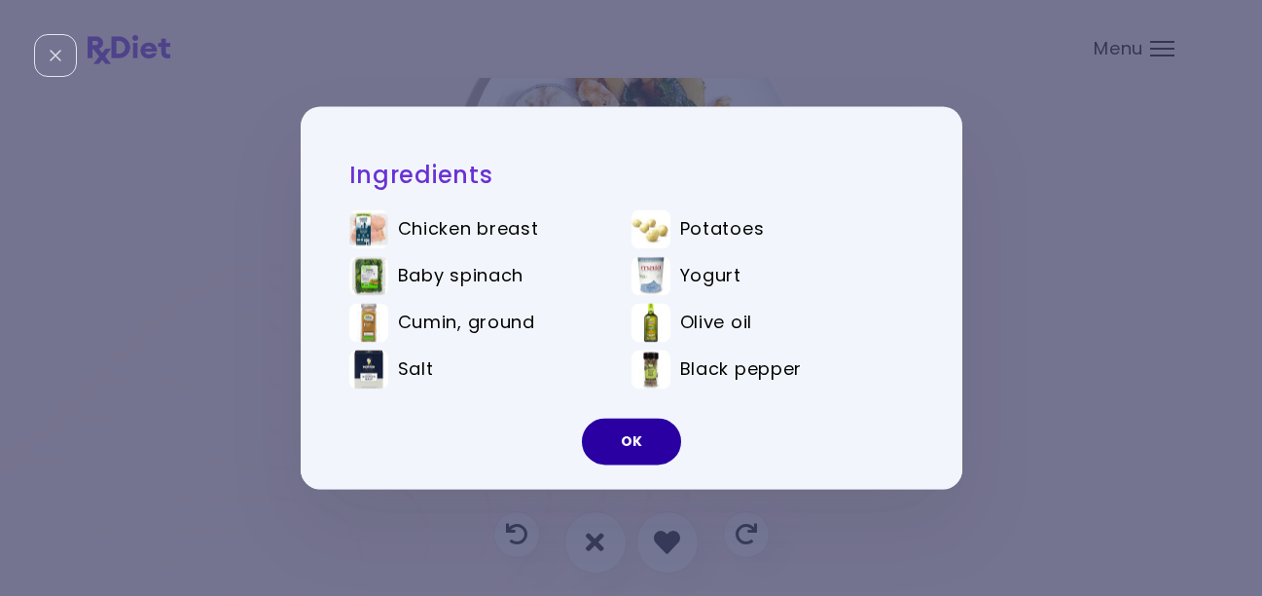
click at [625, 449] on button "OK" at bounding box center [631, 442] width 99 height 47
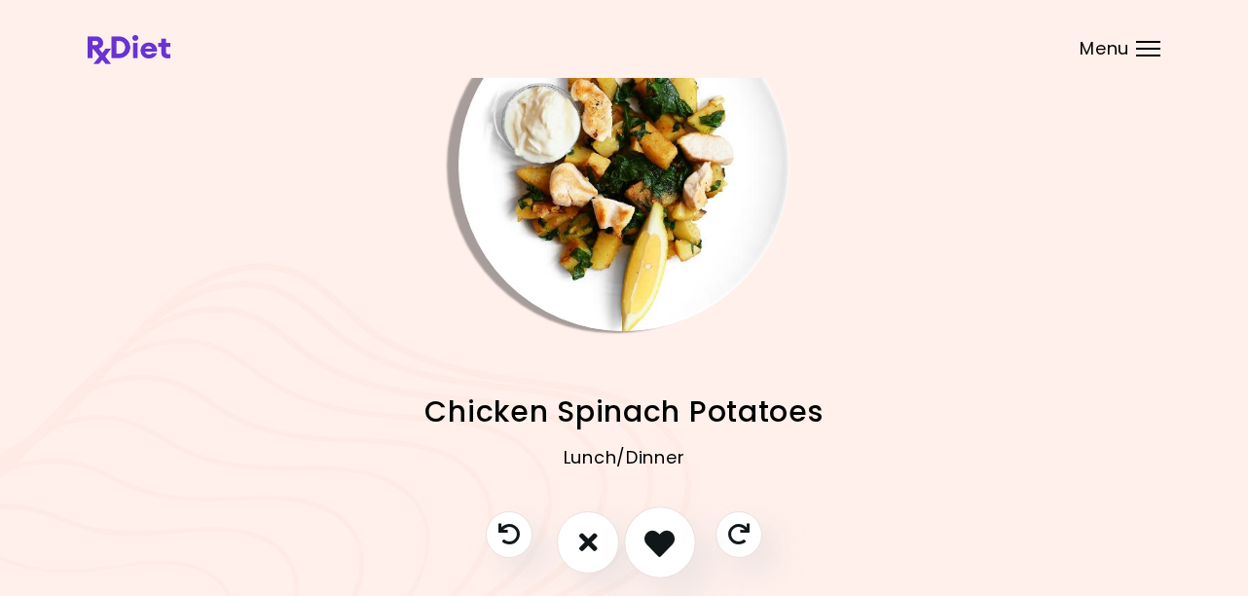
click at [664, 545] on icon "I like this recipe" at bounding box center [659, 542] width 30 height 30
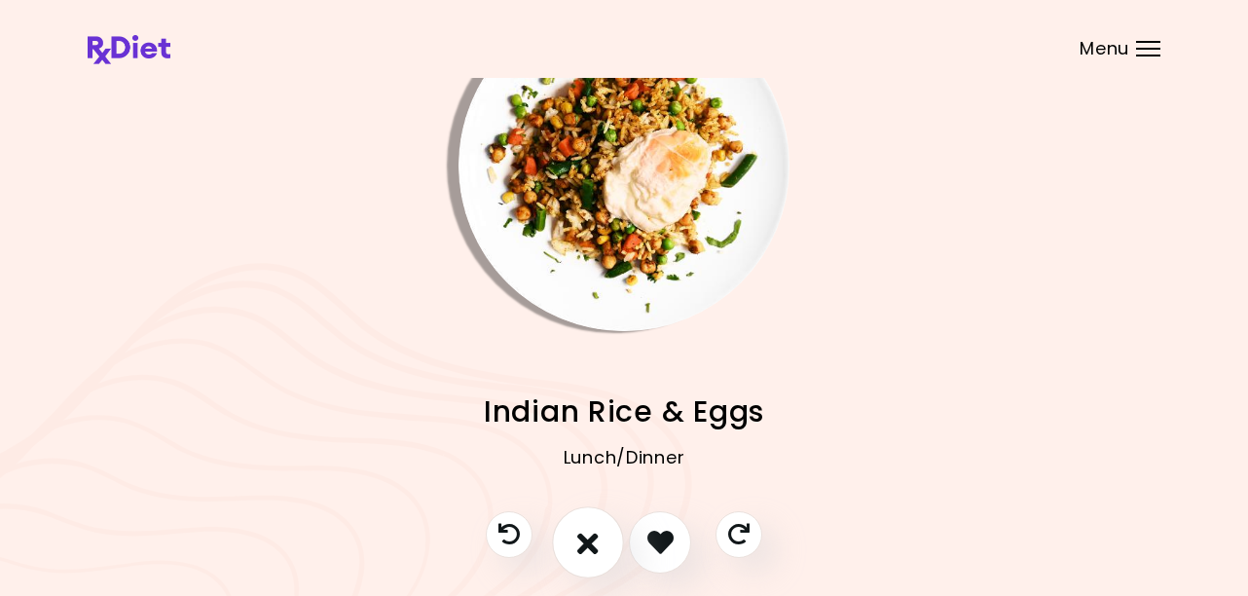
click at [589, 549] on icon "I don't like this recipe" at bounding box center [587, 542] width 21 height 30
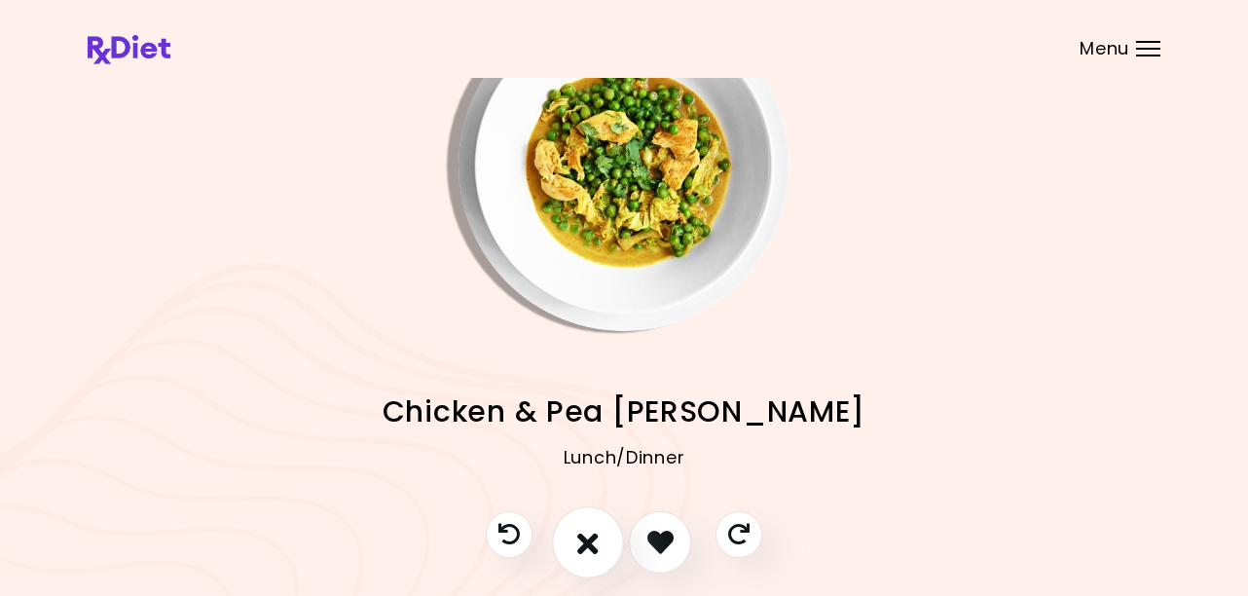
click at [585, 546] on icon "I don't like this recipe" at bounding box center [587, 542] width 21 height 30
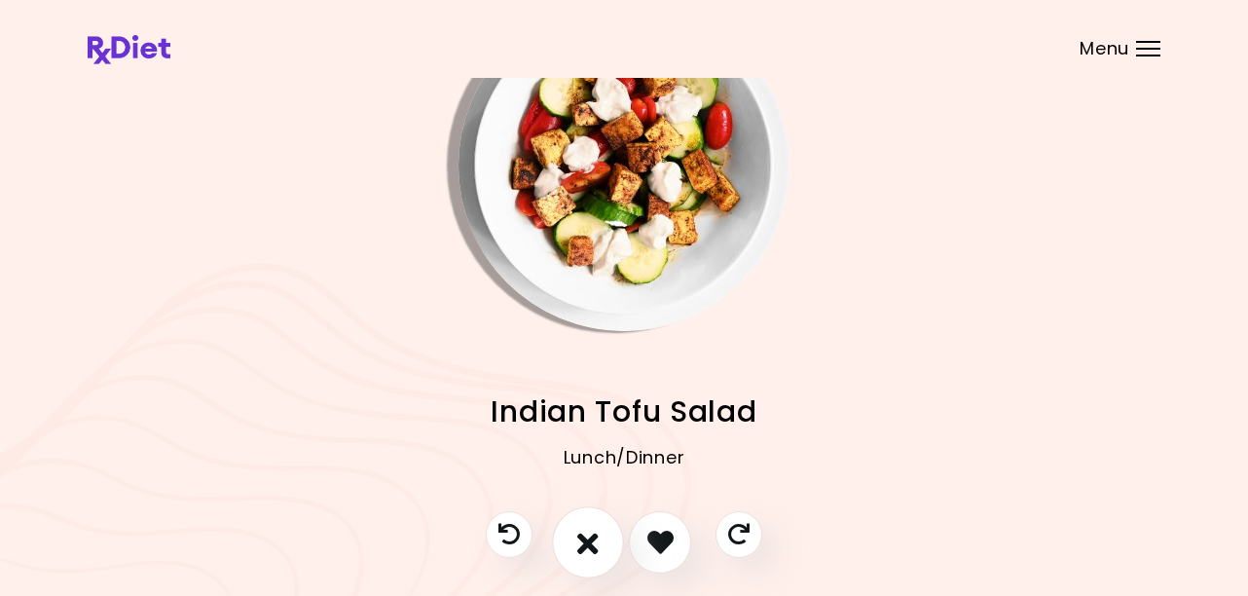
click at [585, 546] on icon "I don't like this recipe" at bounding box center [587, 542] width 21 height 30
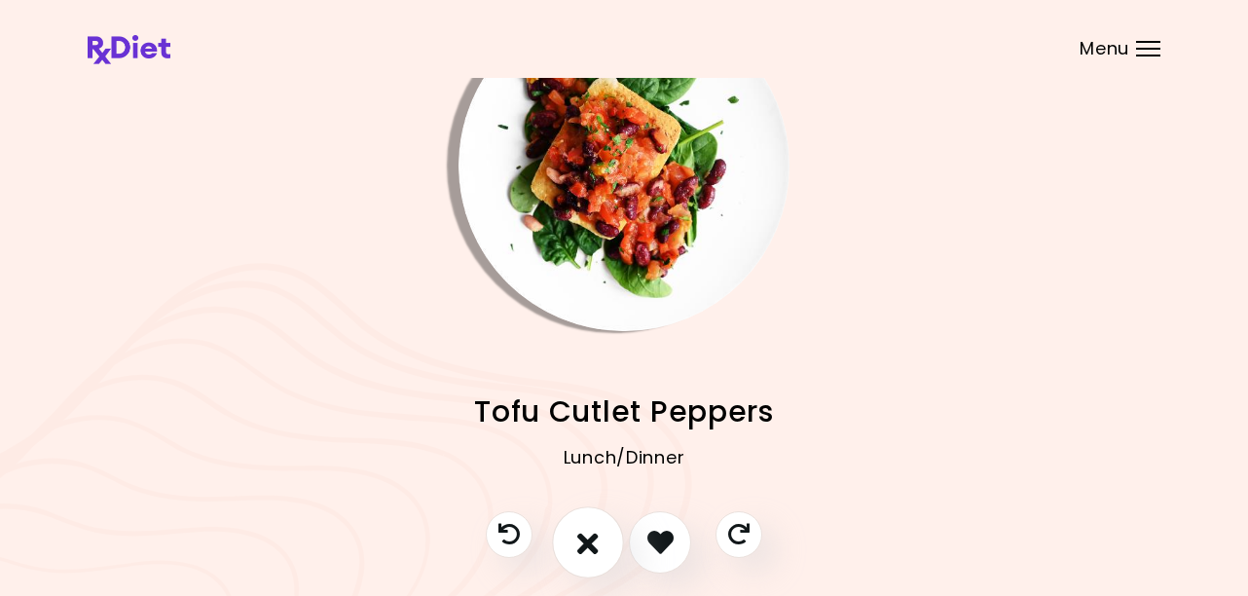
click at [585, 546] on icon "I don't like this recipe" at bounding box center [587, 542] width 21 height 30
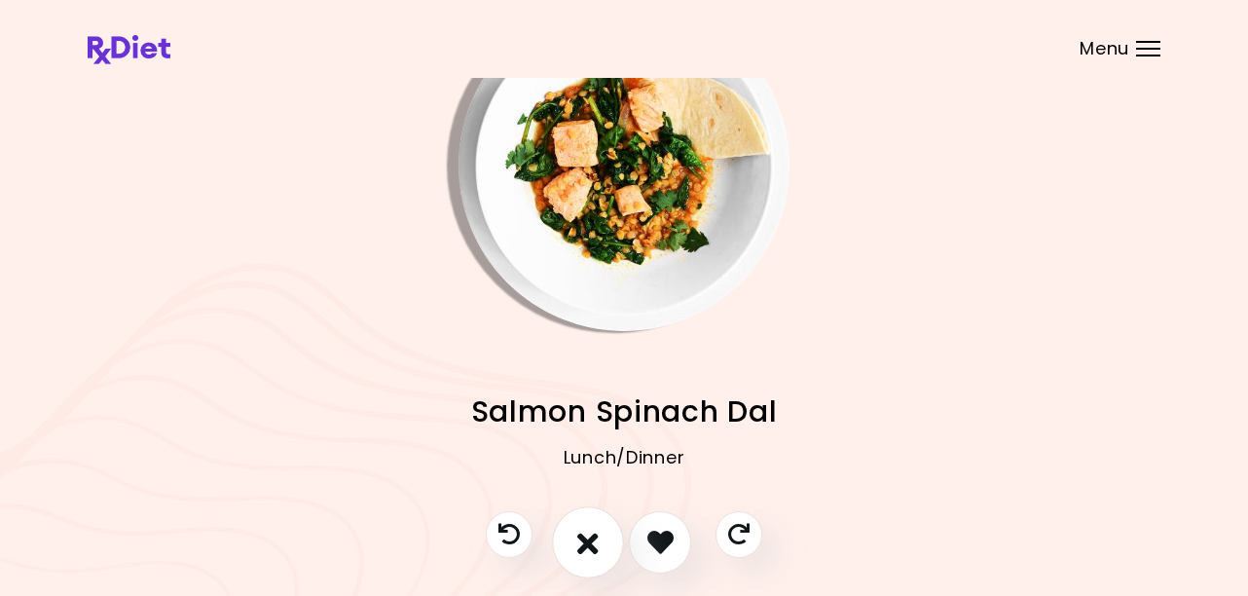
click at [585, 546] on icon "I don't like this recipe" at bounding box center [587, 542] width 21 height 30
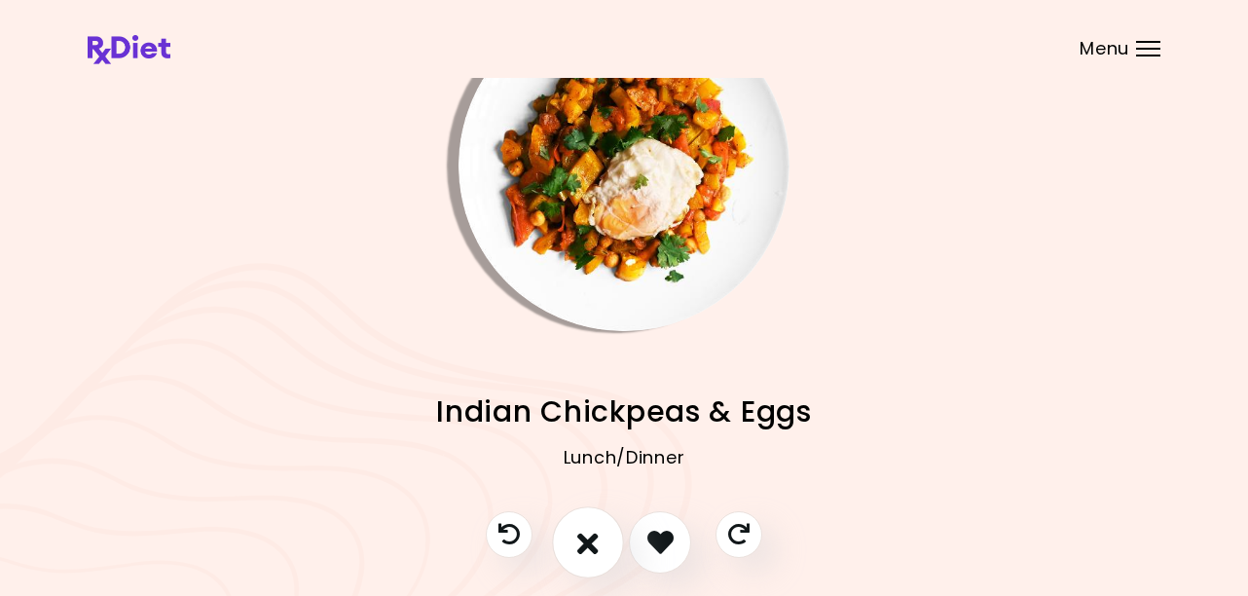
click at [585, 545] on icon "I don't like this recipe" at bounding box center [587, 542] width 21 height 30
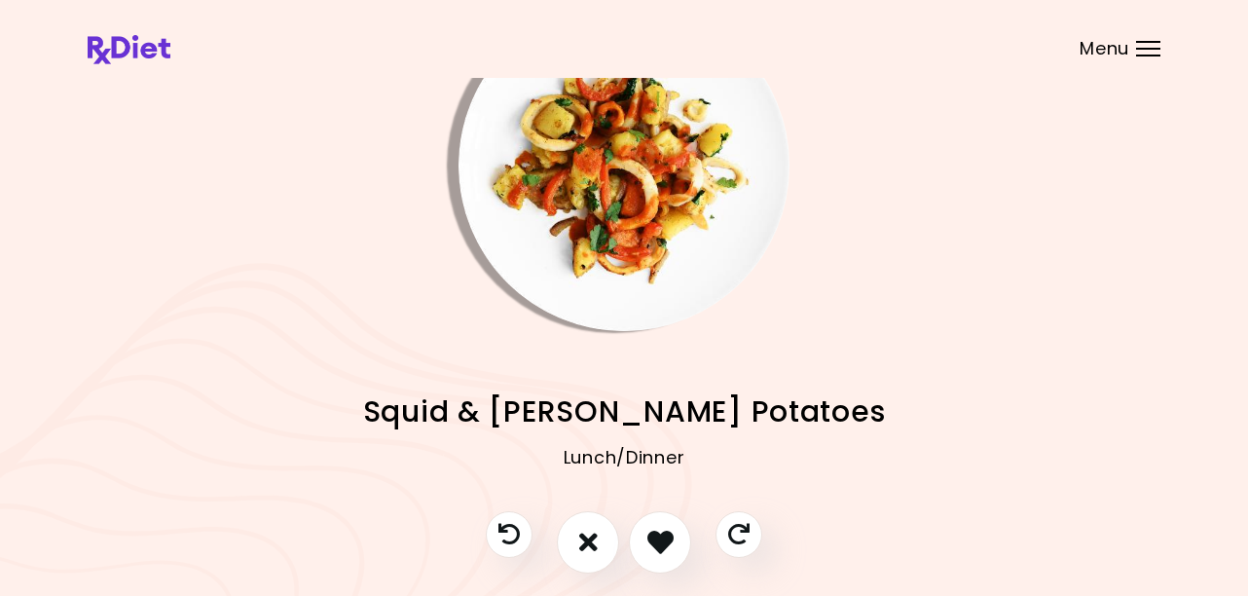
click at [579, 229] on img "Info - Squid & Curry Potatoes" at bounding box center [623, 165] width 331 height 331
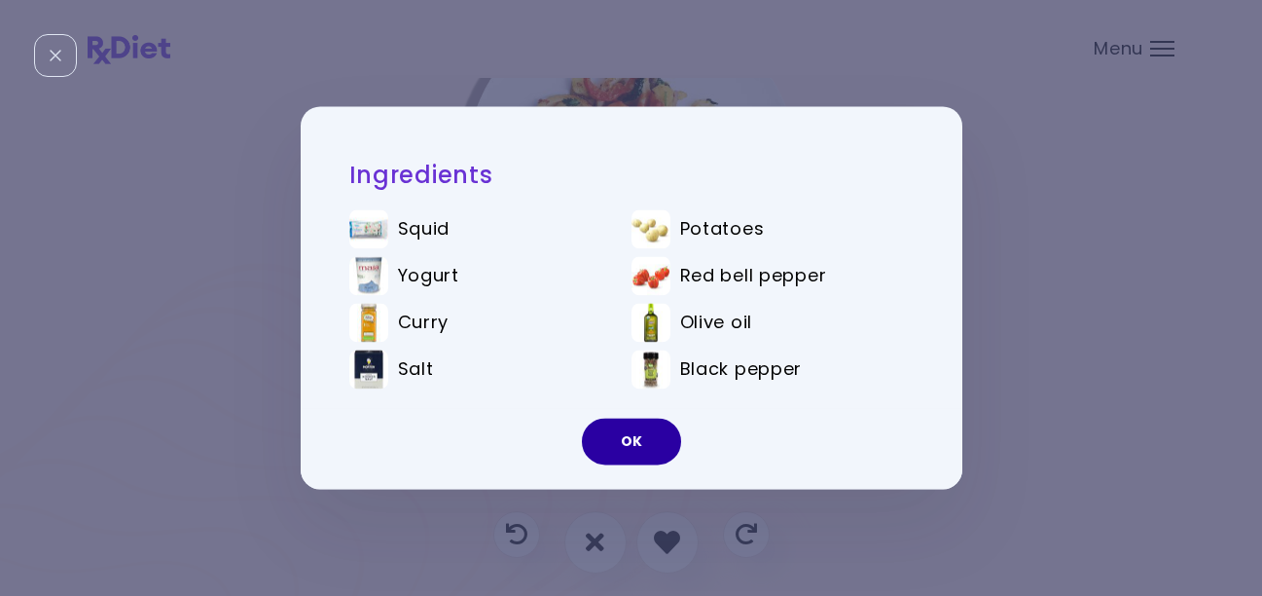
click at [651, 427] on button "OK" at bounding box center [631, 442] width 99 height 47
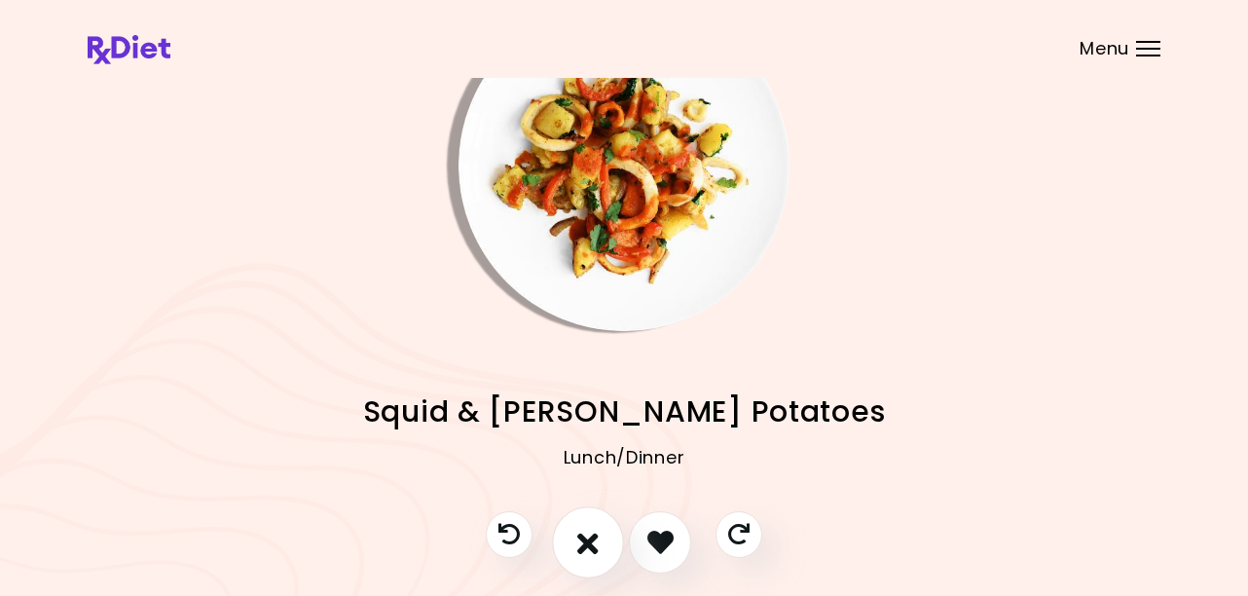
click at [588, 532] on icon "I don't like this recipe" at bounding box center [587, 542] width 21 height 30
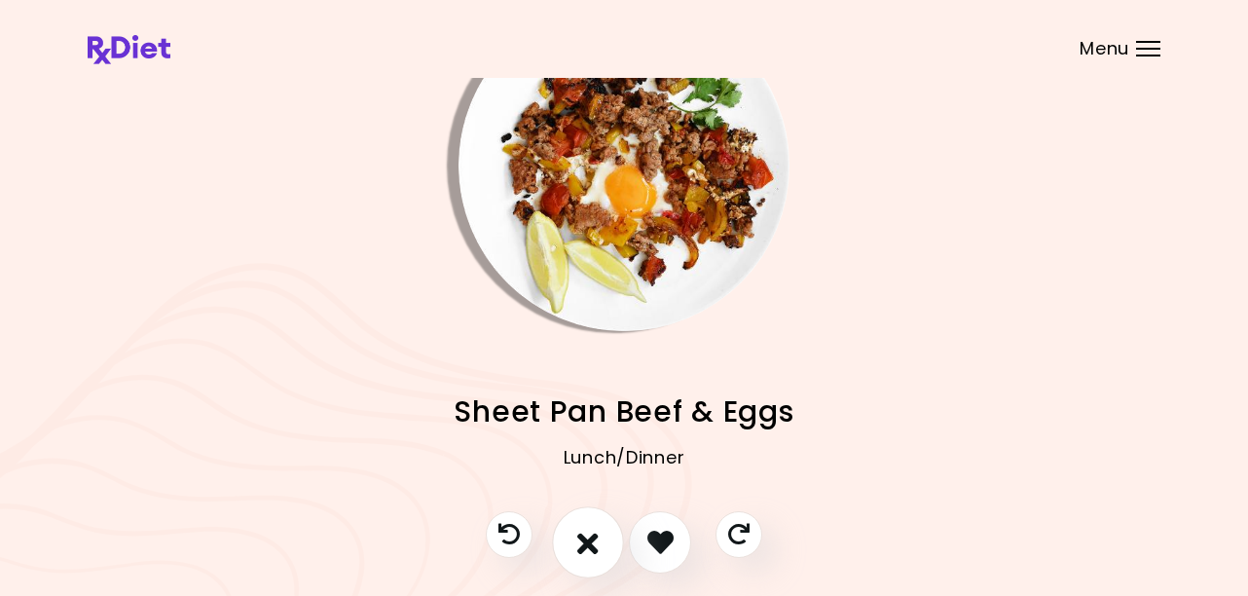
click at [582, 534] on icon "I don't like this recipe" at bounding box center [587, 542] width 21 height 30
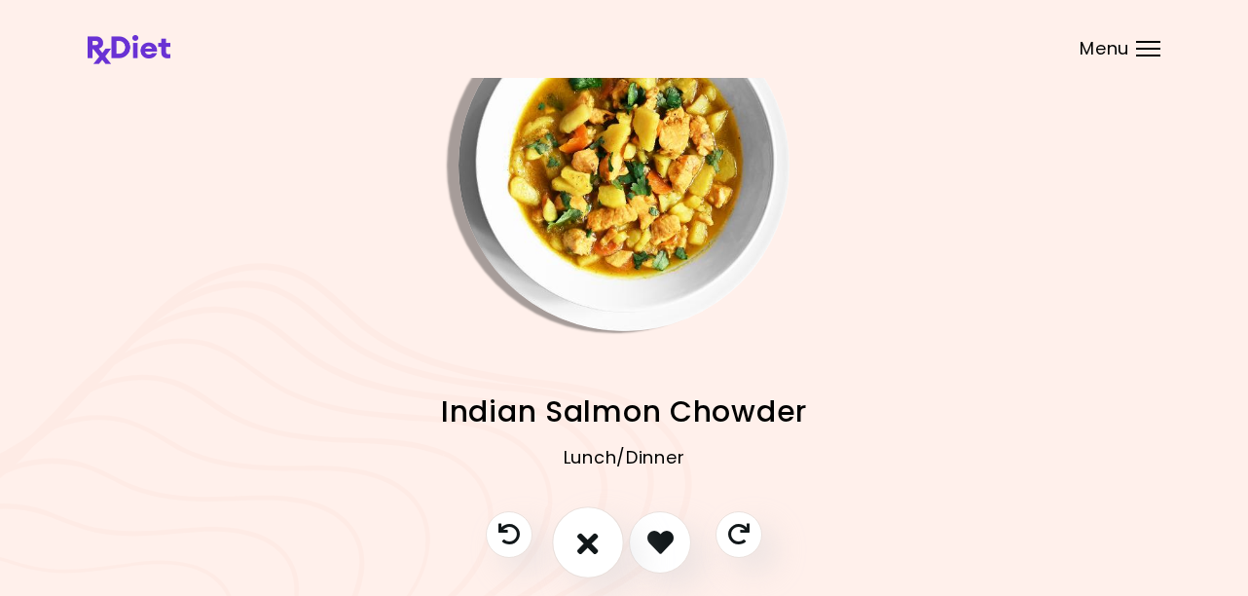
click at [586, 544] on icon "I don't like this recipe" at bounding box center [587, 542] width 21 height 30
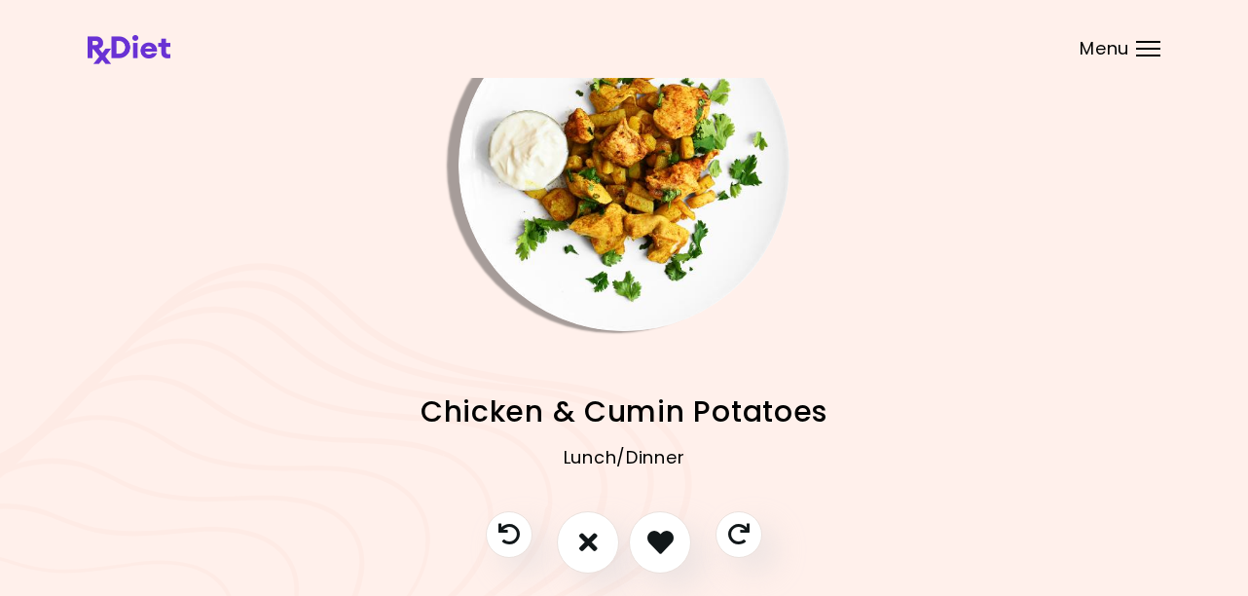
click at [609, 260] on img "Info - Chicken & Cumin Potatoes" at bounding box center [623, 165] width 331 height 331
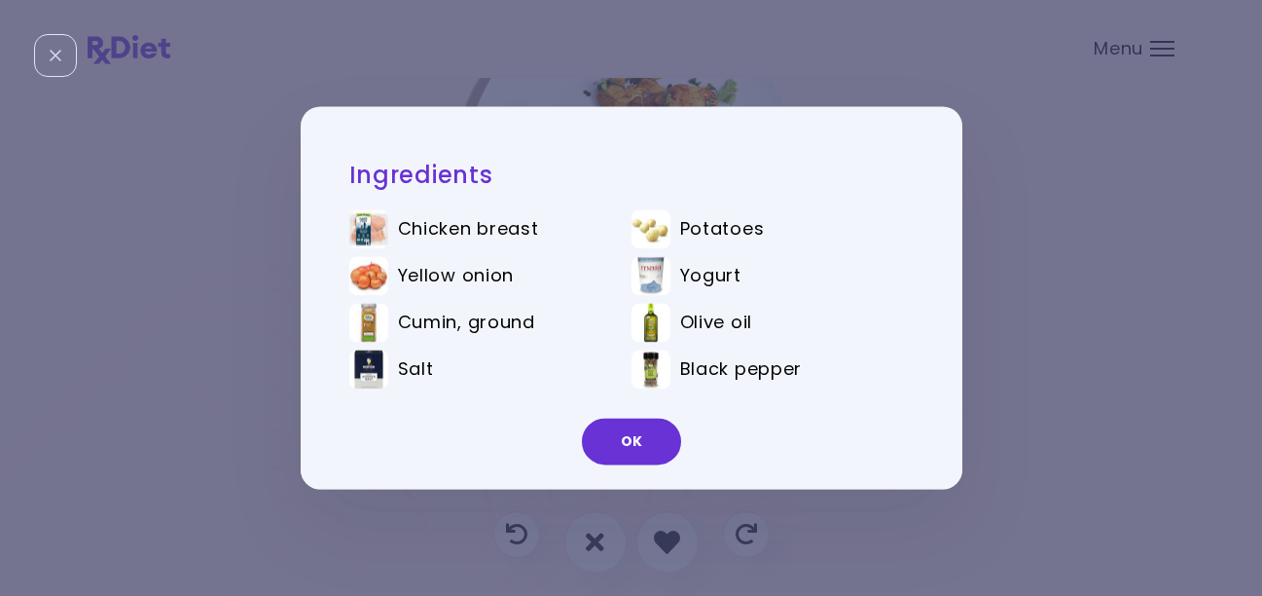
drag, startPoint x: 630, startPoint y: 425, endPoint x: 630, endPoint y: 446, distance: 20.4
click at [630, 423] on button "OK" at bounding box center [631, 442] width 99 height 47
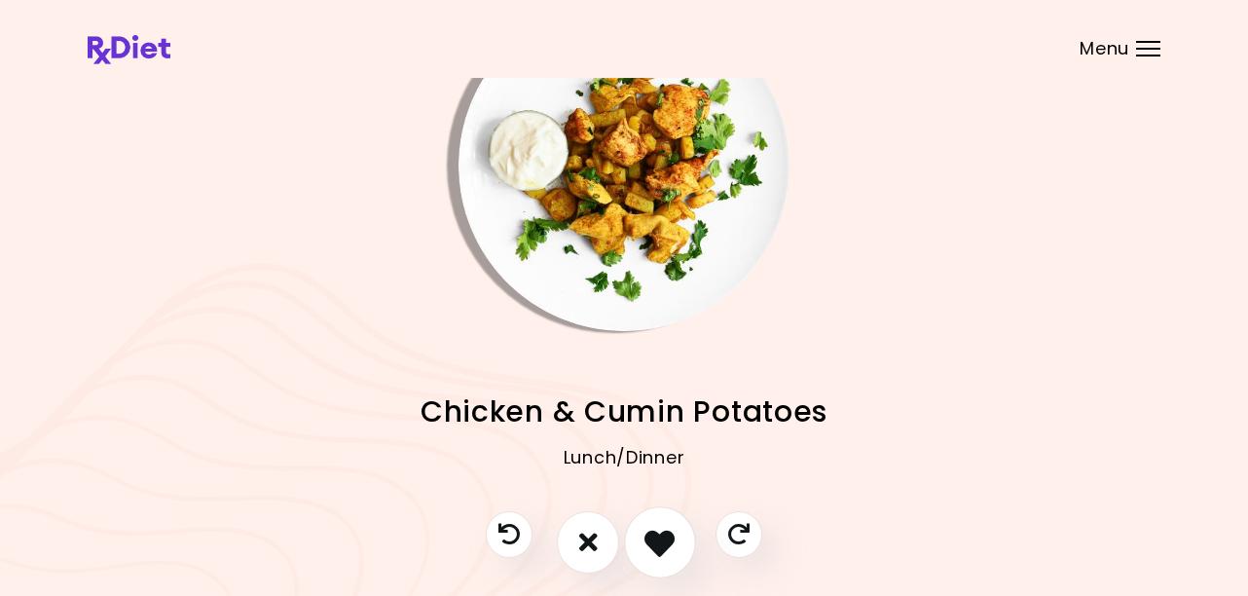
click at [645, 531] on icon "I like this recipe" at bounding box center [659, 542] width 30 height 30
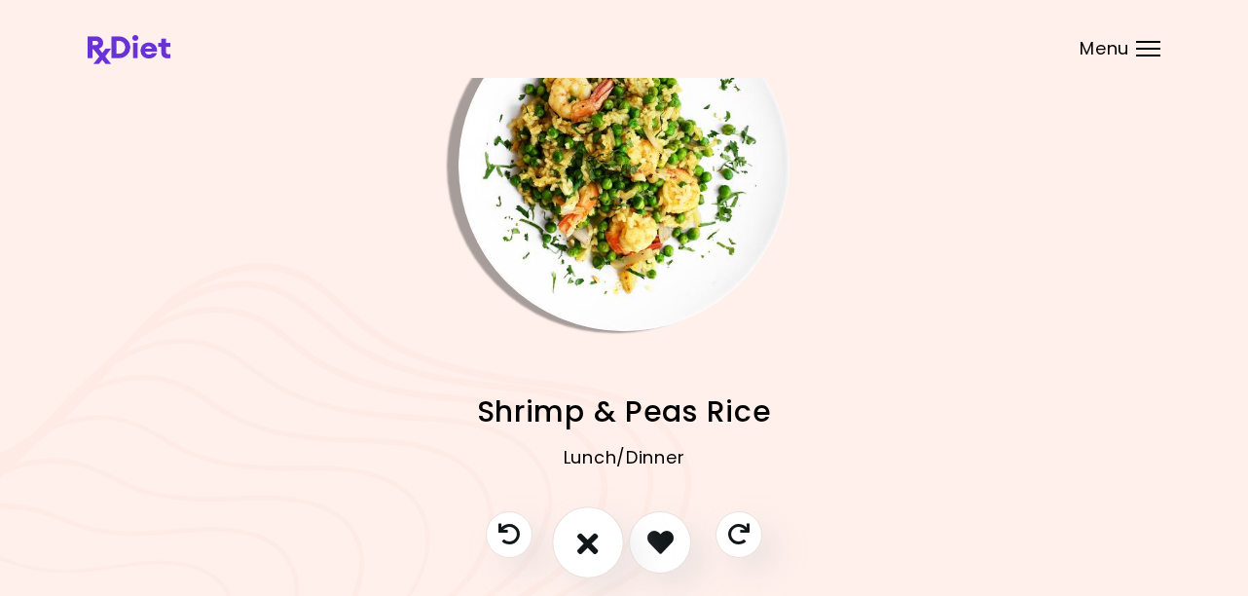
click at [593, 540] on icon "I don't like this recipe" at bounding box center [587, 542] width 21 height 30
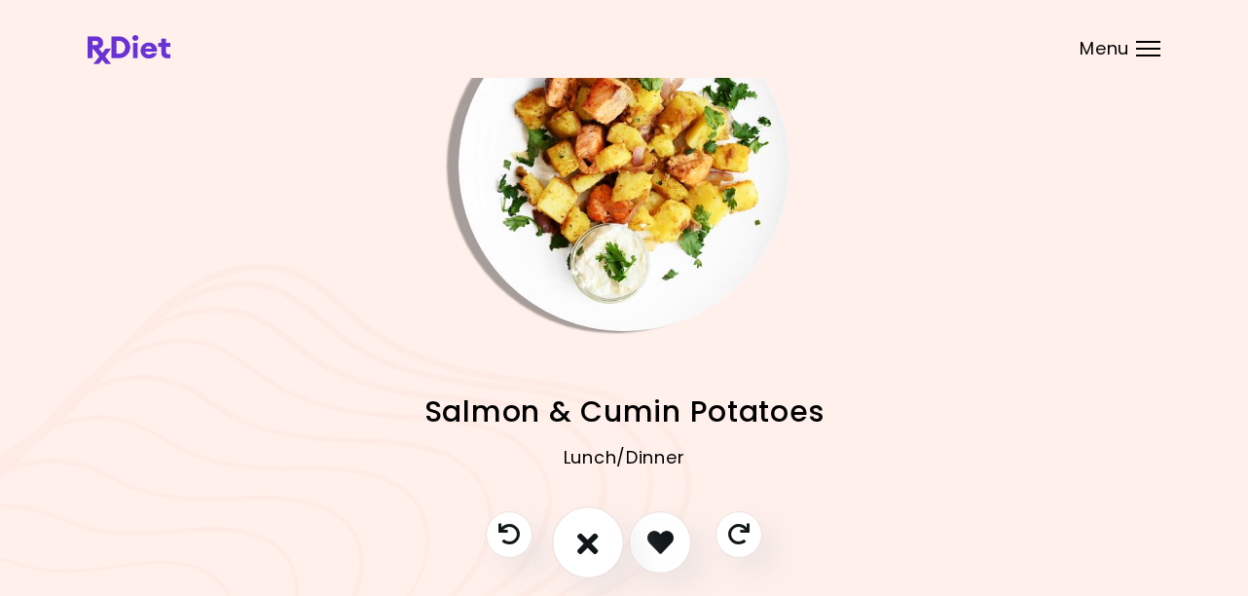
click at [587, 539] on icon "I don't like this recipe" at bounding box center [587, 542] width 21 height 30
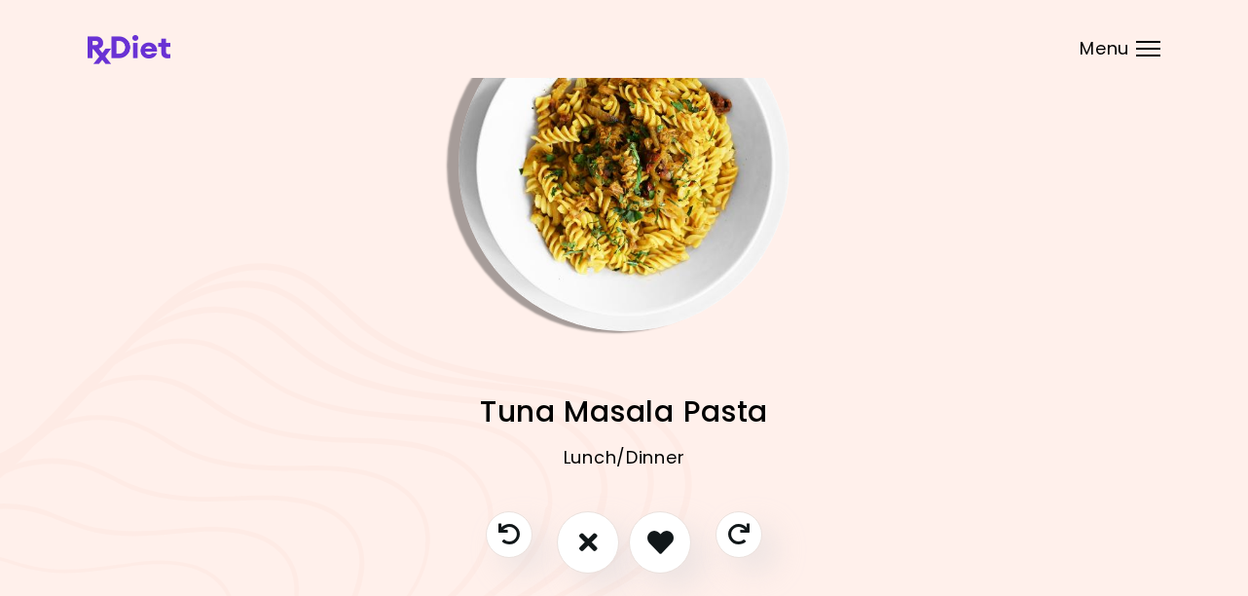
click at [638, 263] on img "Info - Tuna Masala Pasta" at bounding box center [623, 165] width 331 height 331
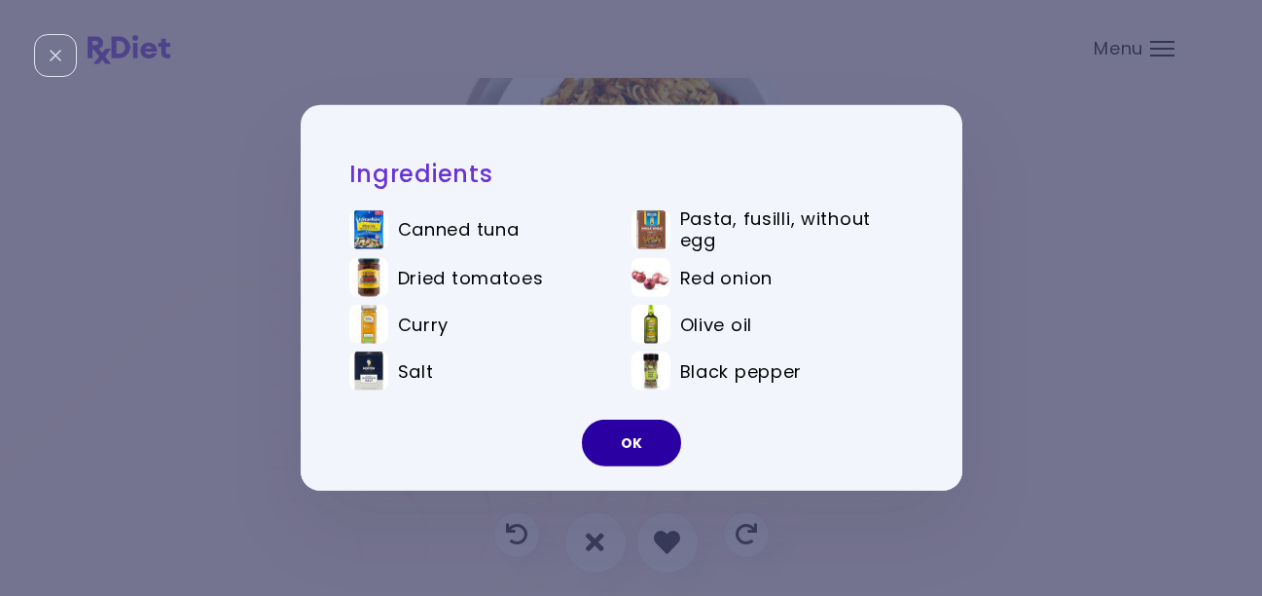
click at [631, 445] on button "OK" at bounding box center [631, 443] width 99 height 47
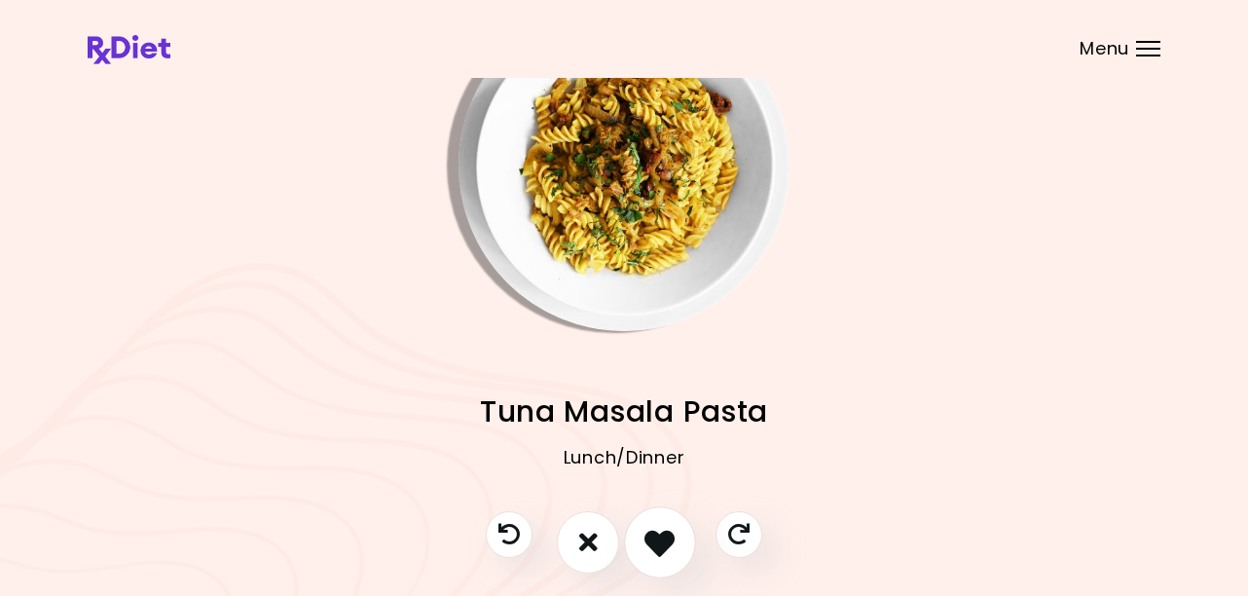
click at [655, 550] on icon "I like this recipe" at bounding box center [659, 542] width 30 height 30
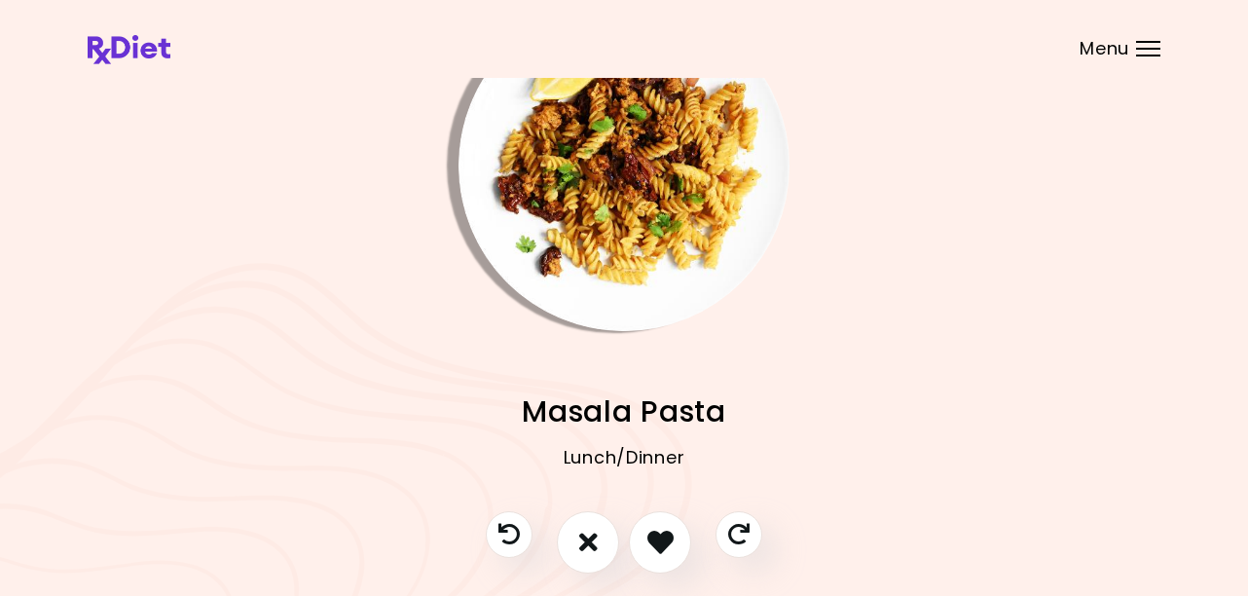
click at [622, 249] on img "Info - Masala Pasta" at bounding box center [623, 165] width 331 height 331
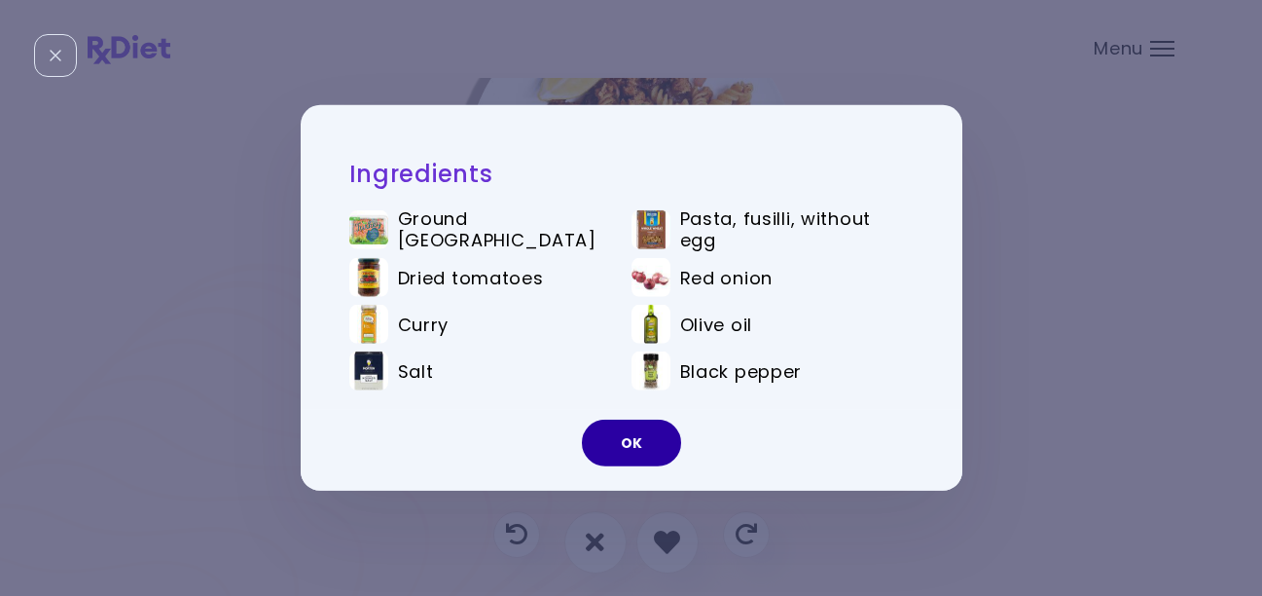
click at [634, 443] on button "OK" at bounding box center [631, 443] width 99 height 47
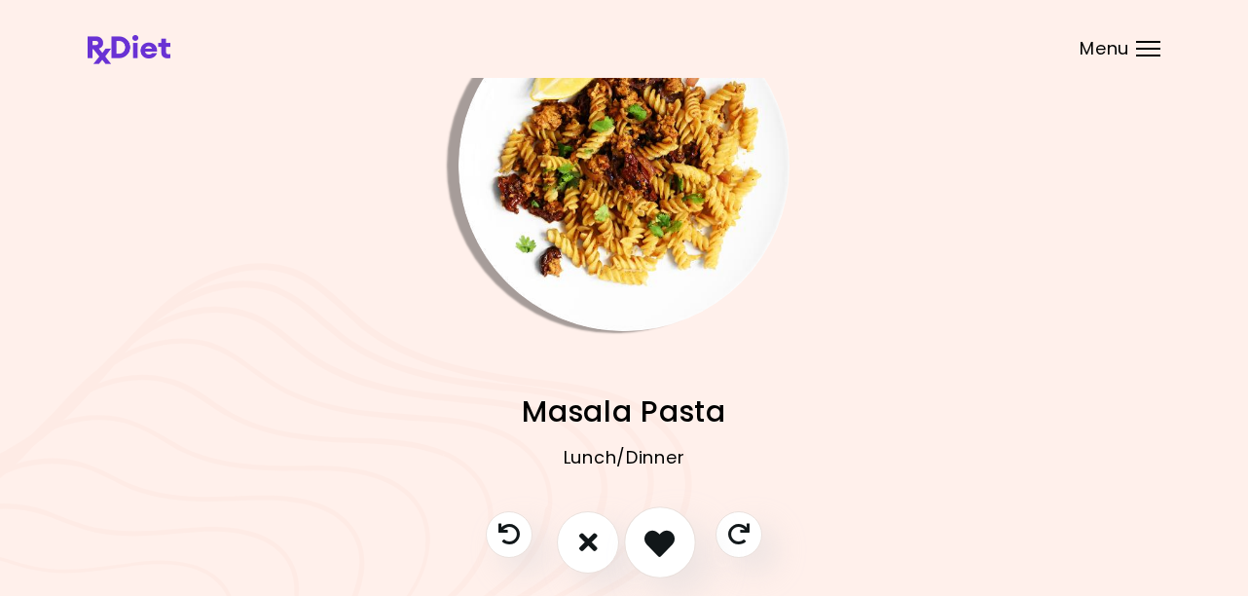
click at [666, 560] on button "I like this recipe" at bounding box center [660, 542] width 72 height 72
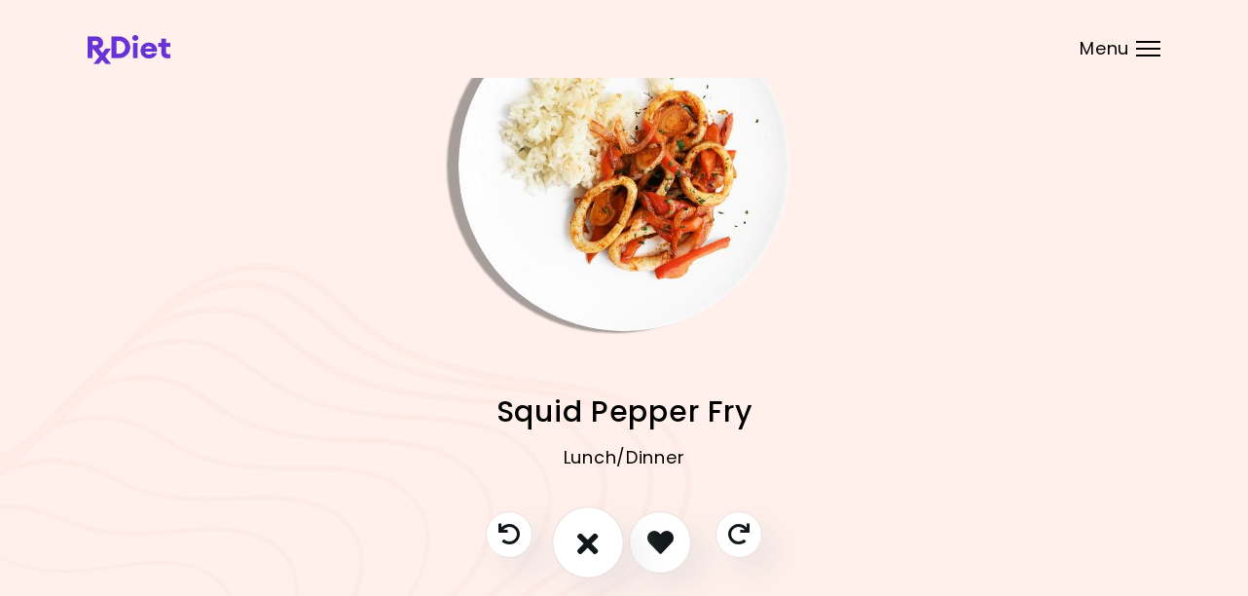
click at [592, 550] on icon "I don't like this recipe" at bounding box center [587, 542] width 21 height 30
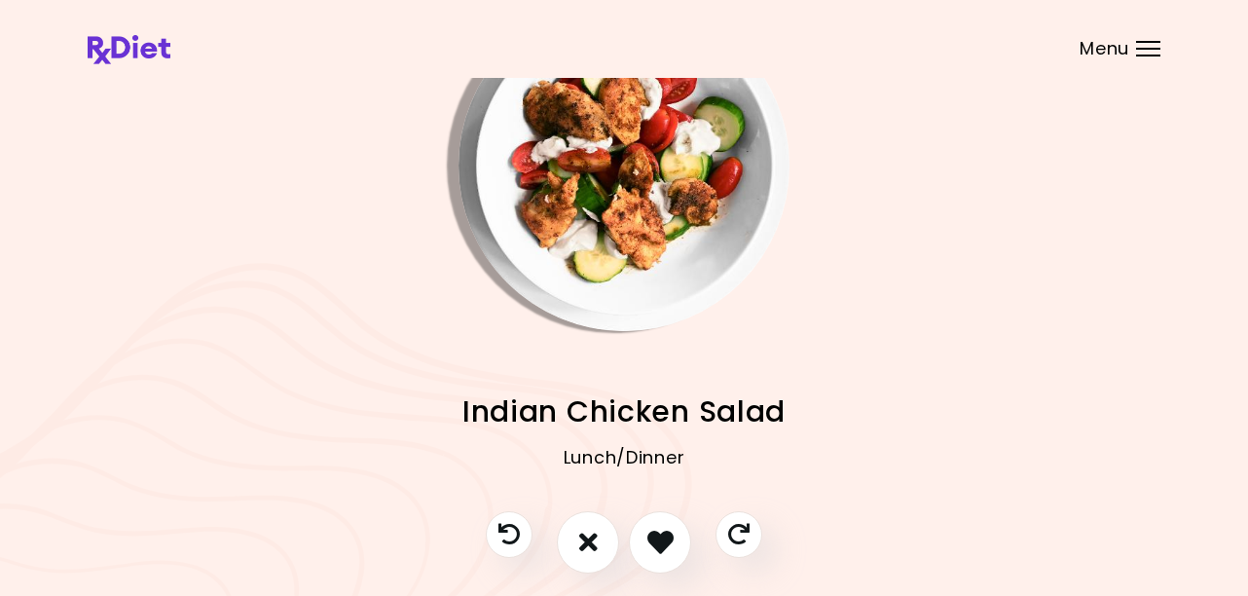
click at [621, 247] on img "Info - Indian Chicken Salad" at bounding box center [623, 165] width 331 height 331
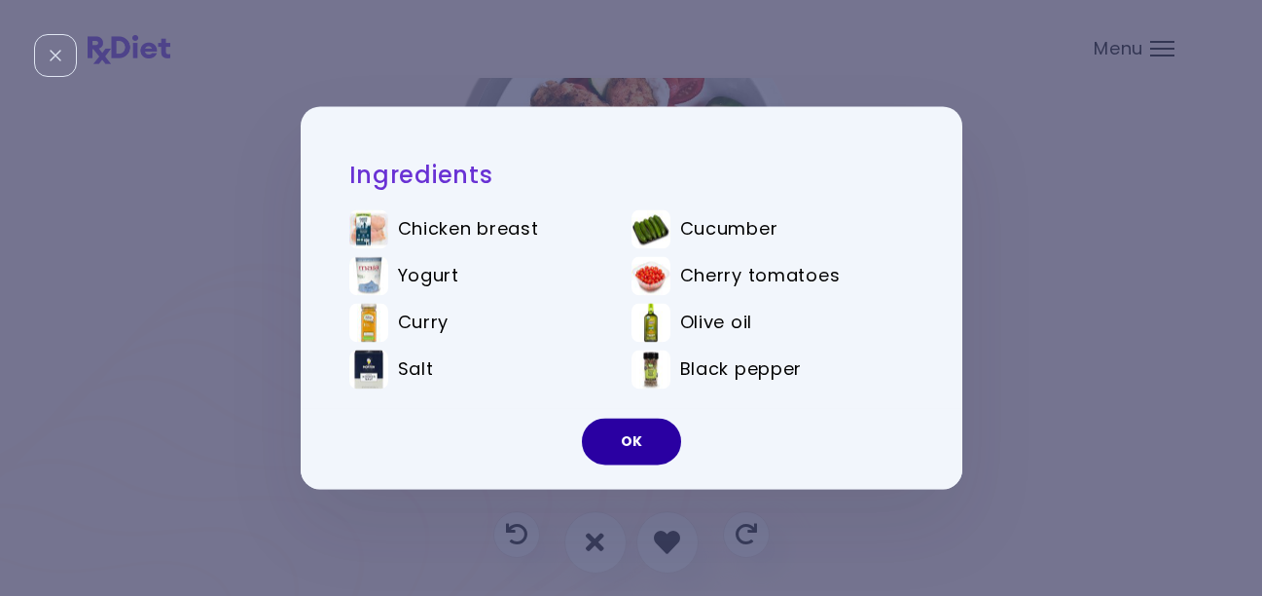
click at [631, 441] on button "OK" at bounding box center [631, 442] width 99 height 47
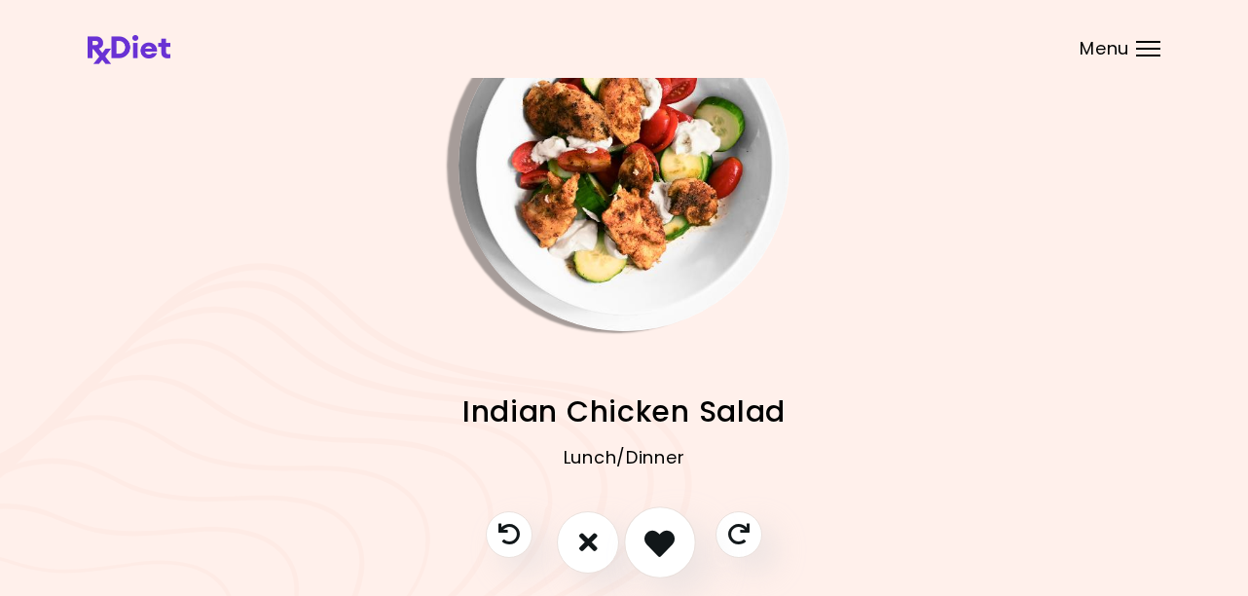
click at [670, 537] on icon "I like this recipe" at bounding box center [659, 542] width 30 height 30
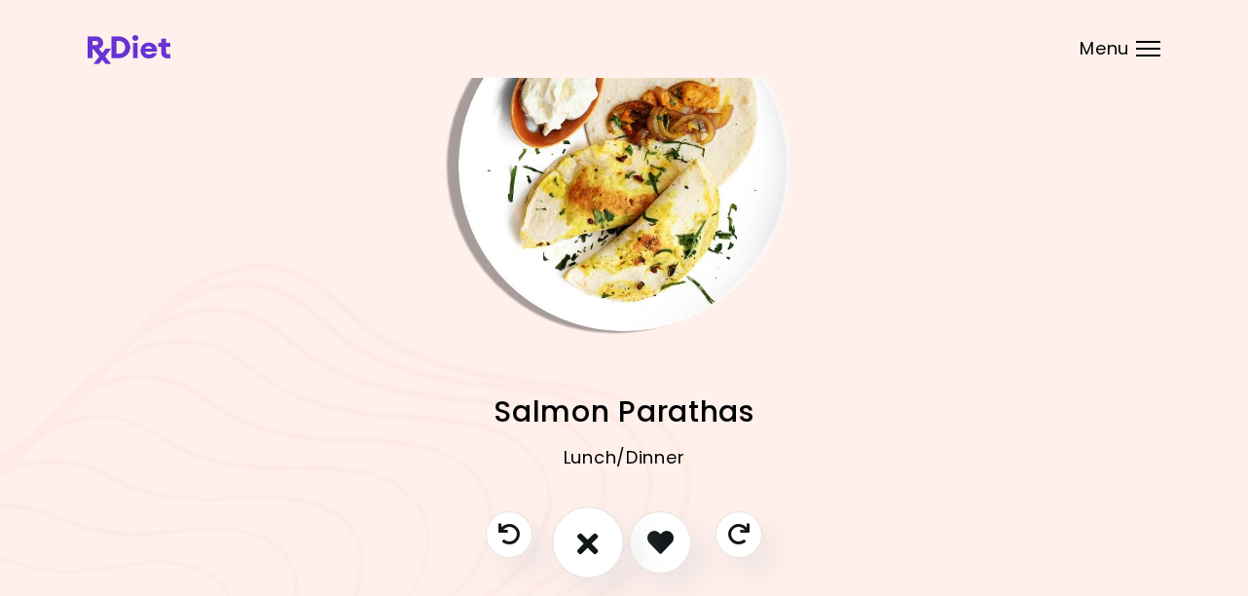
click at [592, 543] on icon "I don't like this recipe" at bounding box center [587, 542] width 21 height 30
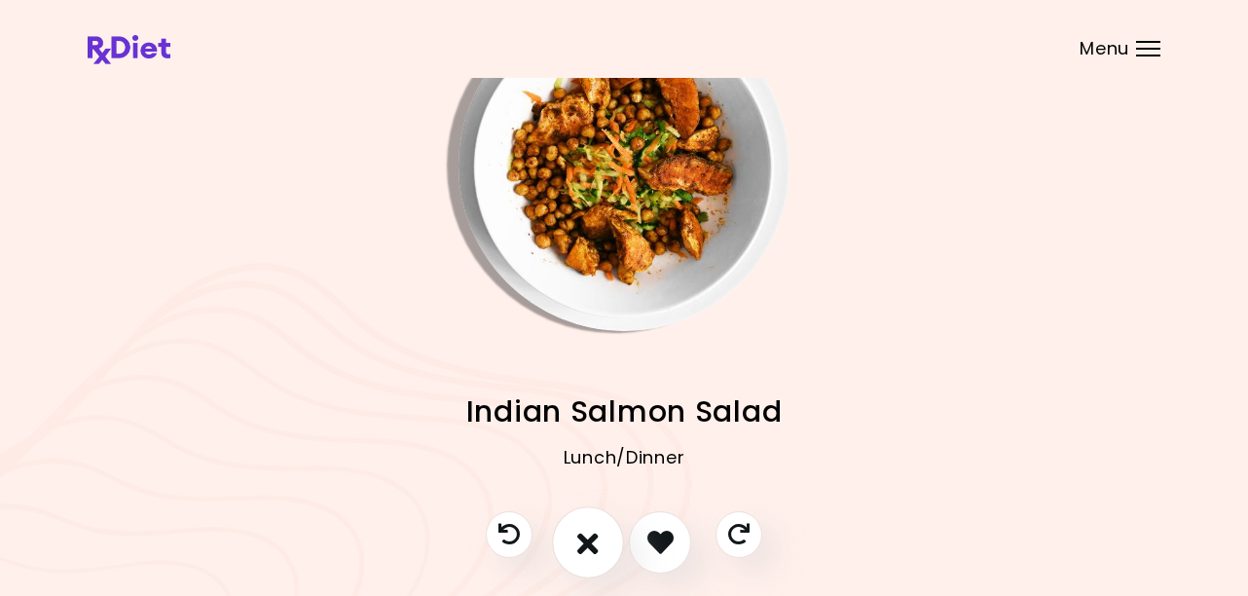
click at [595, 541] on icon "I don't like this recipe" at bounding box center [587, 542] width 21 height 30
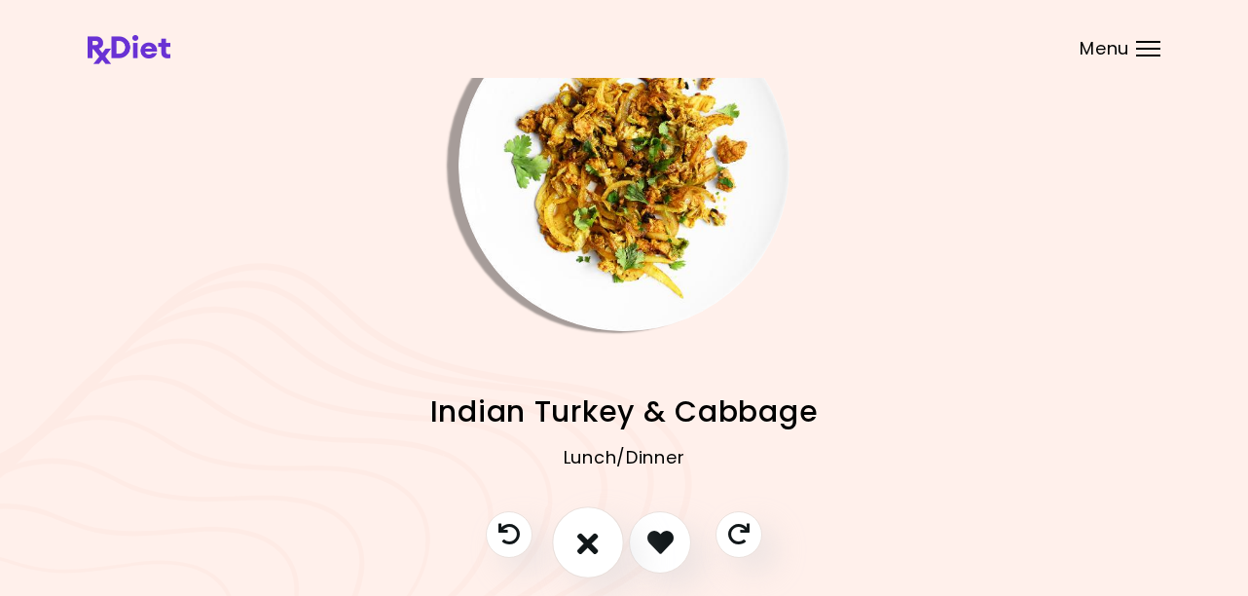
click at [596, 540] on icon "I don't like this recipe" at bounding box center [587, 542] width 21 height 30
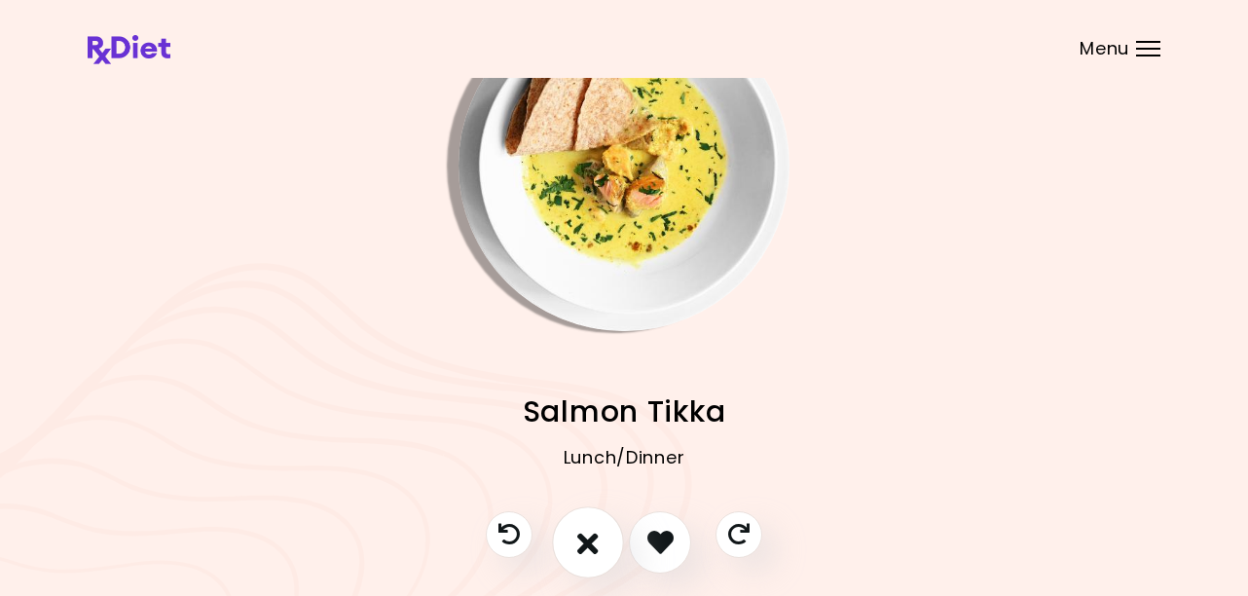
click at [596, 540] on icon "I don't like this recipe" at bounding box center [587, 542] width 21 height 30
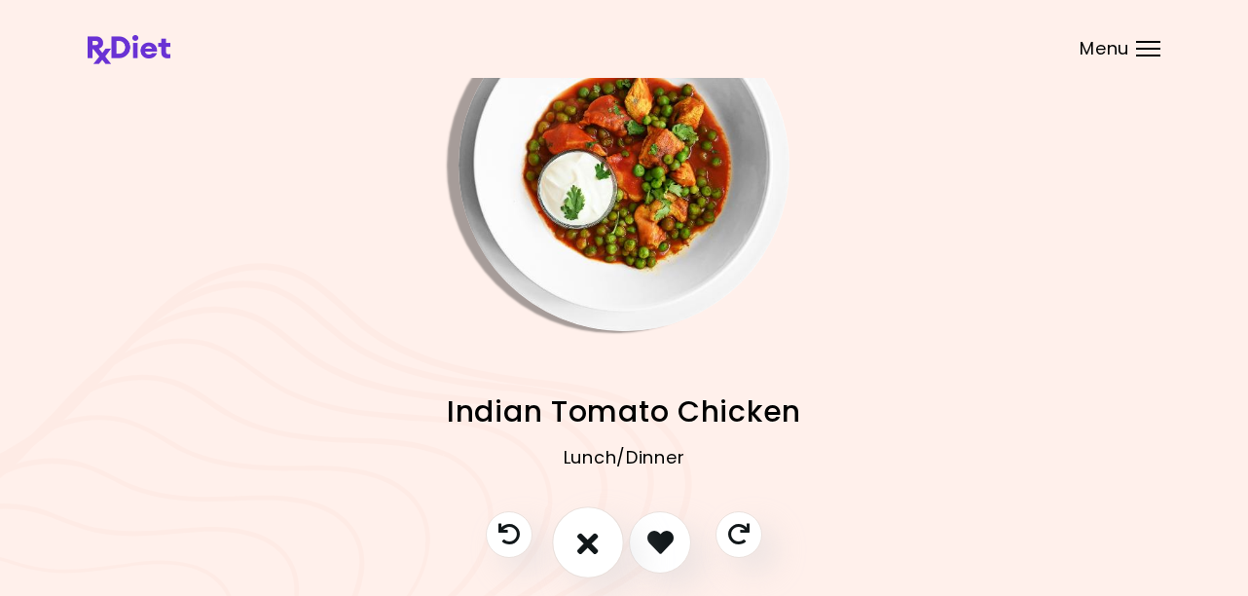
click at [596, 540] on icon "I don't like this recipe" at bounding box center [587, 542] width 21 height 30
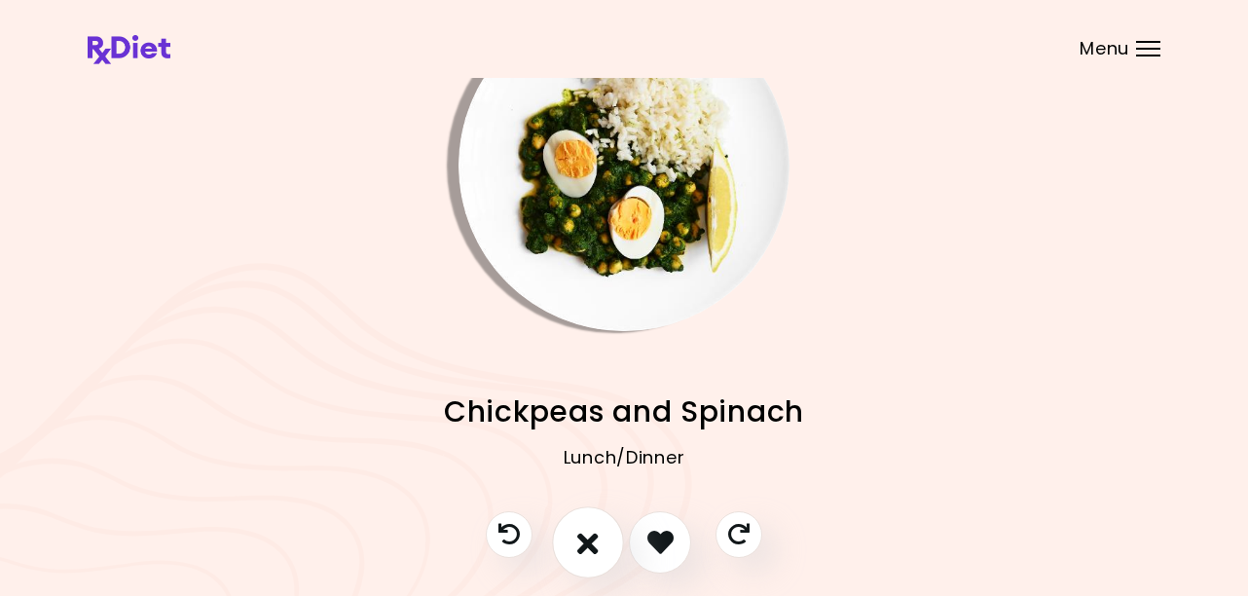
click at [596, 538] on icon "I don't like this recipe" at bounding box center [587, 542] width 21 height 30
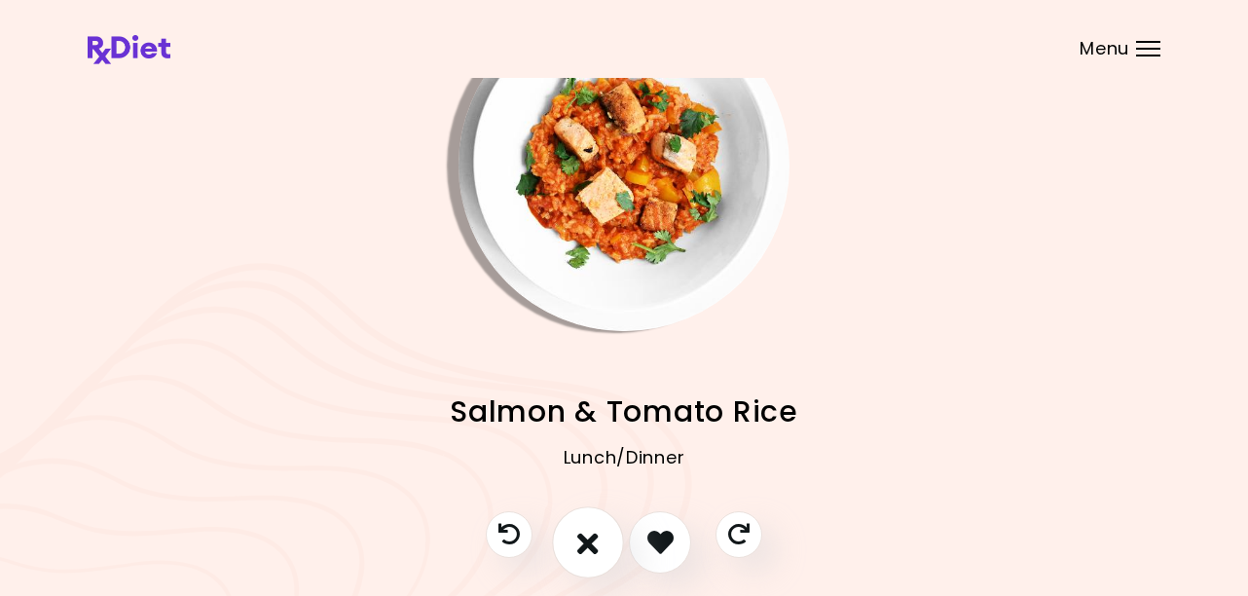
click at [596, 538] on icon "I don't like this recipe" at bounding box center [587, 542] width 21 height 30
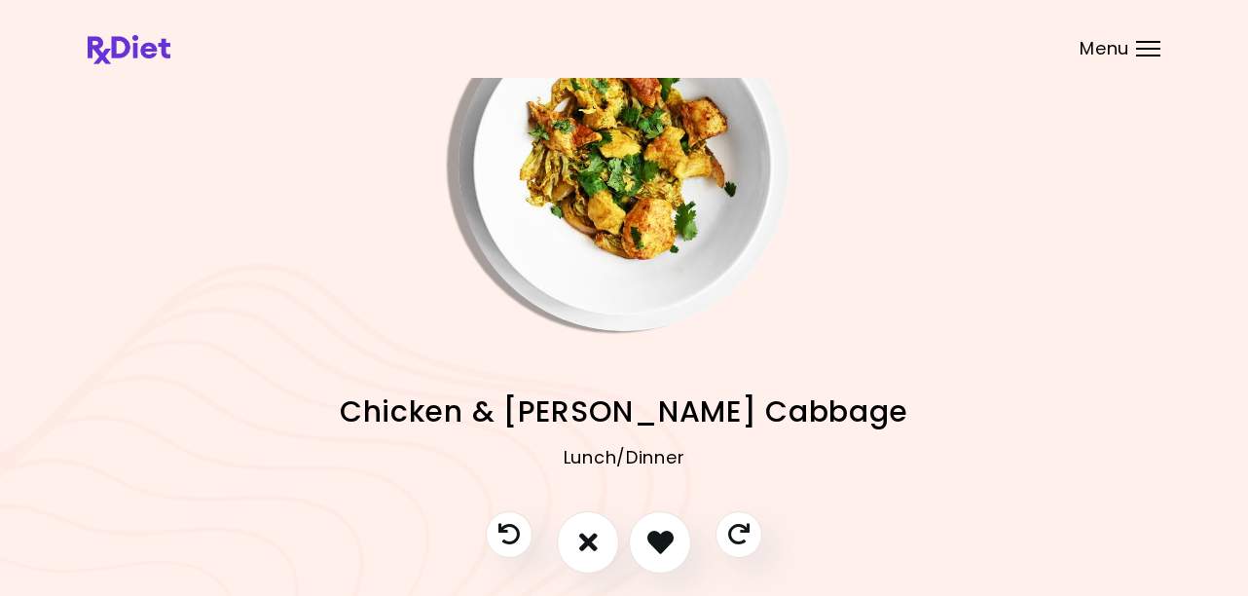
click at [628, 248] on img "Info - Chicken & Curry Cabbage" at bounding box center [623, 165] width 331 height 331
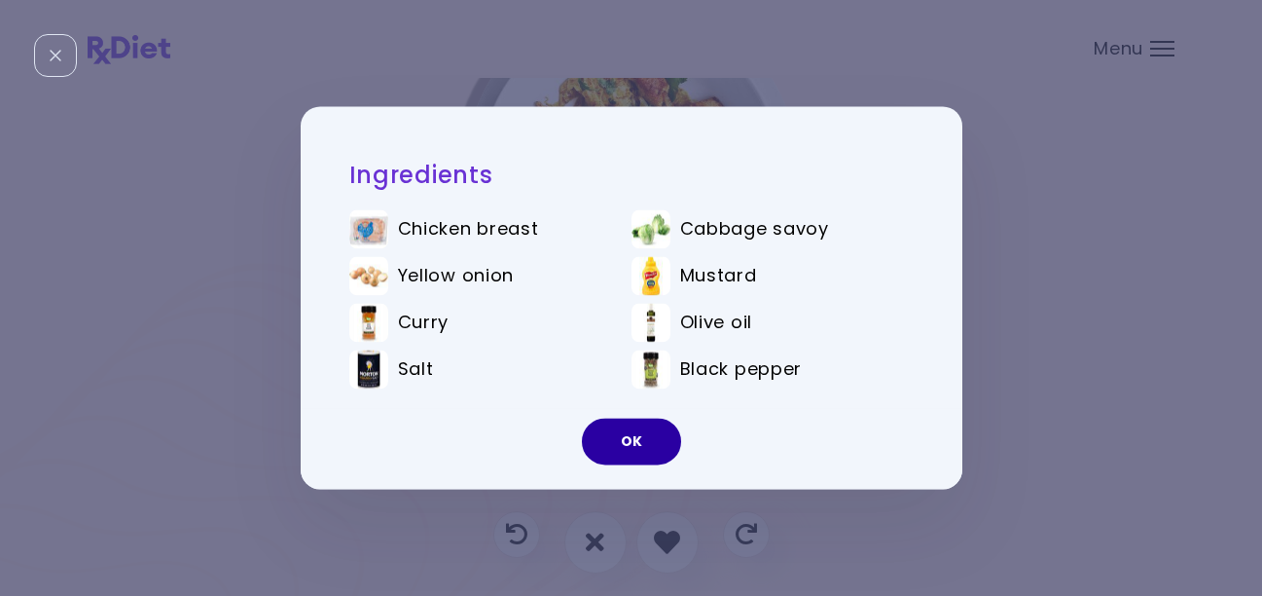
click at [639, 445] on button "OK" at bounding box center [631, 442] width 99 height 47
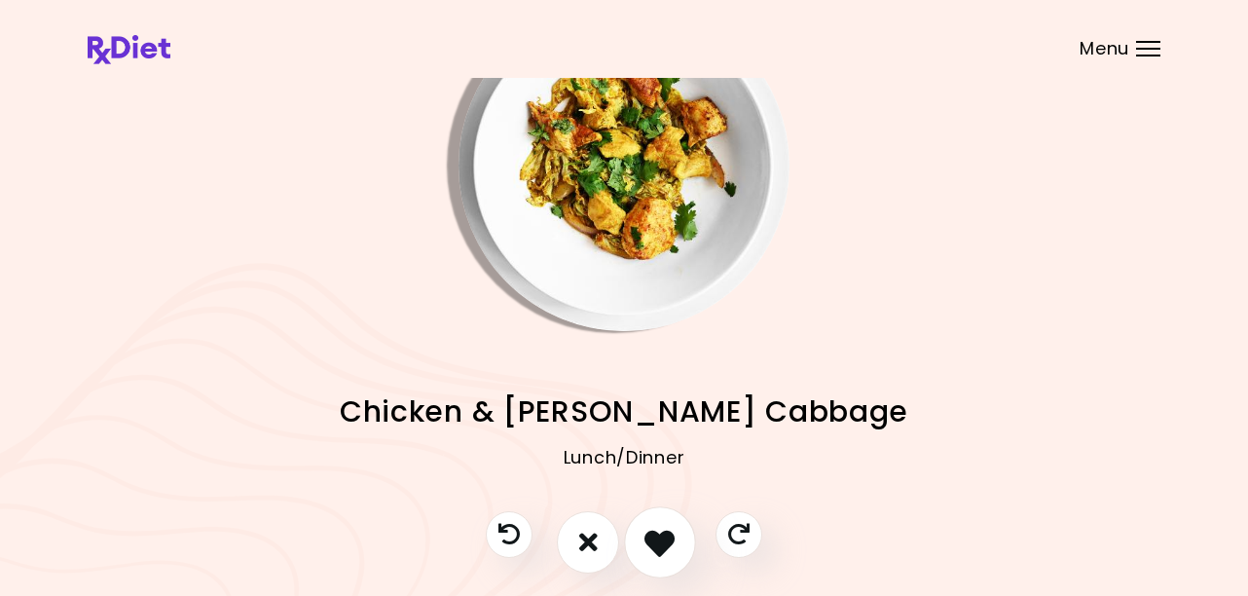
click at [664, 541] on icon "I like this recipe" at bounding box center [659, 542] width 30 height 30
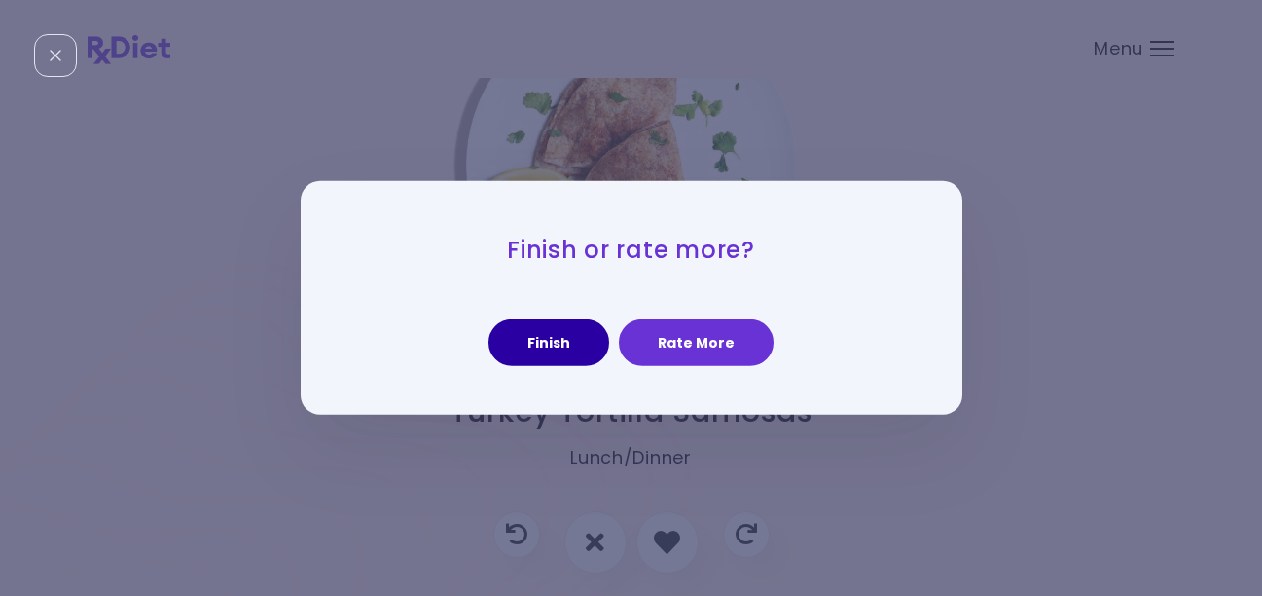
click at [554, 338] on button "Finish" at bounding box center [549, 342] width 121 height 47
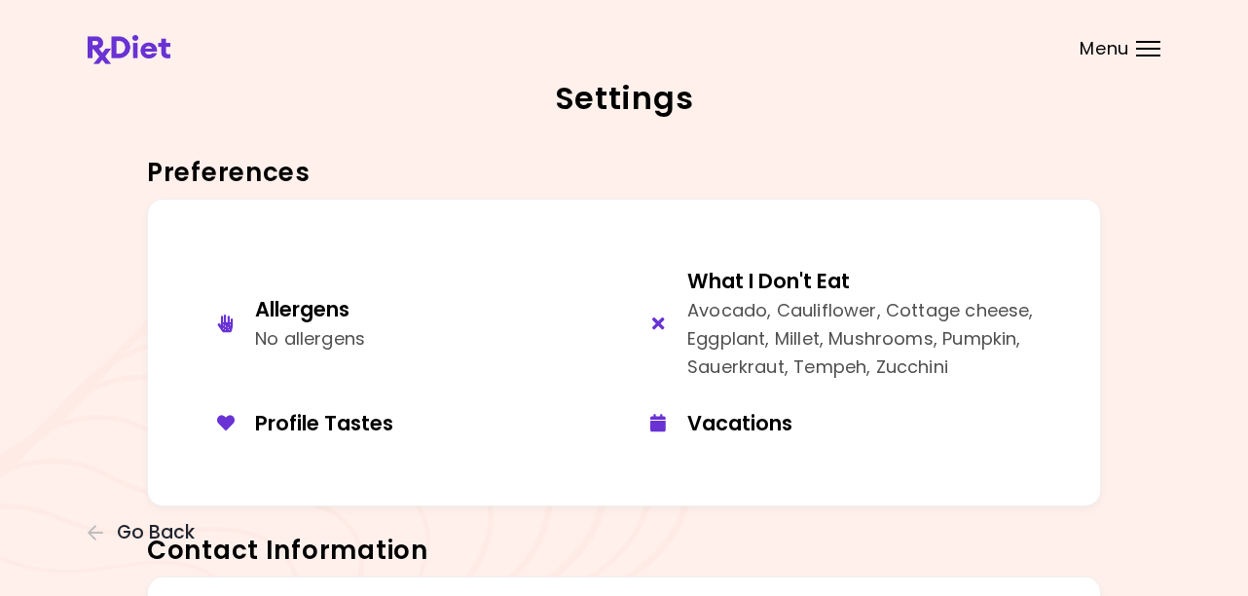
click at [1092, 52] on span "Menu" at bounding box center [1104, 49] width 50 height 18
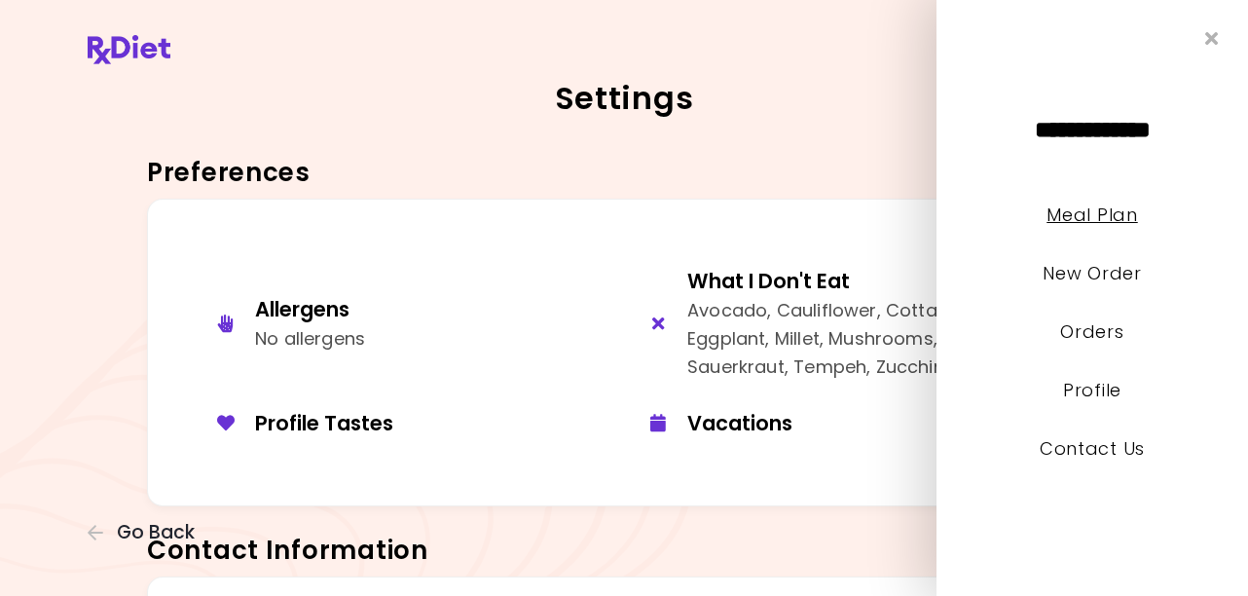
click at [1084, 215] on link "Meal Plan" at bounding box center [1091, 214] width 91 height 24
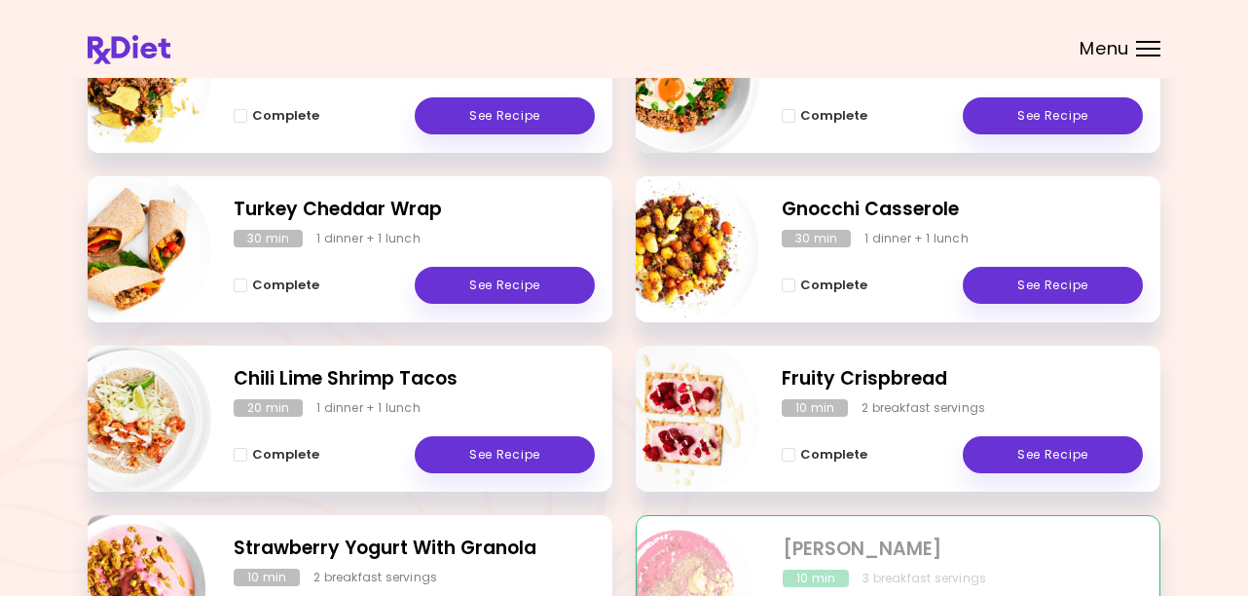
scroll to position [584, 0]
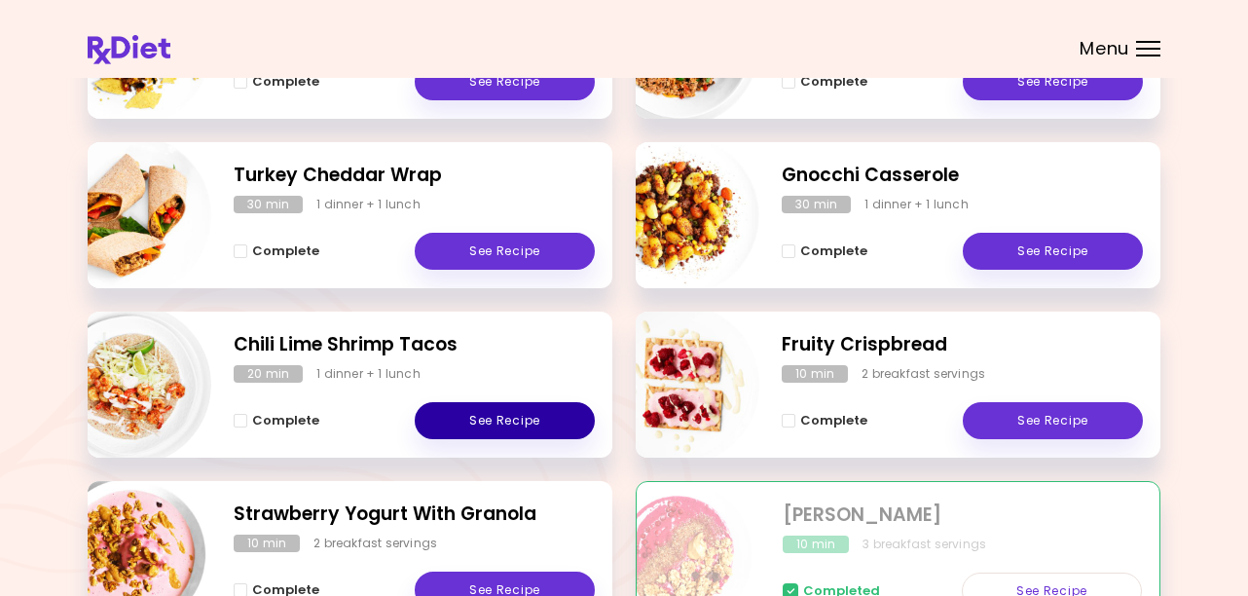
click at [453, 424] on link "See Recipe" at bounding box center [505, 420] width 180 height 37
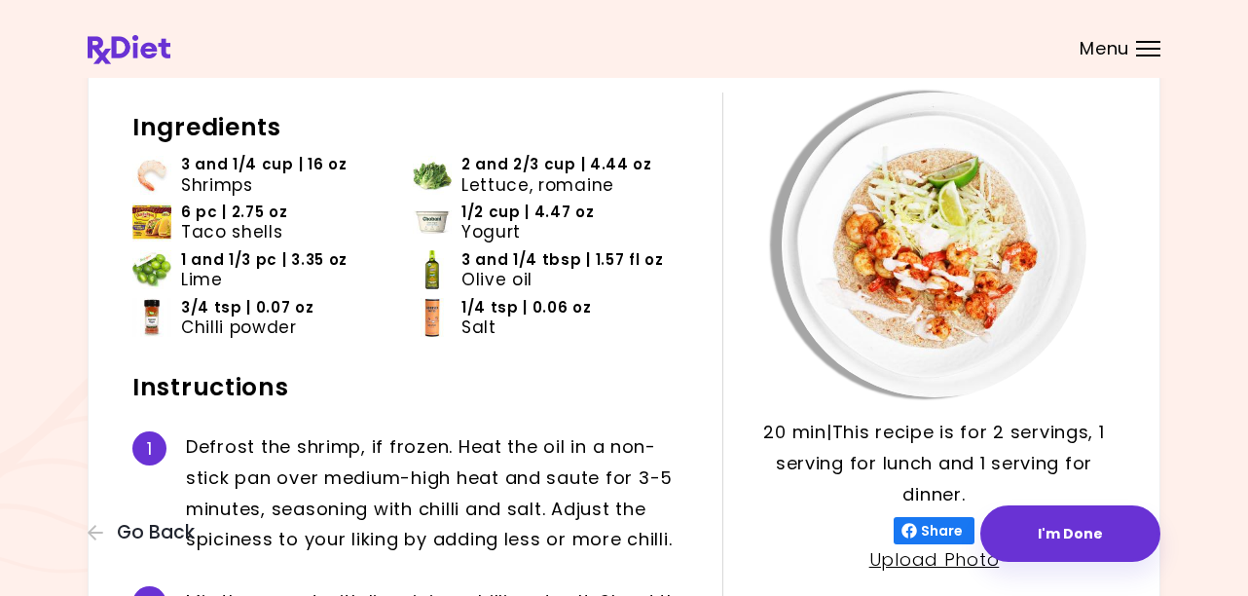
scroll to position [97, 0]
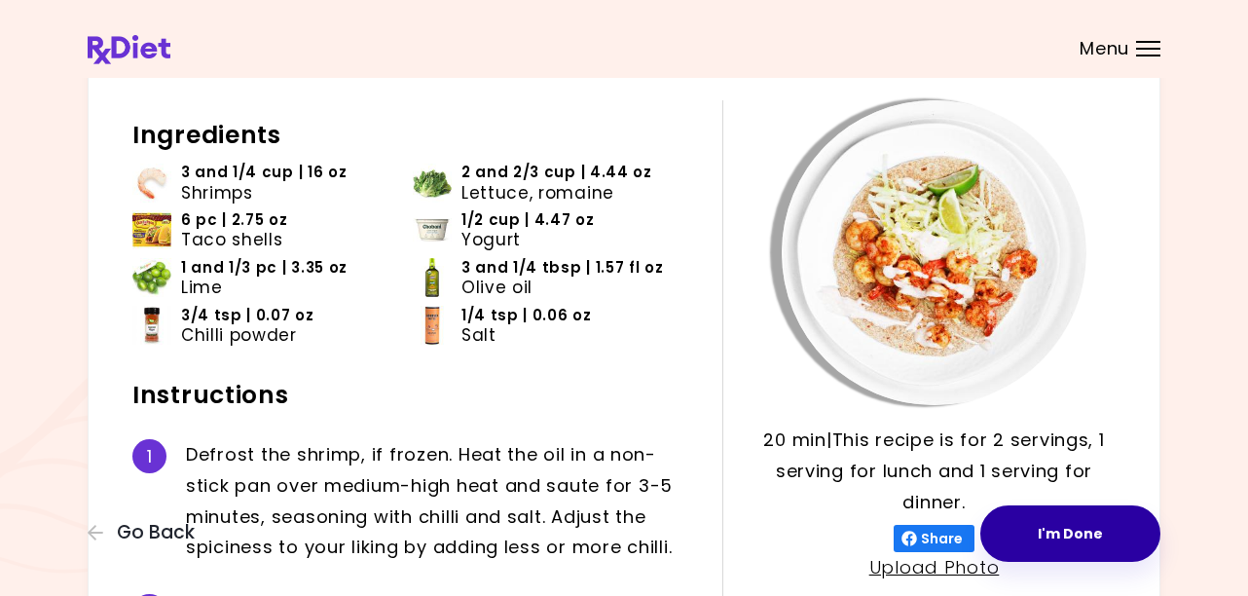
click at [1078, 541] on button "I'm Done" at bounding box center [1070, 533] width 180 height 56
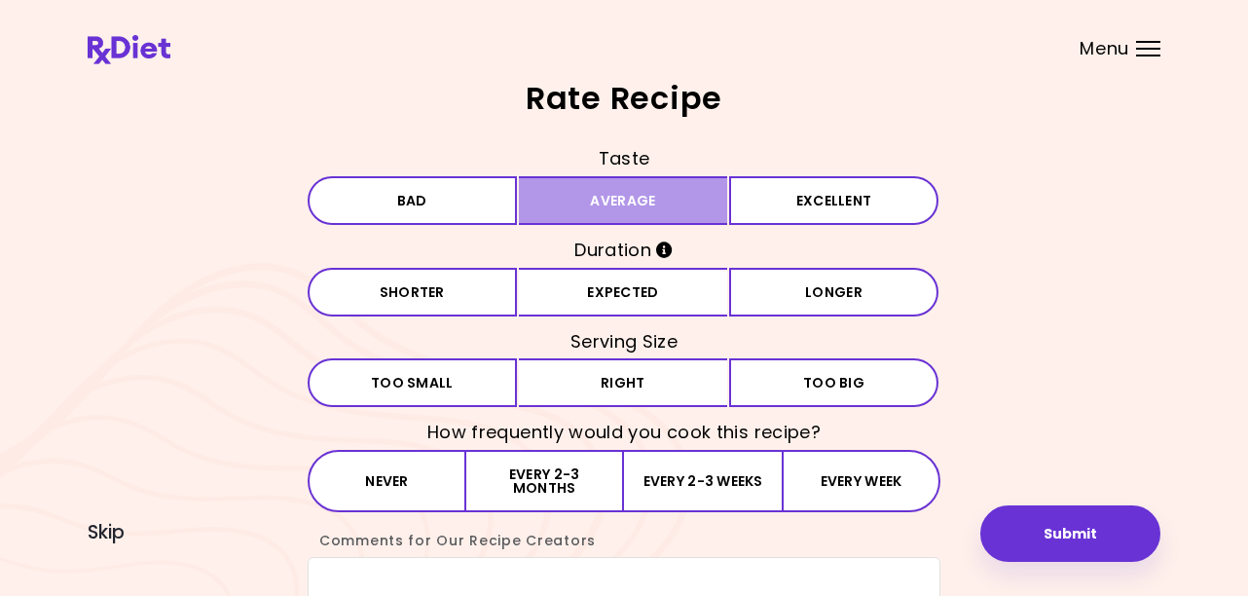
click at [653, 200] on button "Average" at bounding box center [623, 200] width 209 height 49
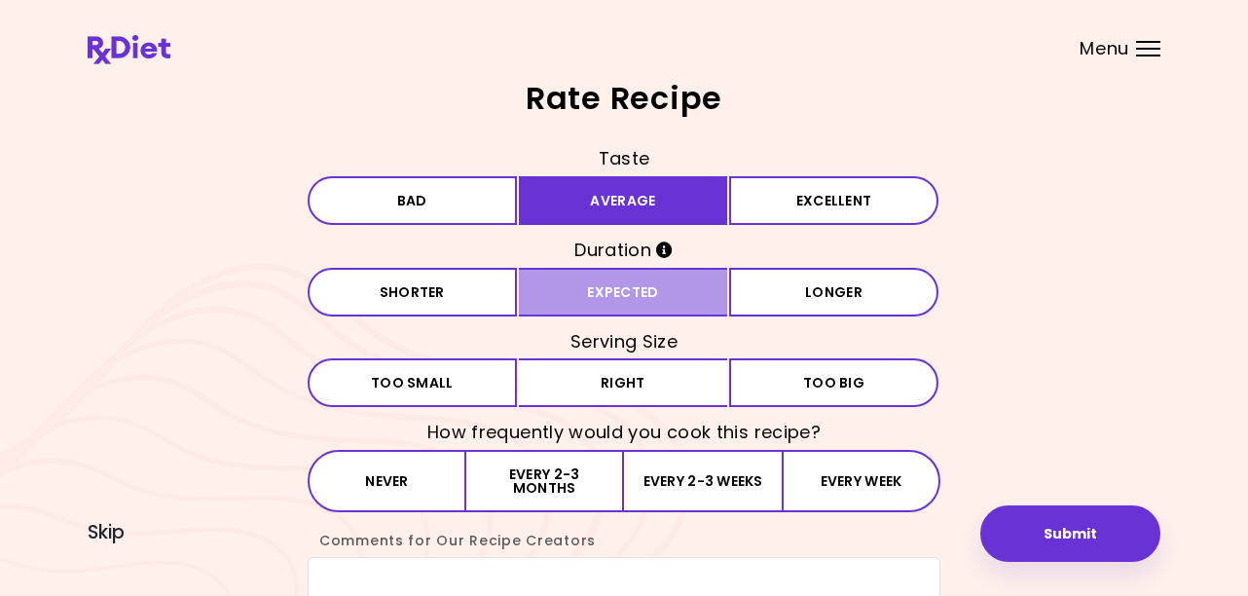
click at [657, 294] on button "Expected" at bounding box center [623, 292] width 209 height 49
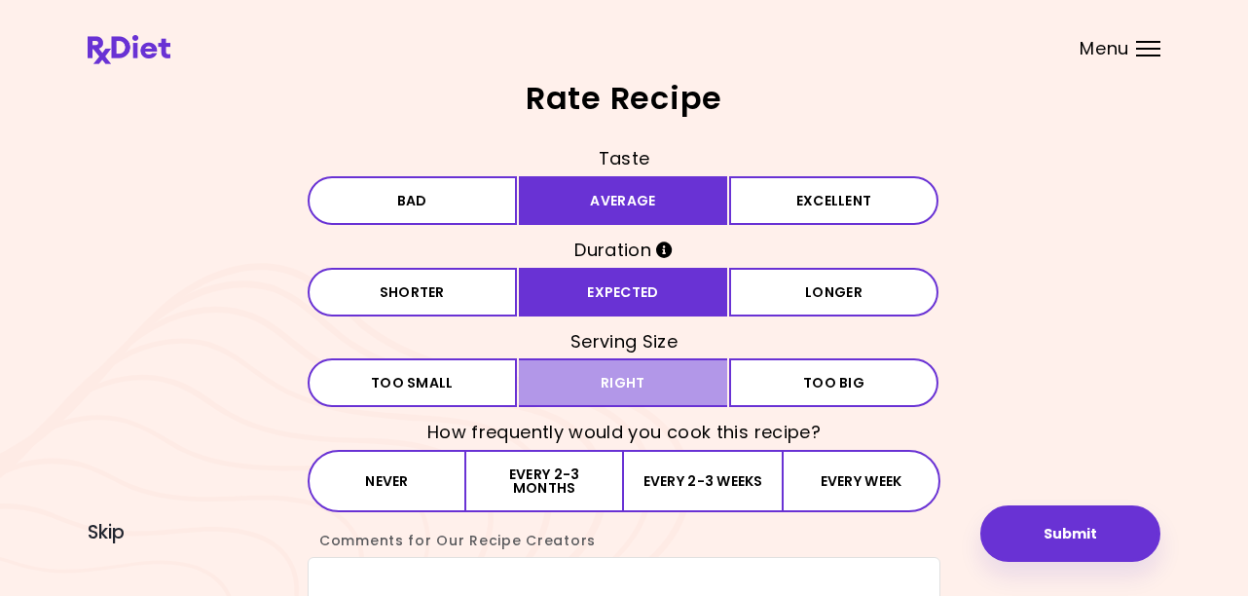
click at [624, 386] on button "Right" at bounding box center [623, 382] width 209 height 49
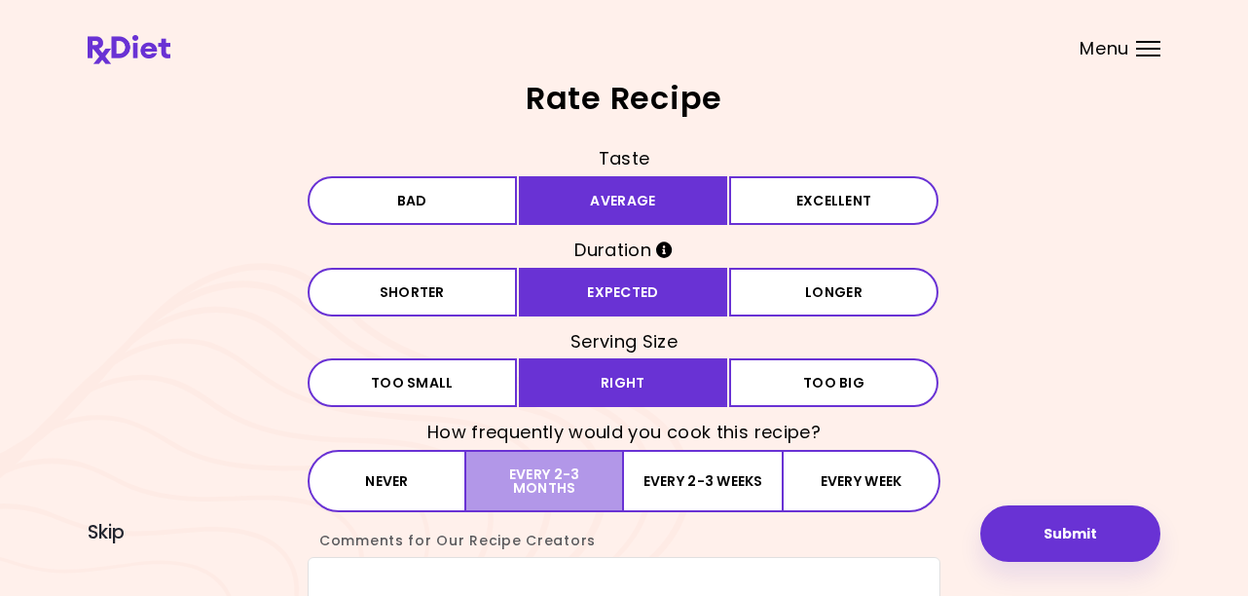
click at [551, 493] on button "Every 2-3 months" at bounding box center [545, 481] width 158 height 62
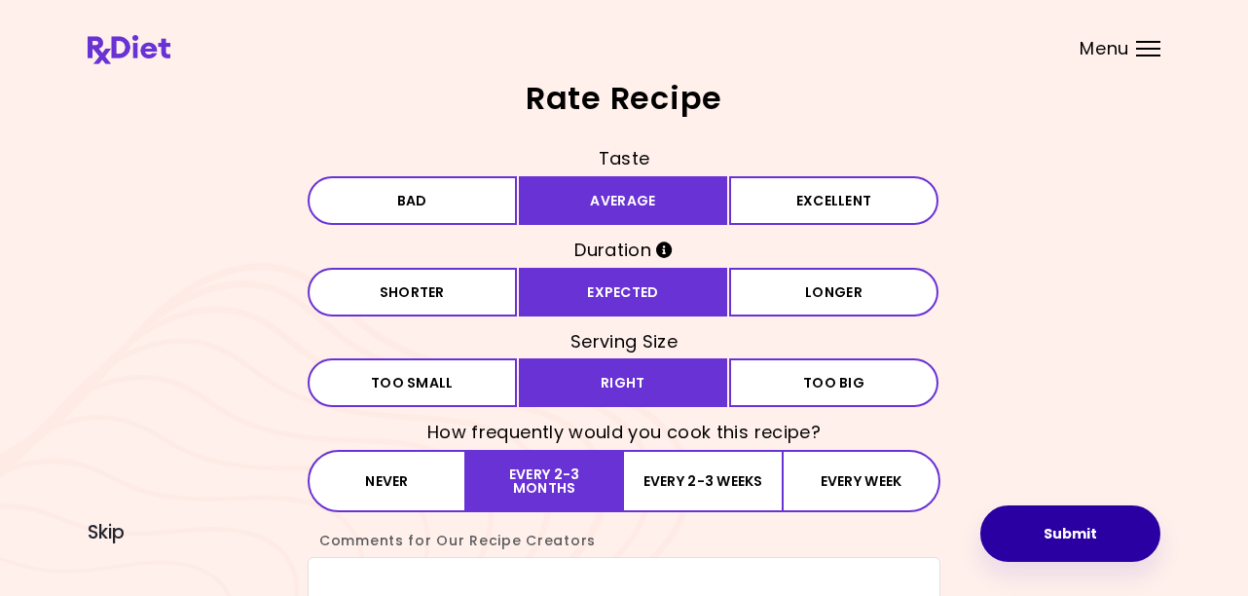
click at [1073, 547] on button "Submit" at bounding box center [1070, 533] width 180 height 56
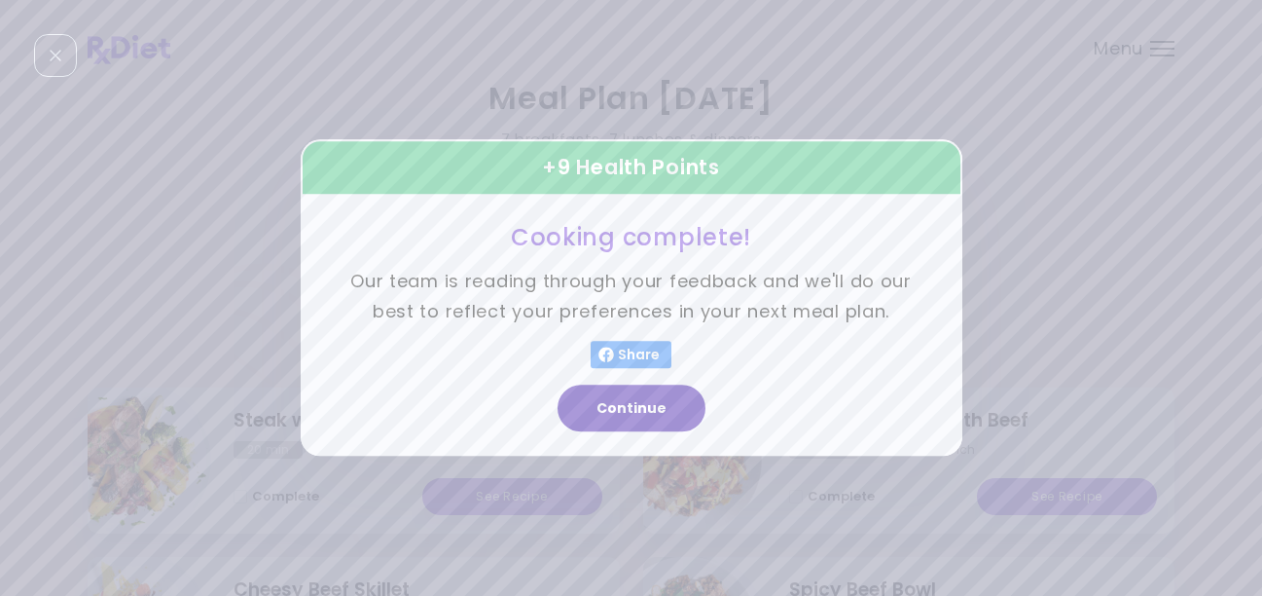
click at [664, 418] on button "Continue" at bounding box center [632, 408] width 148 height 47
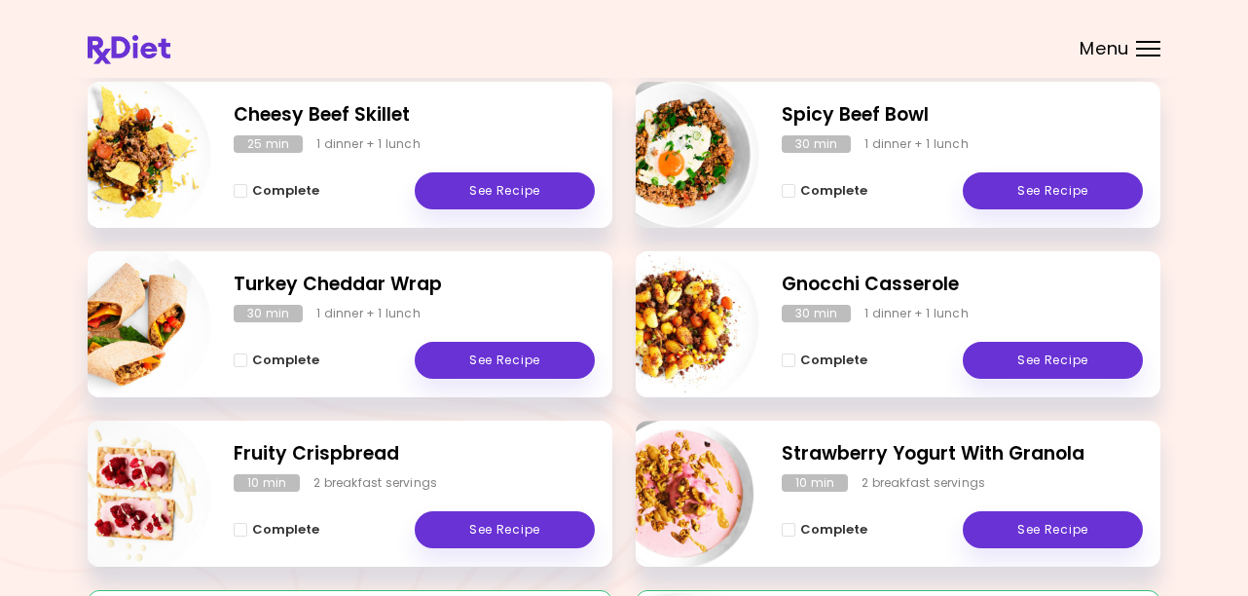
scroll to position [429, 0]
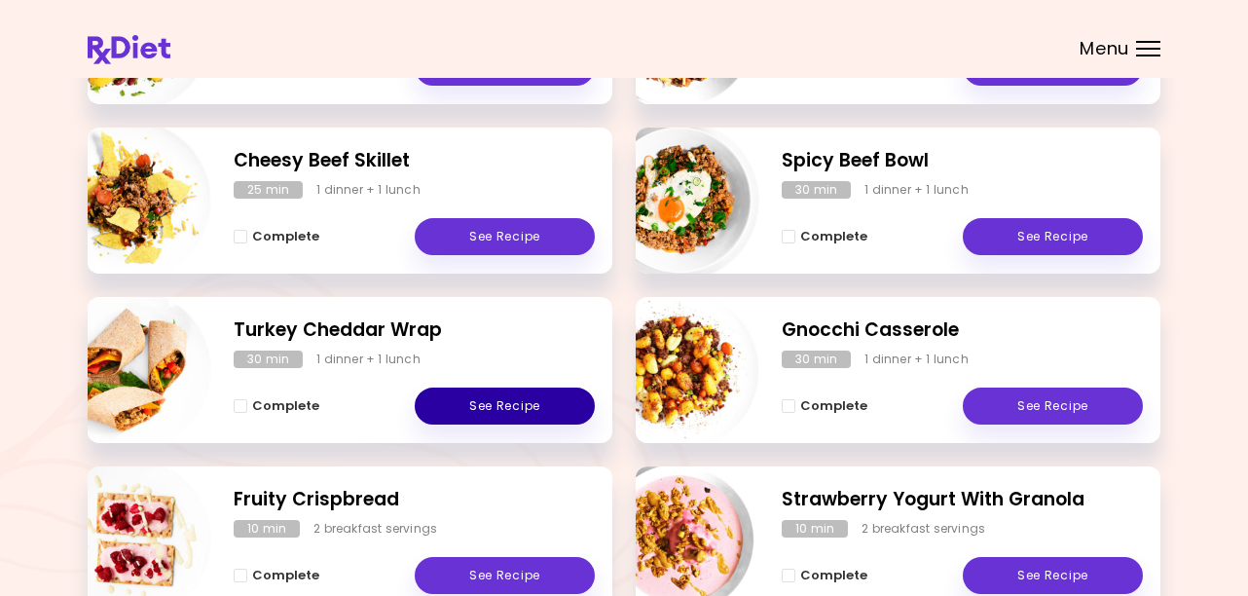
click at [527, 403] on link "See Recipe" at bounding box center [505, 405] width 180 height 37
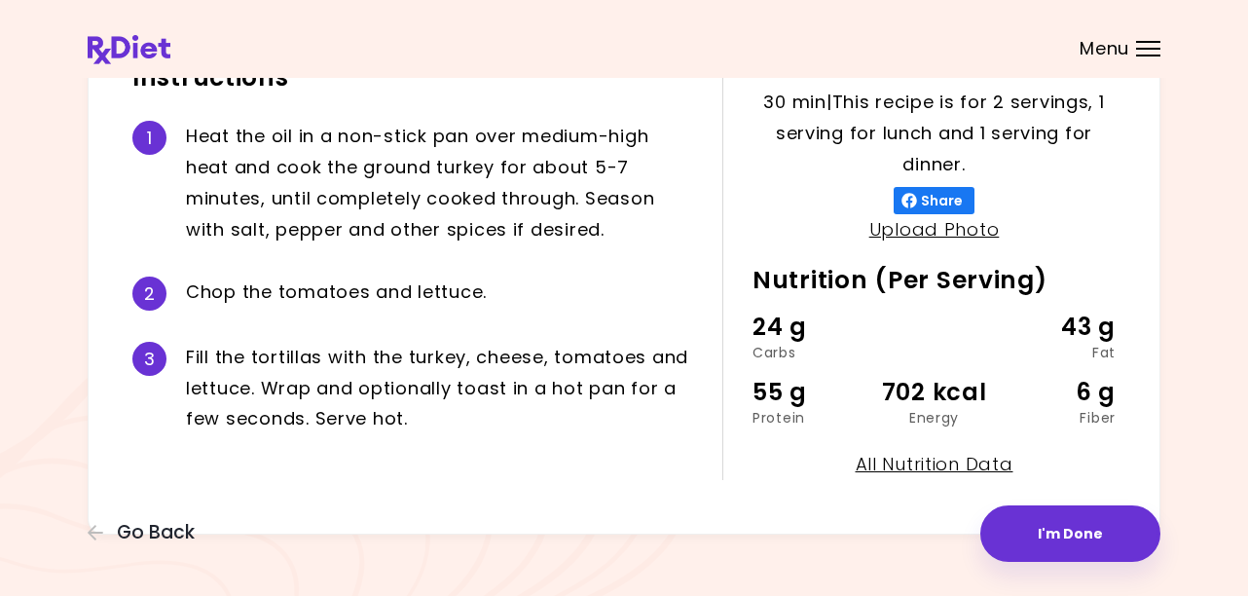
scroll to position [457, 0]
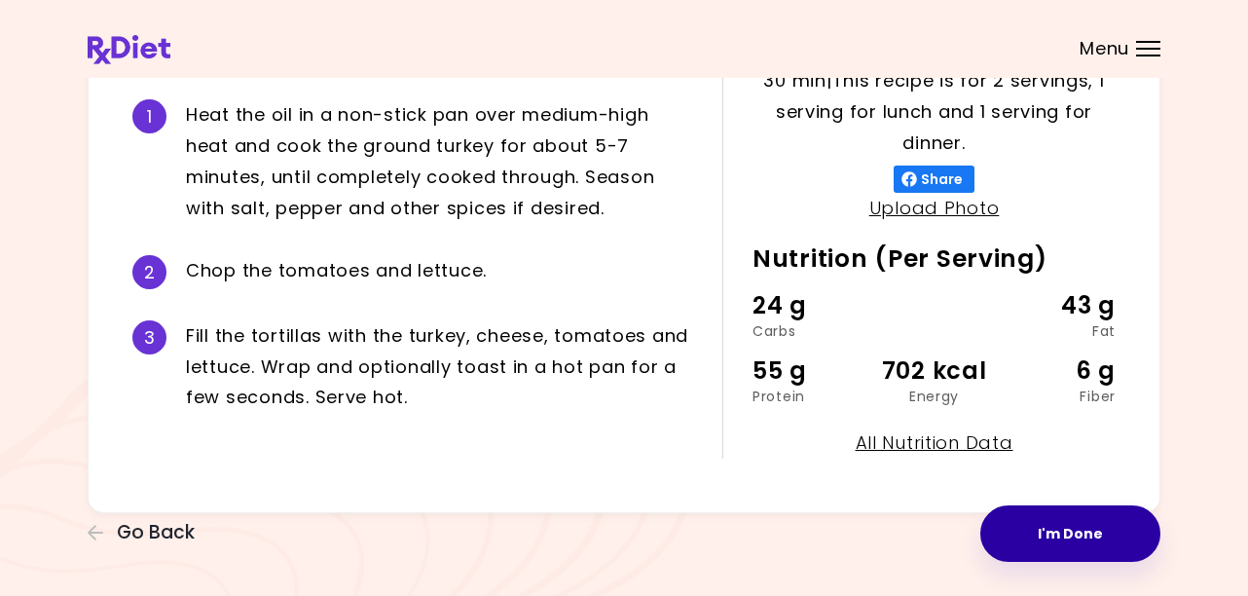
click at [1072, 528] on button "I'm Done" at bounding box center [1070, 533] width 180 height 56
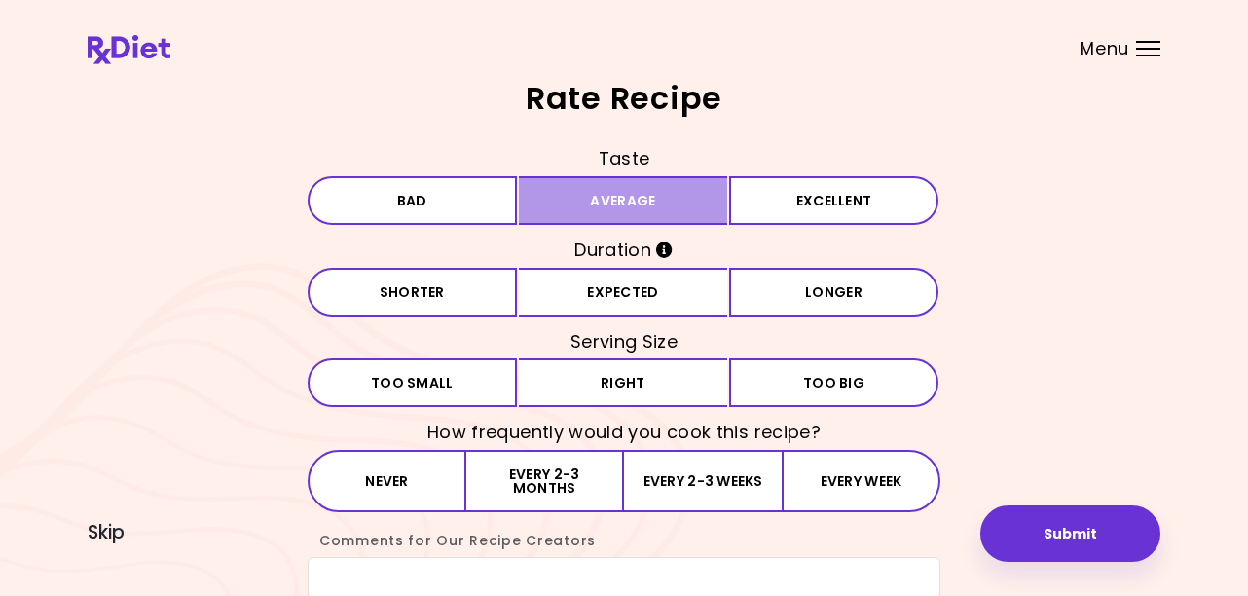
click at [656, 208] on button "Average" at bounding box center [623, 200] width 209 height 49
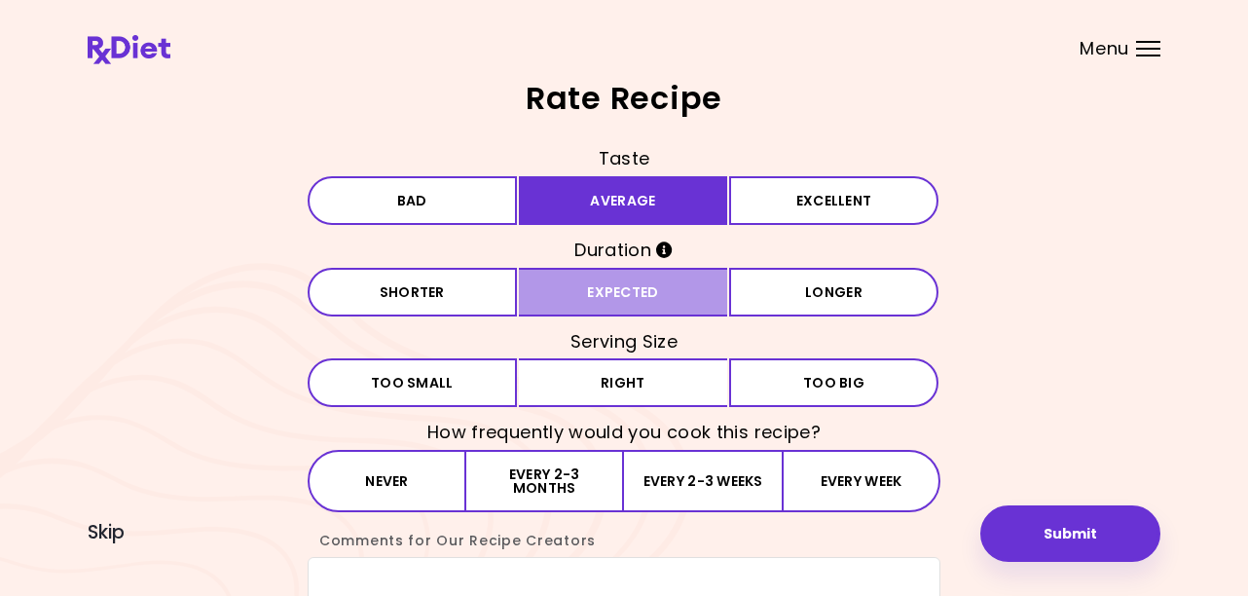
click at [645, 286] on button "Expected" at bounding box center [623, 292] width 209 height 49
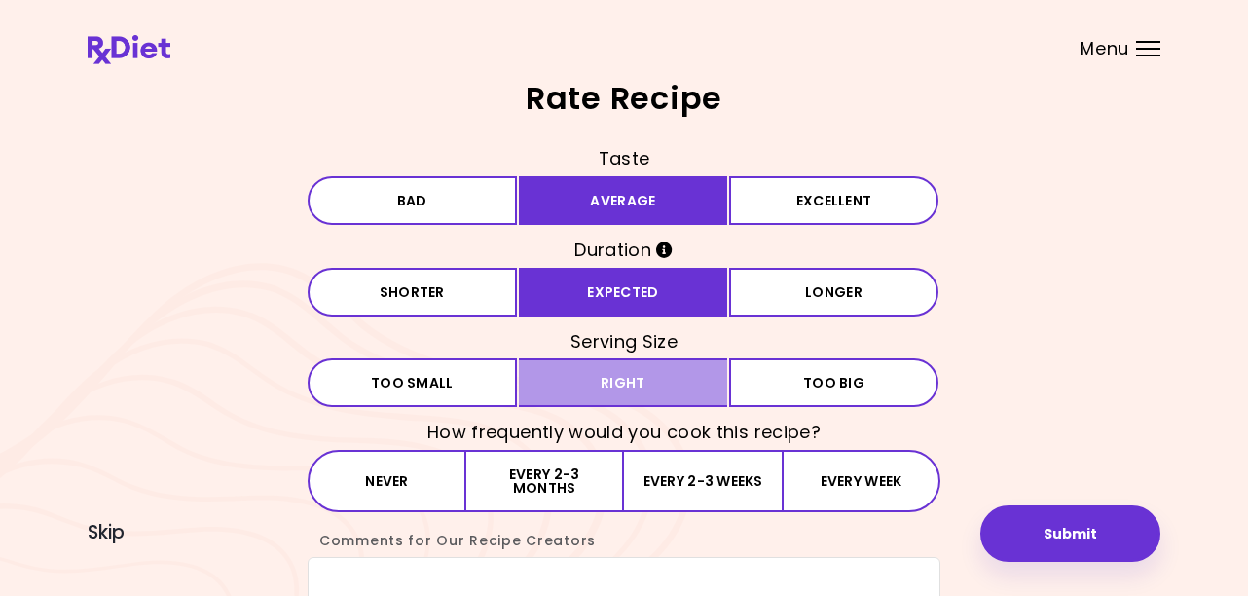
click at [640, 372] on button "Right" at bounding box center [623, 382] width 209 height 49
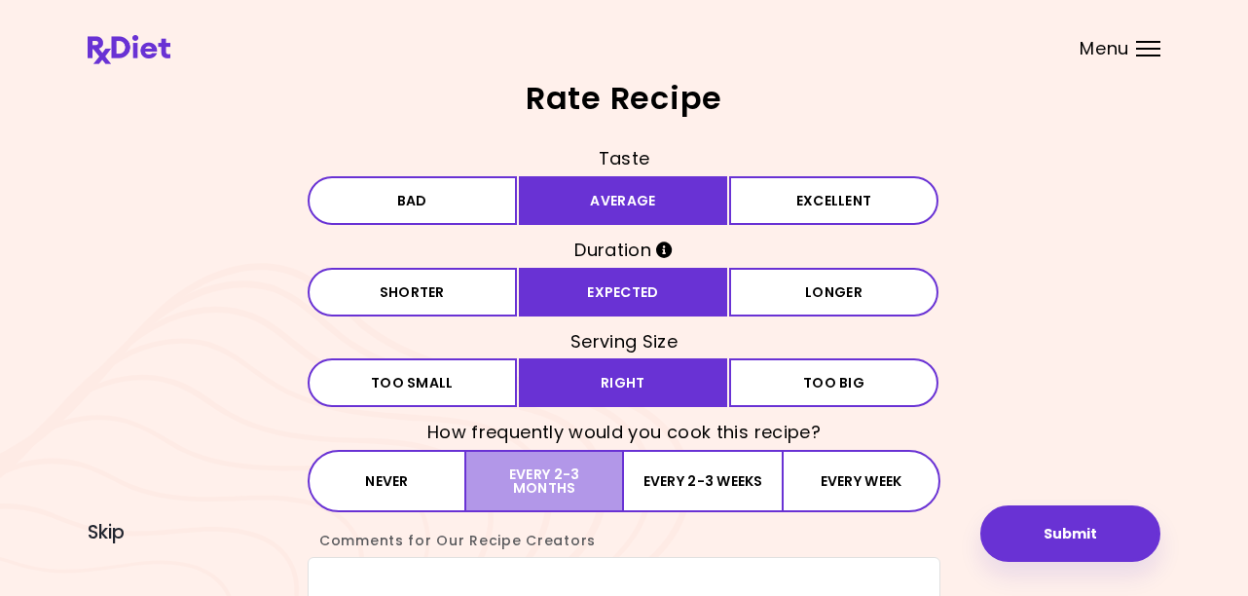
click at [573, 503] on button "Every 2-3 months" at bounding box center [545, 481] width 158 height 62
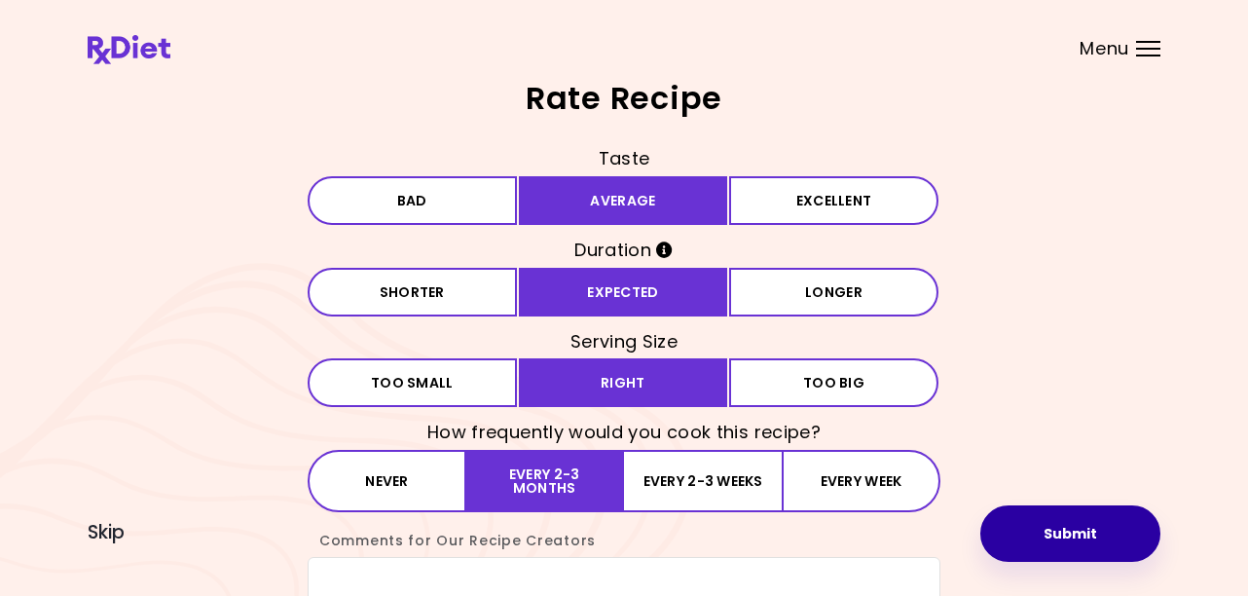
click at [1079, 531] on button "Submit" at bounding box center [1070, 533] width 180 height 56
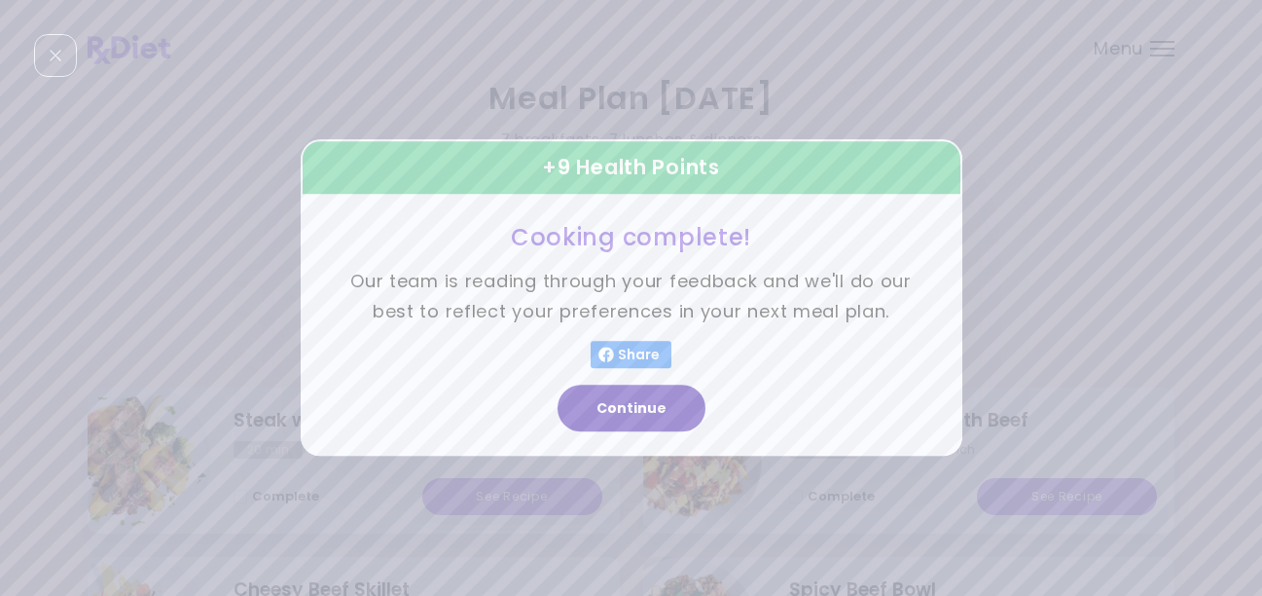
click at [652, 423] on button "Continue" at bounding box center [632, 408] width 148 height 47
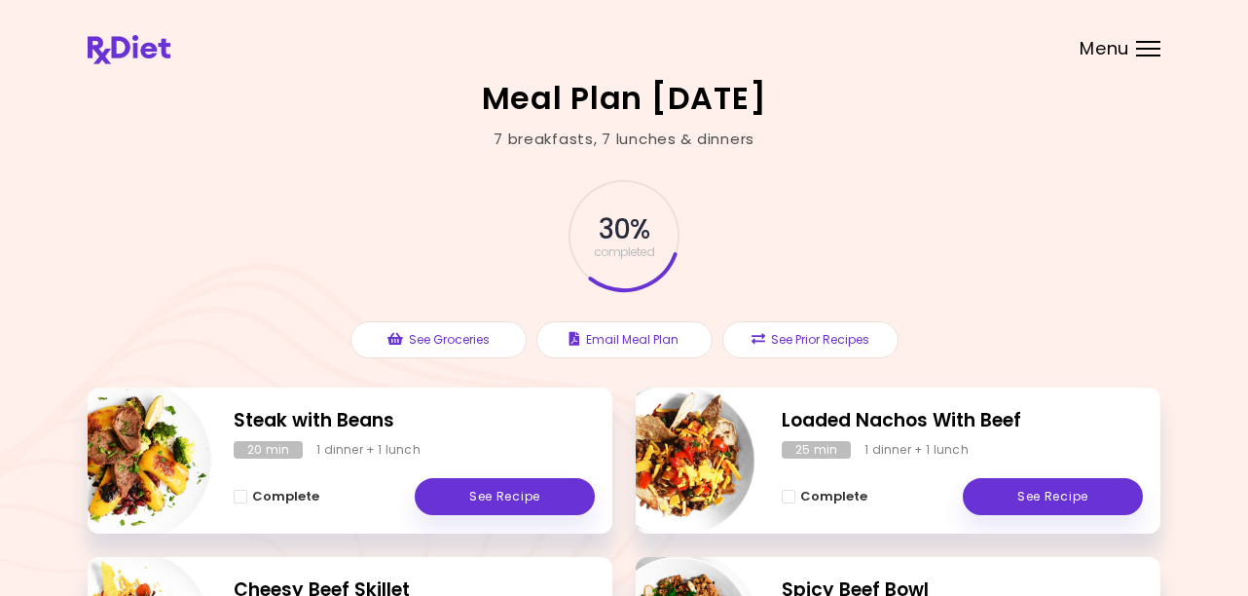
click at [1098, 45] on span "Menu" at bounding box center [1104, 49] width 50 height 18
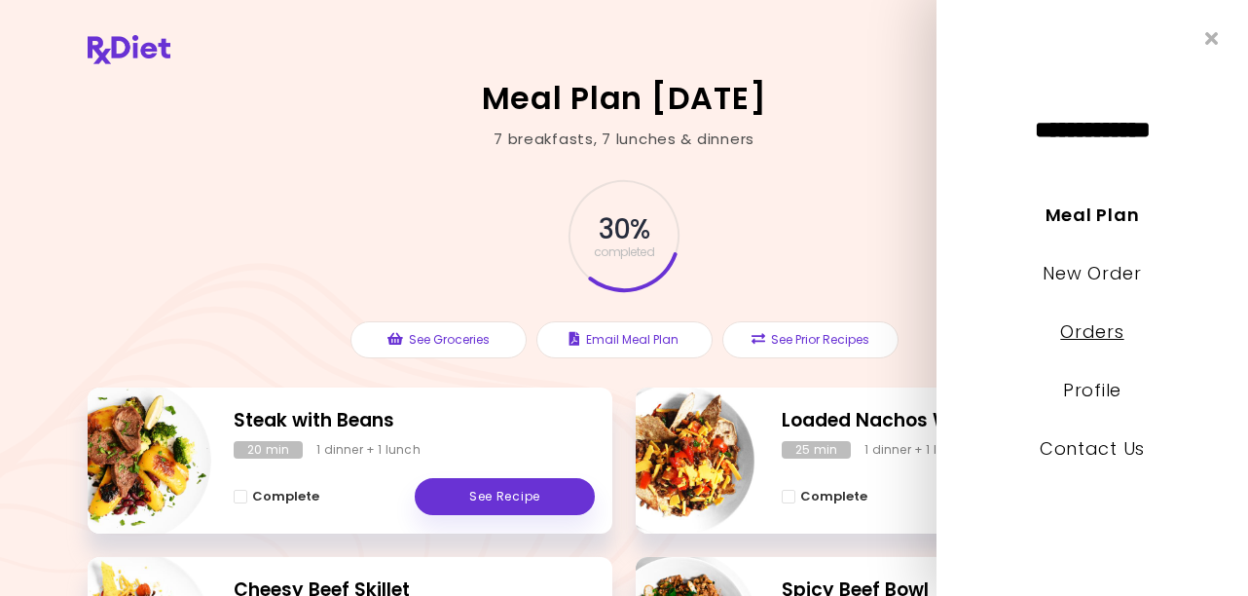
click at [1086, 332] on link "Orders" at bounding box center [1091, 331] width 63 height 24
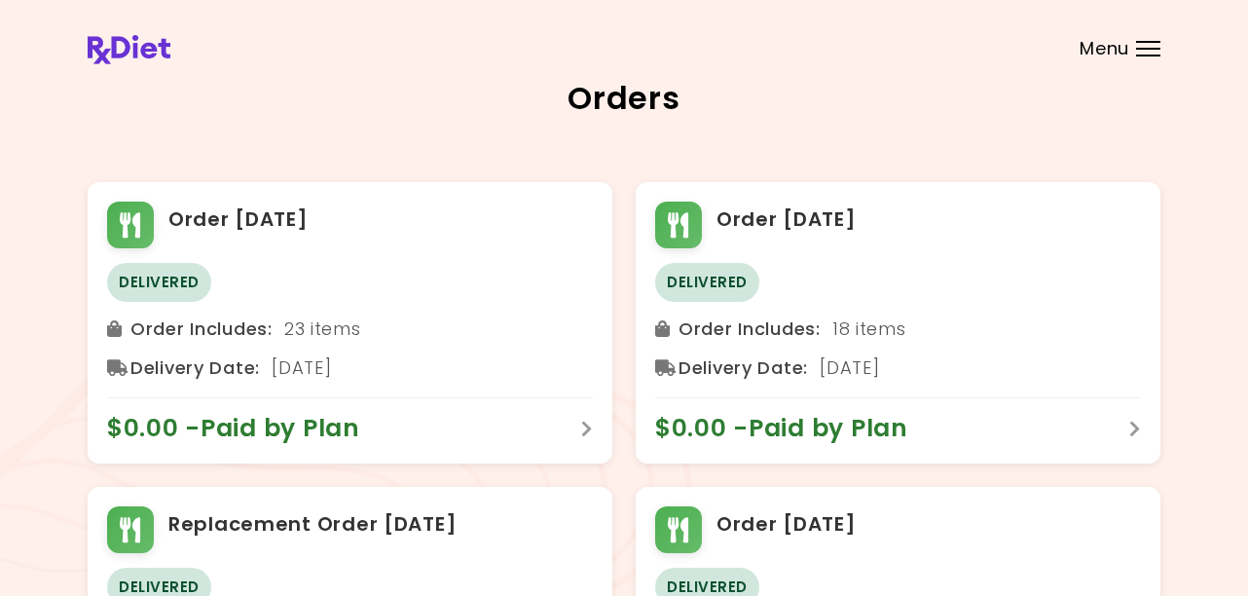
click at [1102, 46] on span "Menu" at bounding box center [1104, 49] width 50 height 18
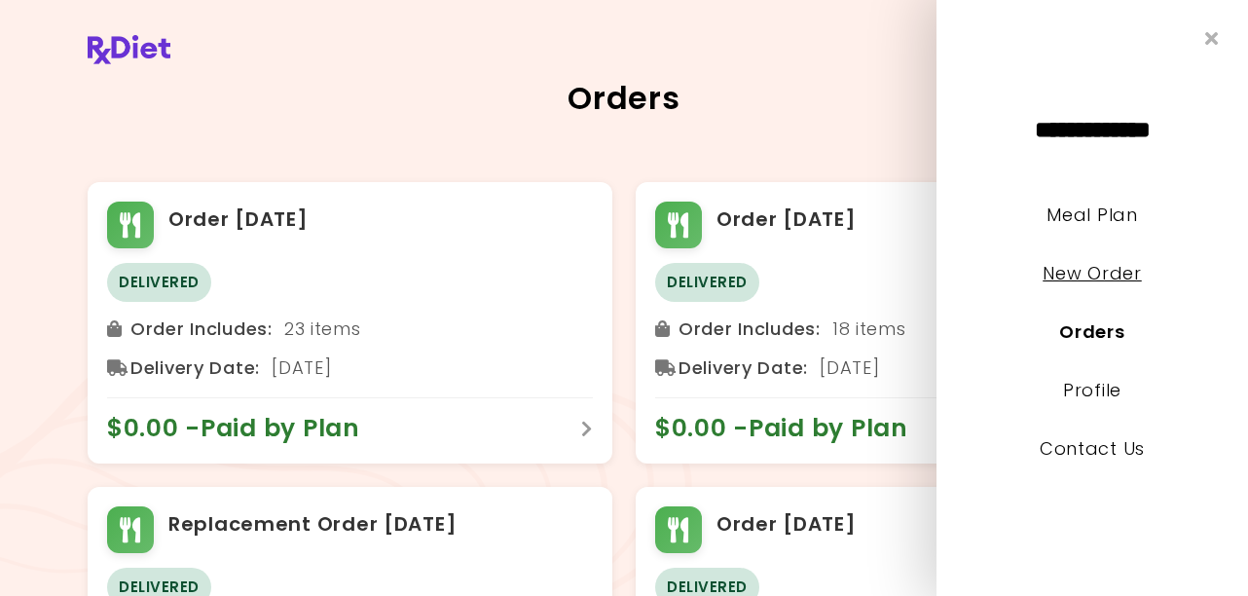
click at [1095, 275] on link "New Order" at bounding box center [1091, 273] width 98 height 24
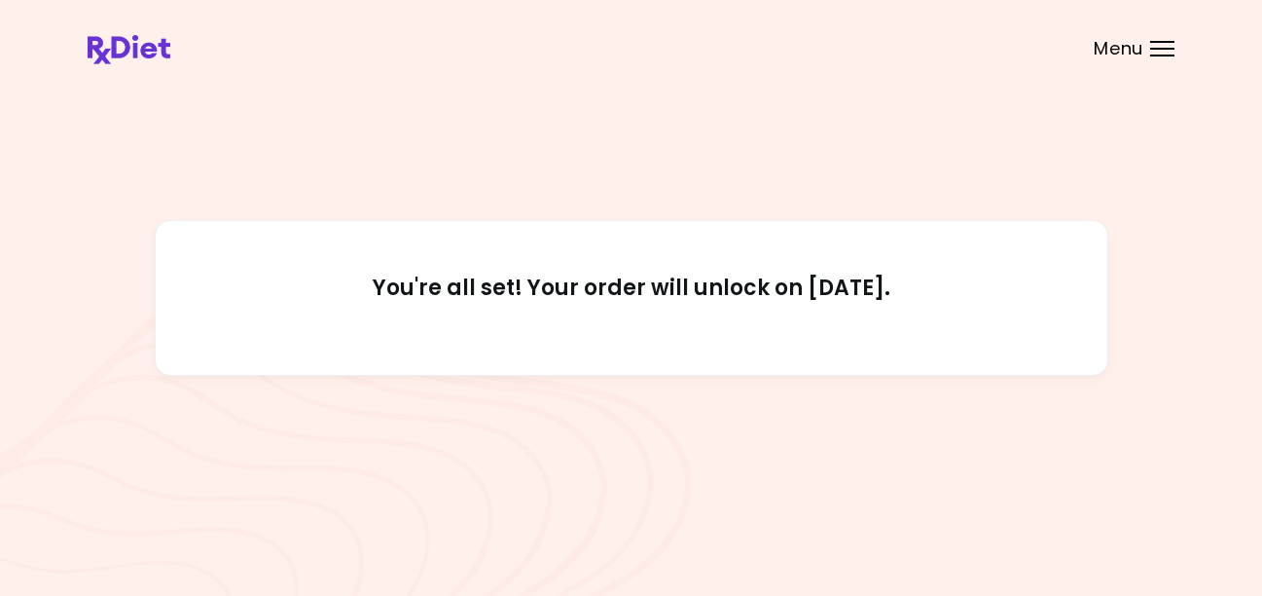
click at [1114, 49] on span "Menu" at bounding box center [1119, 49] width 50 height 18
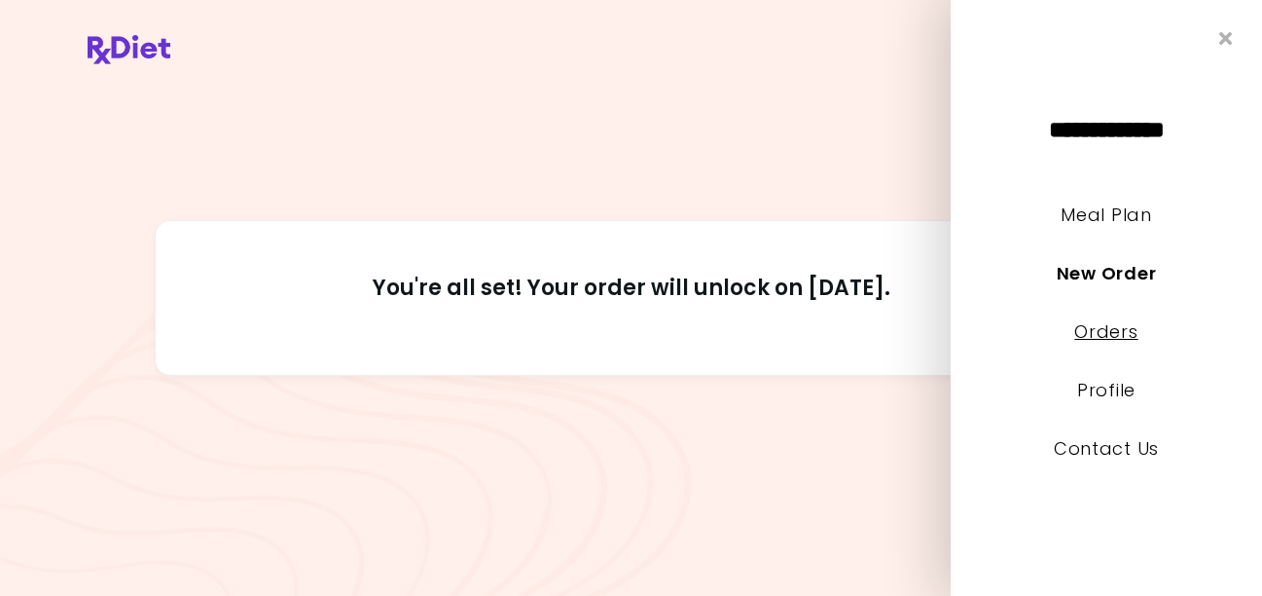
click at [1107, 333] on link "Orders" at bounding box center [1106, 331] width 63 height 24
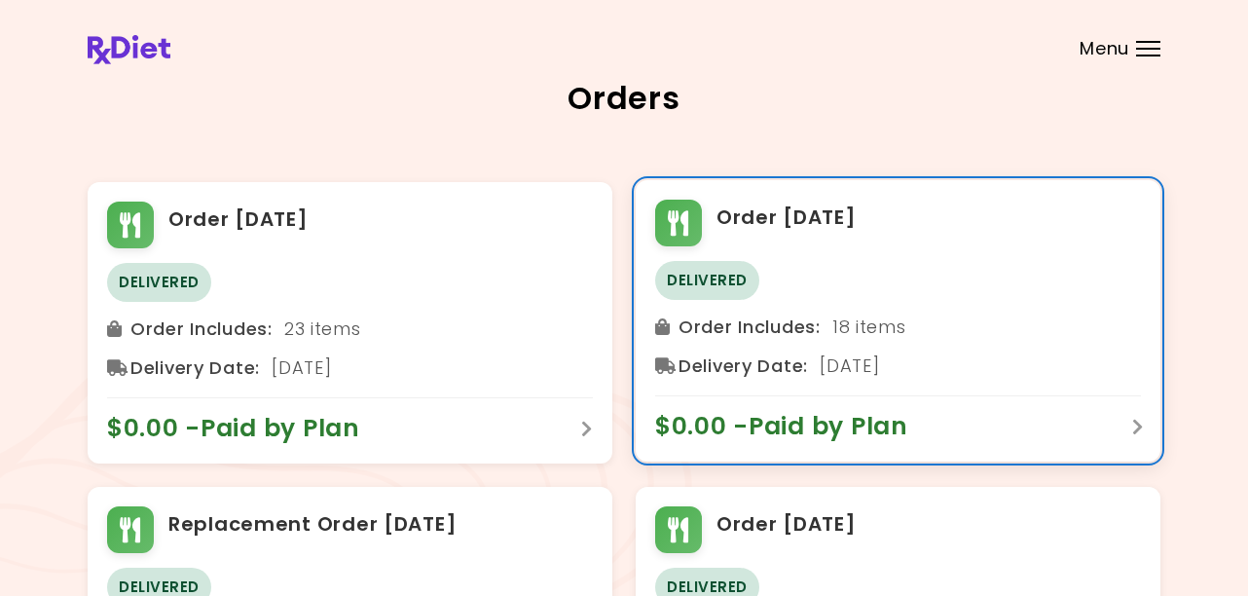
click at [1138, 423] on icon at bounding box center [1138, 427] width 12 height 18
